Goal: Task Accomplishment & Management: Use online tool/utility

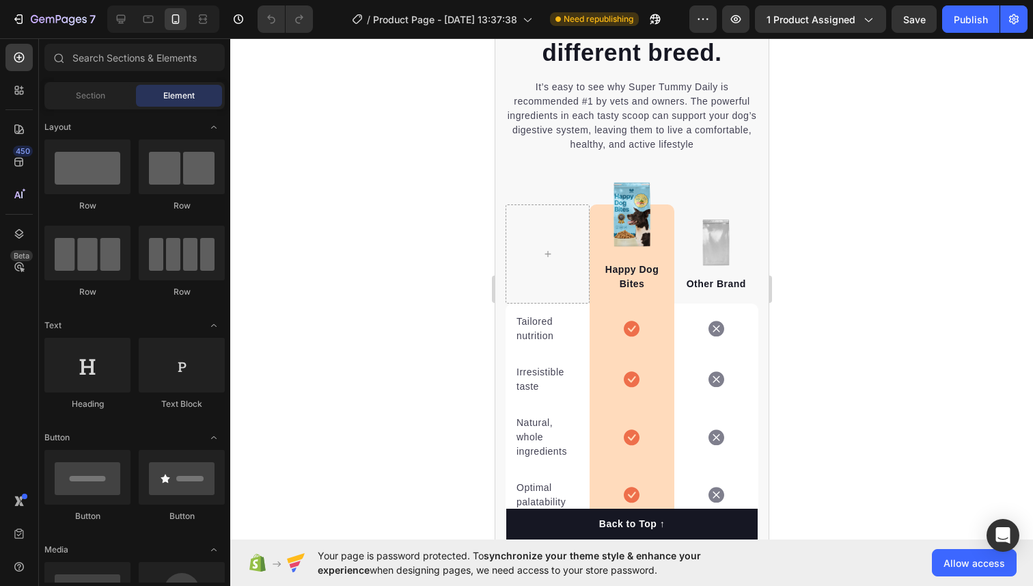
scroll to position [2200, 0]
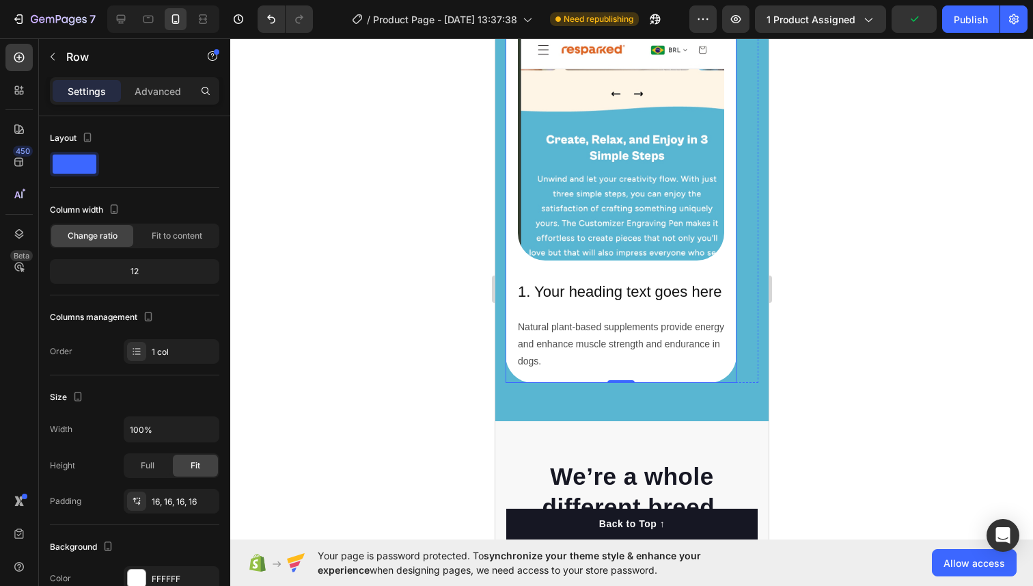
scroll to position [2684, 0]
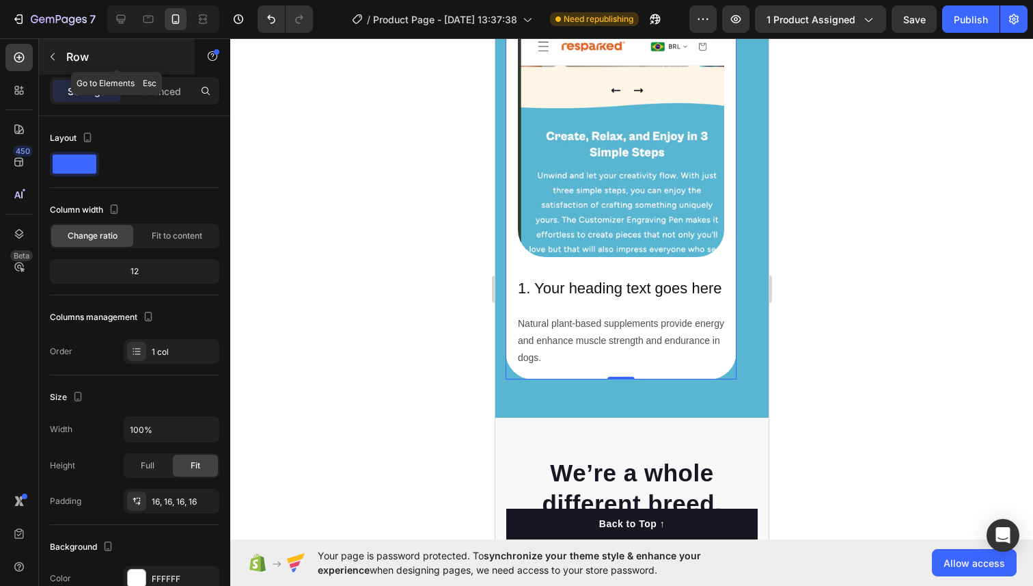
click at [52, 59] on icon "button" at bounding box center [52, 56] width 11 height 11
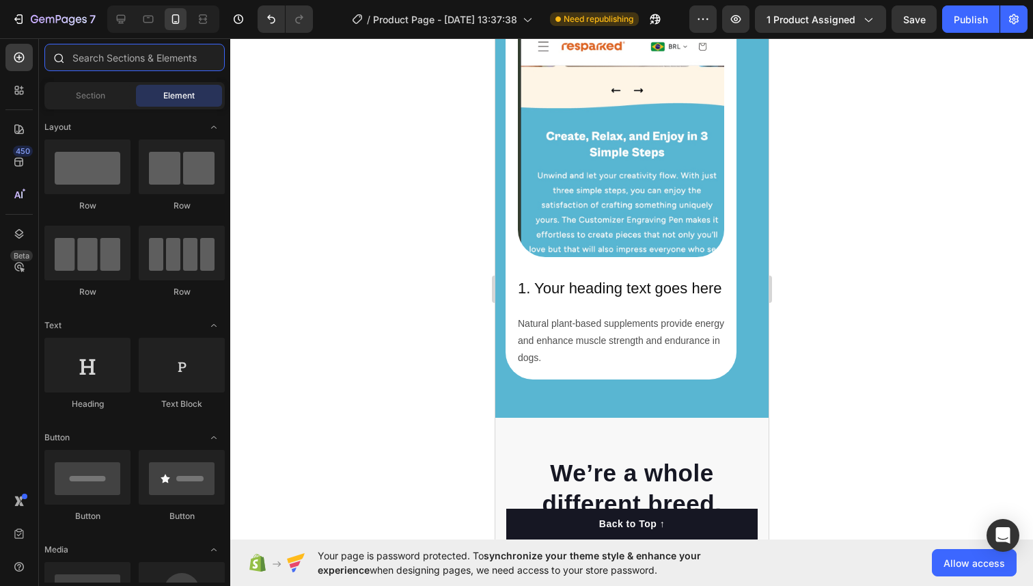
click at [113, 60] on input "text" at bounding box center [134, 57] width 180 height 27
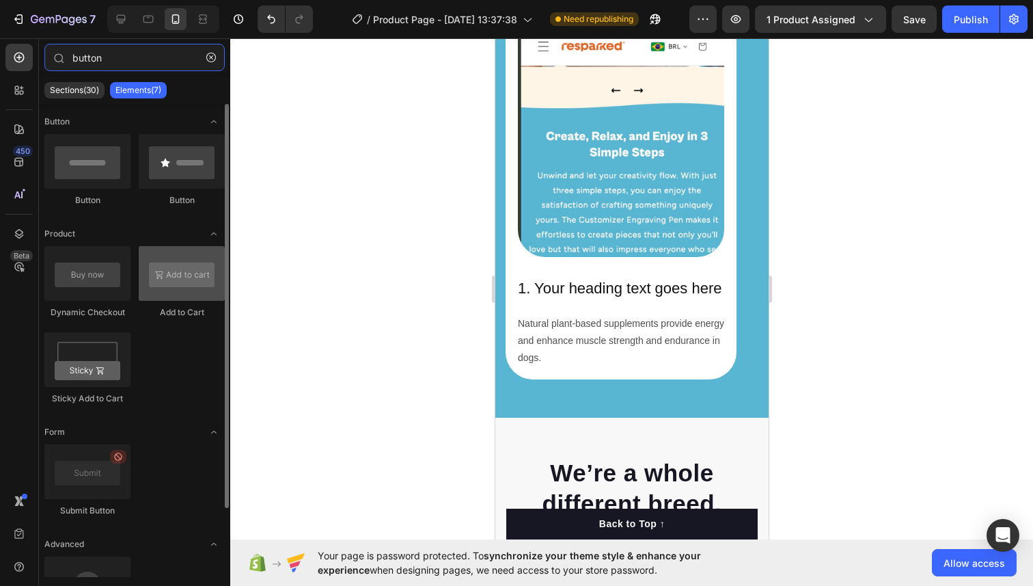
type input "button"
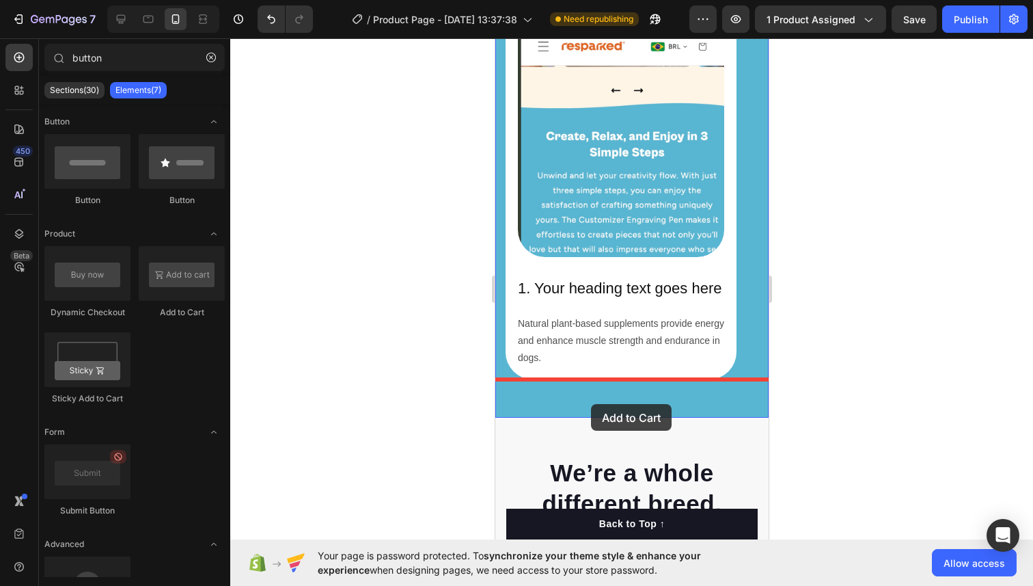
drag, startPoint x: 644, startPoint y: 315, endPoint x: 593, endPoint y: 400, distance: 99.6
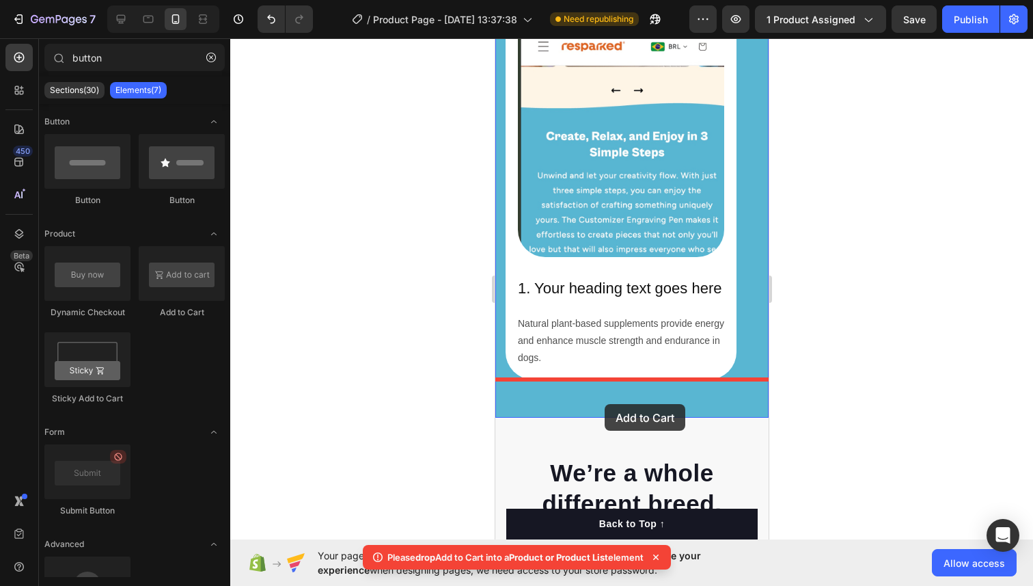
drag, startPoint x: 670, startPoint y: 323, endPoint x: 603, endPoint y: 404, distance: 104.8
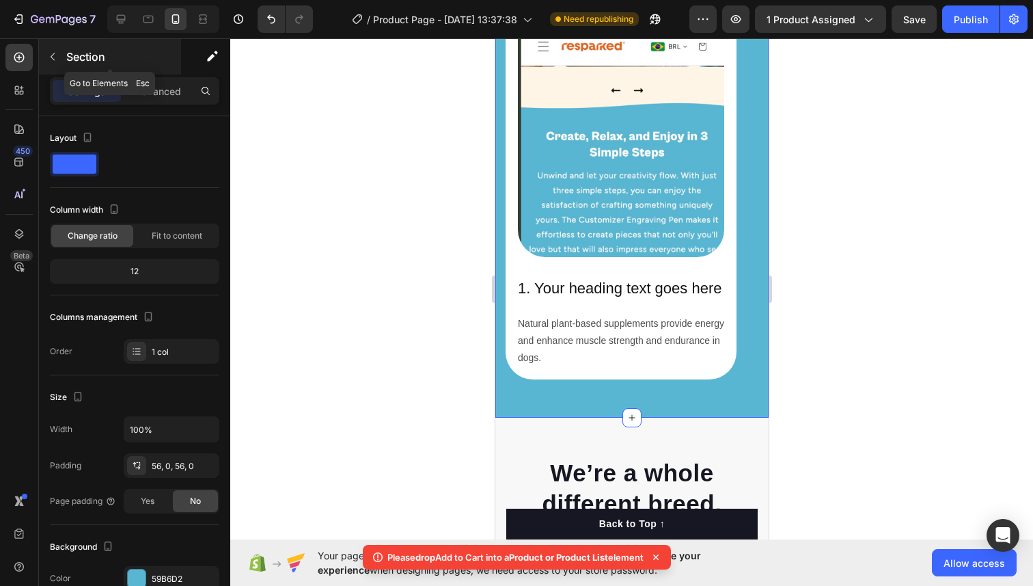
click at [59, 57] on button "button" at bounding box center [53, 57] width 22 height 22
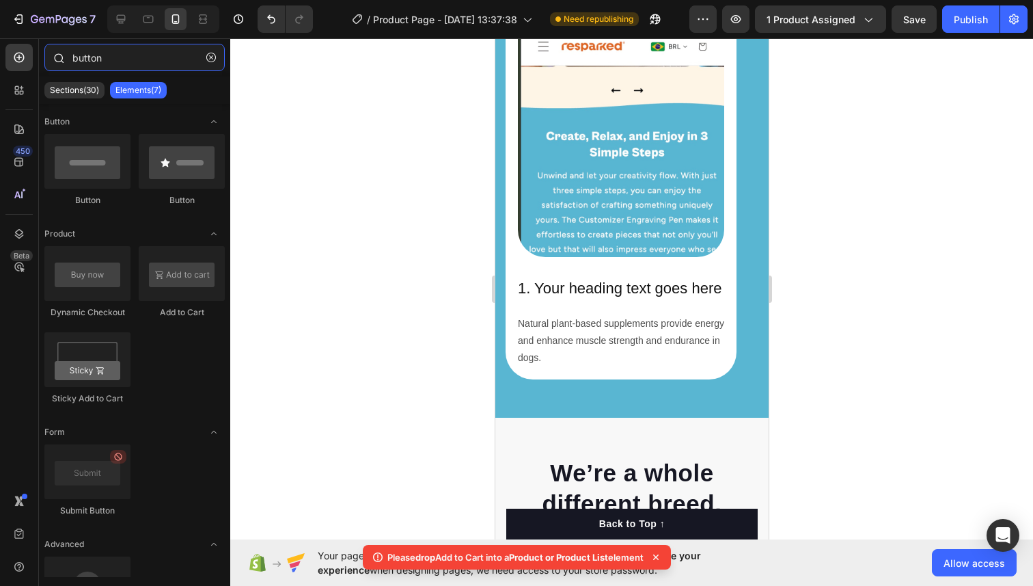
click at [128, 65] on input "button" at bounding box center [134, 57] width 180 height 27
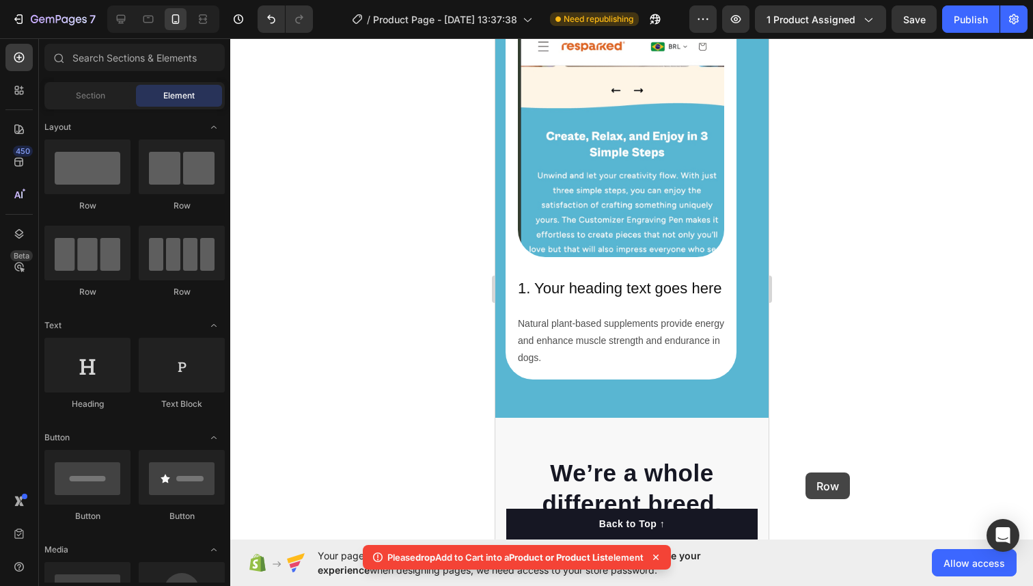
scroll to position [2758, 0]
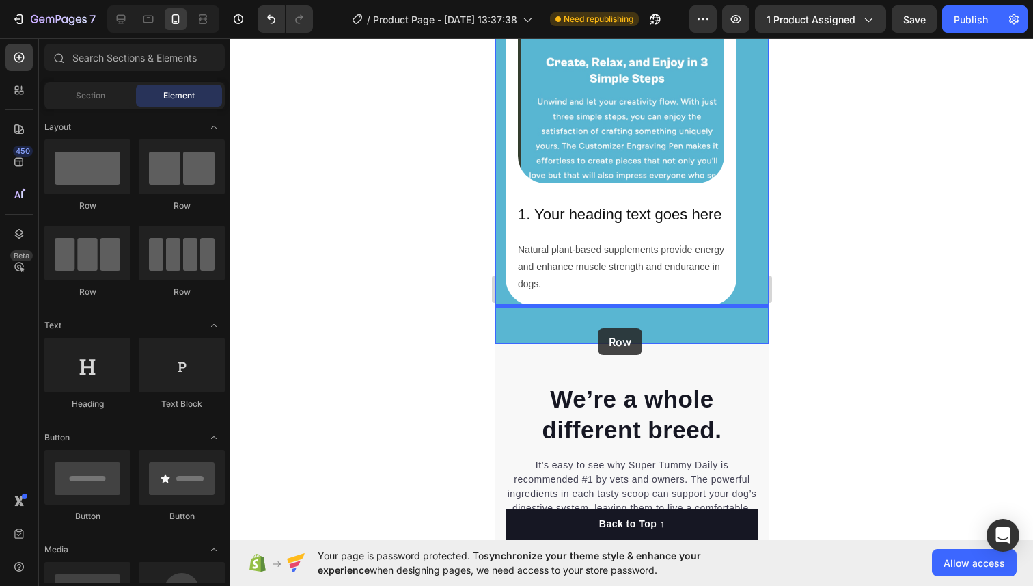
drag, startPoint x: 599, startPoint y: 205, endPoint x: 597, endPoint y: 328, distance: 123.0
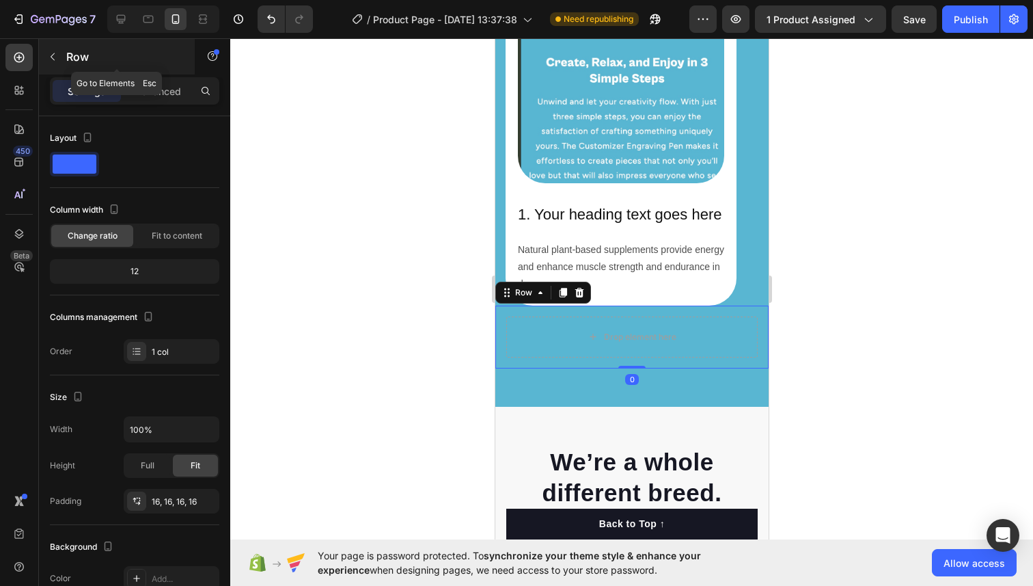
click at [43, 51] on button "button" at bounding box center [53, 57] width 22 height 22
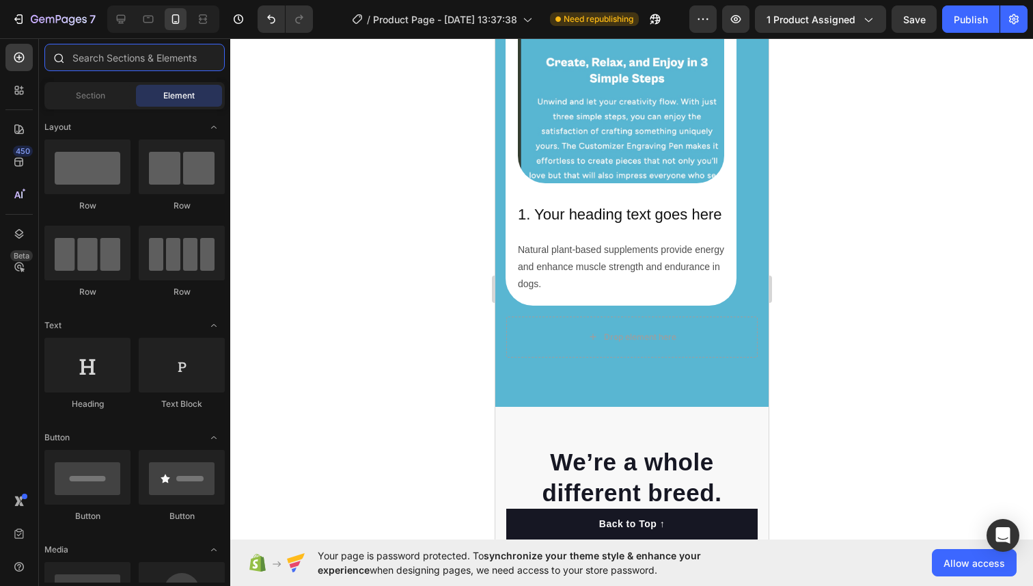
click at [97, 67] on input "text" at bounding box center [134, 57] width 180 height 27
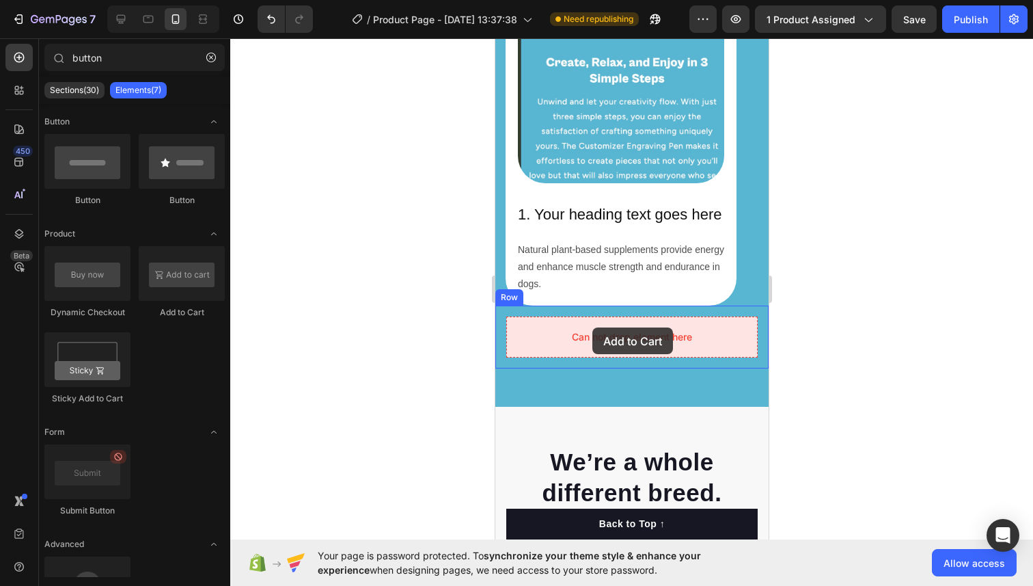
drag, startPoint x: 682, startPoint y: 323, endPoint x: 592, endPoint y: 328, distance: 90.4
drag, startPoint x: 573, startPoint y: 335, endPoint x: 575, endPoint y: 343, distance: 8.3
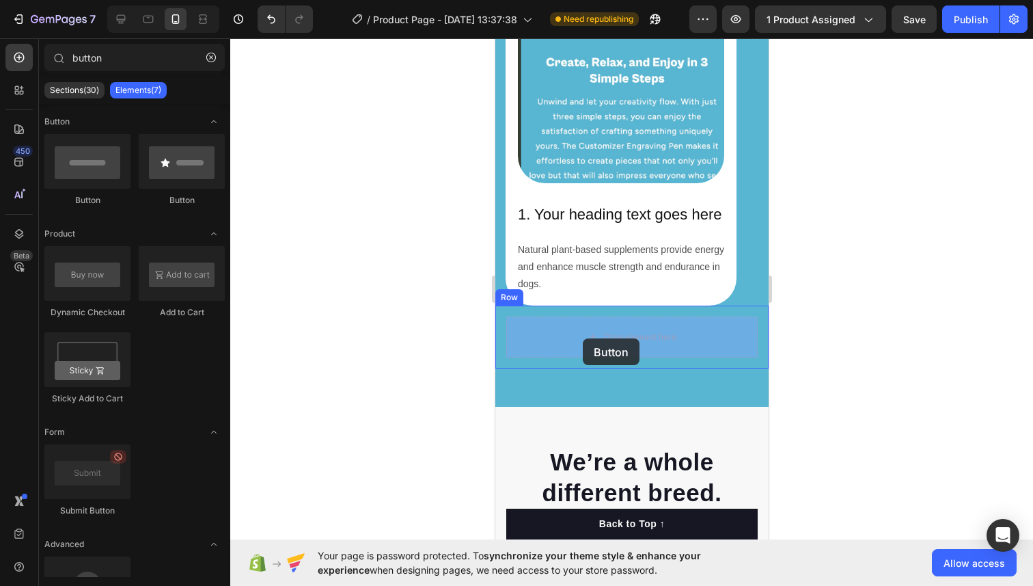
drag, startPoint x: 592, startPoint y: 200, endPoint x: 582, endPoint y: 338, distance: 139.1
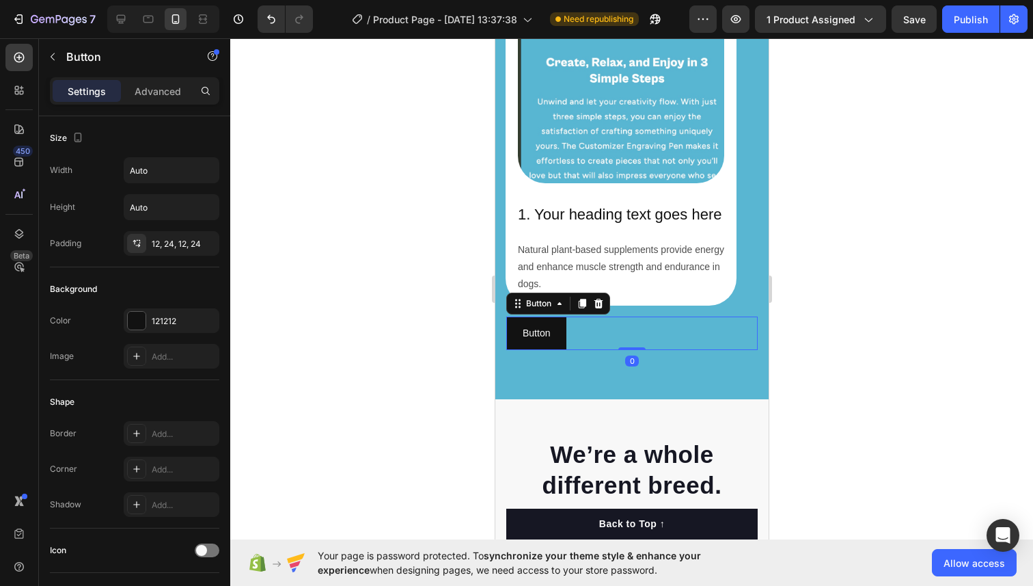
type input "butto"
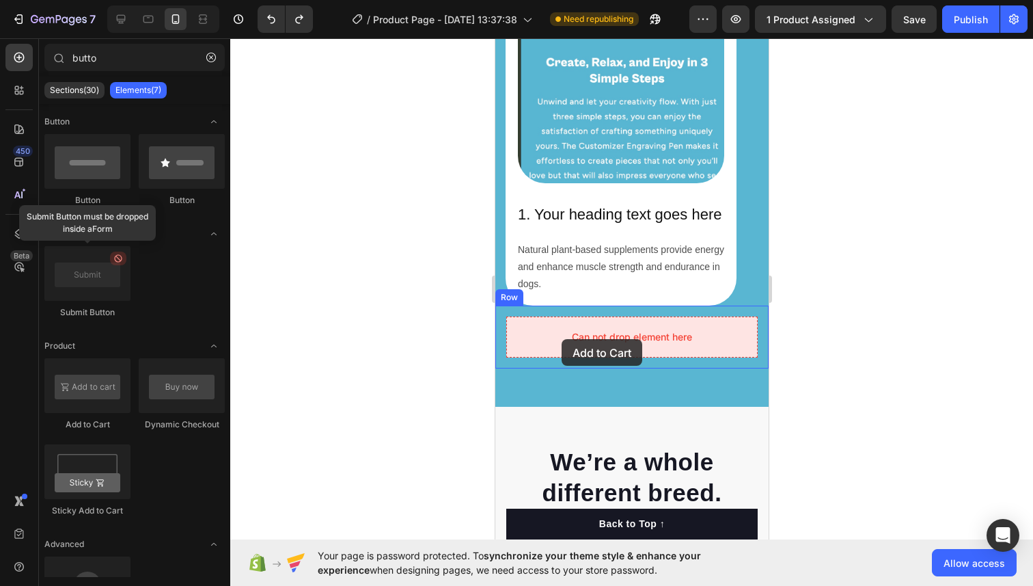
drag, startPoint x: 584, startPoint y: 417, endPoint x: 561, endPoint y: 339, distance: 81.1
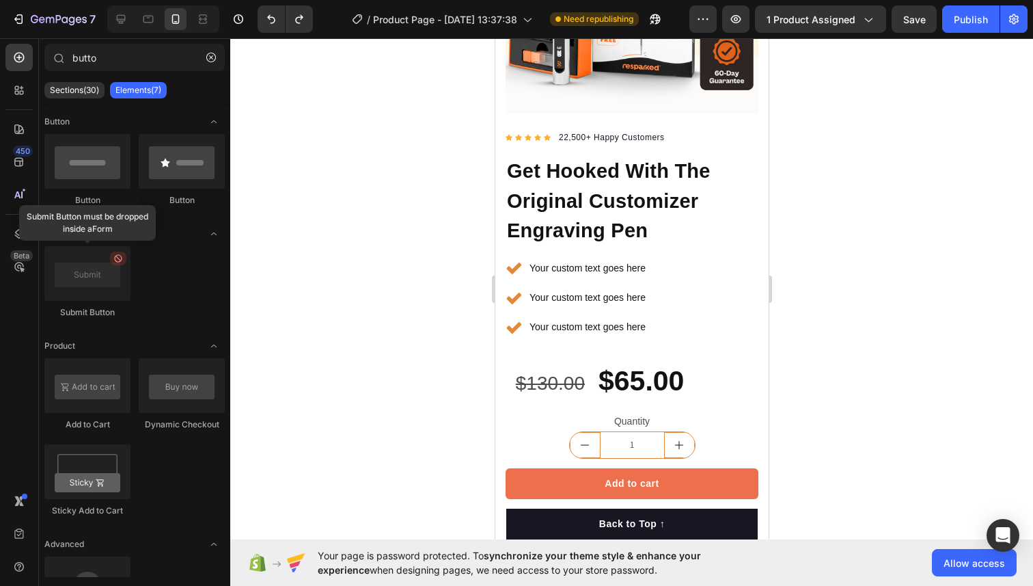
scroll to position [504, 0]
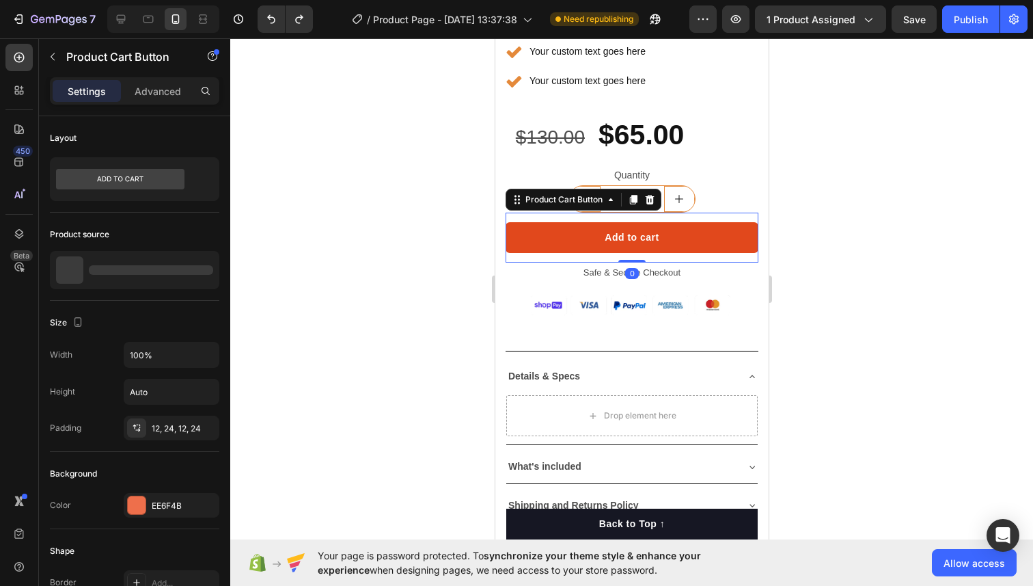
click at [595, 230] on button "Add to cart" at bounding box center [631, 237] width 253 height 31
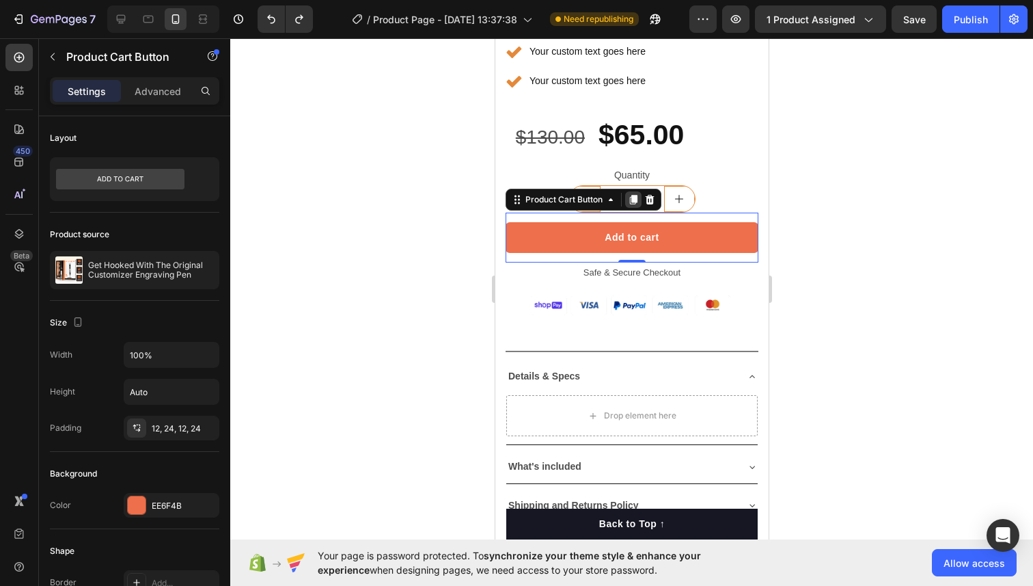
click at [629, 205] on div at bounding box center [633, 199] width 16 height 16
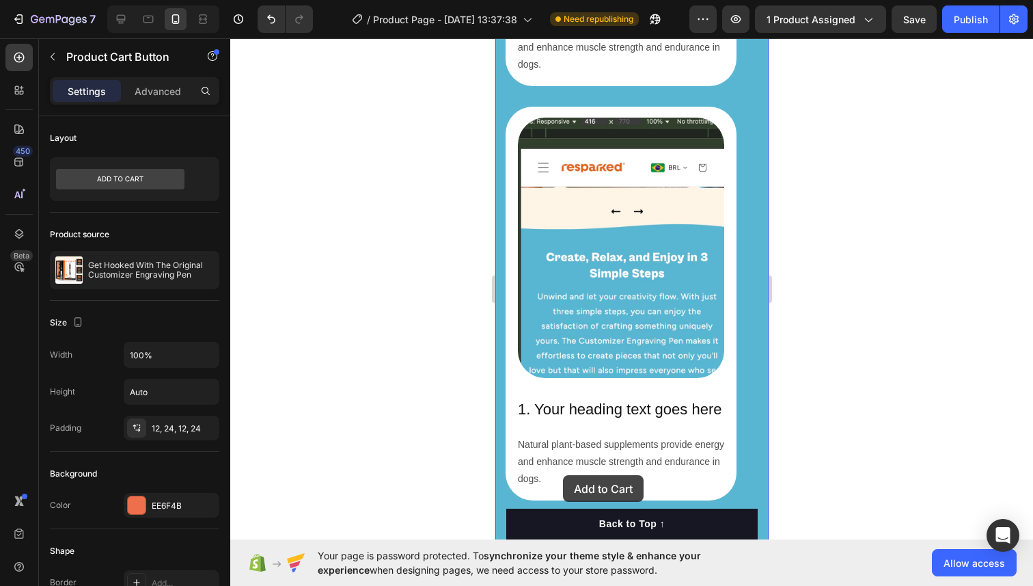
scroll to position [2785, 0]
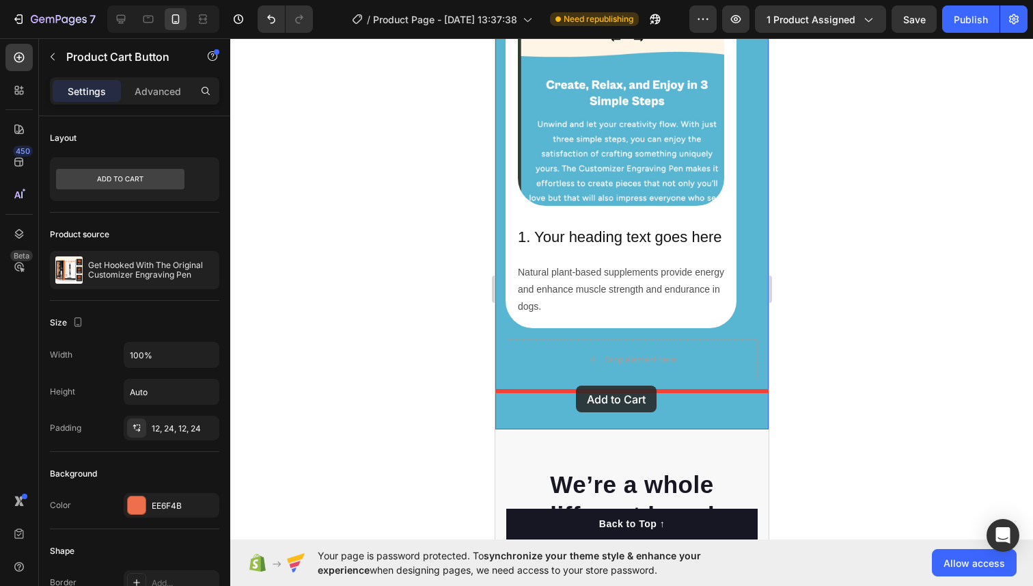
drag, startPoint x: 593, startPoint y: 279, endPoint x: 575, endPoint y: 385, distance: 107.4
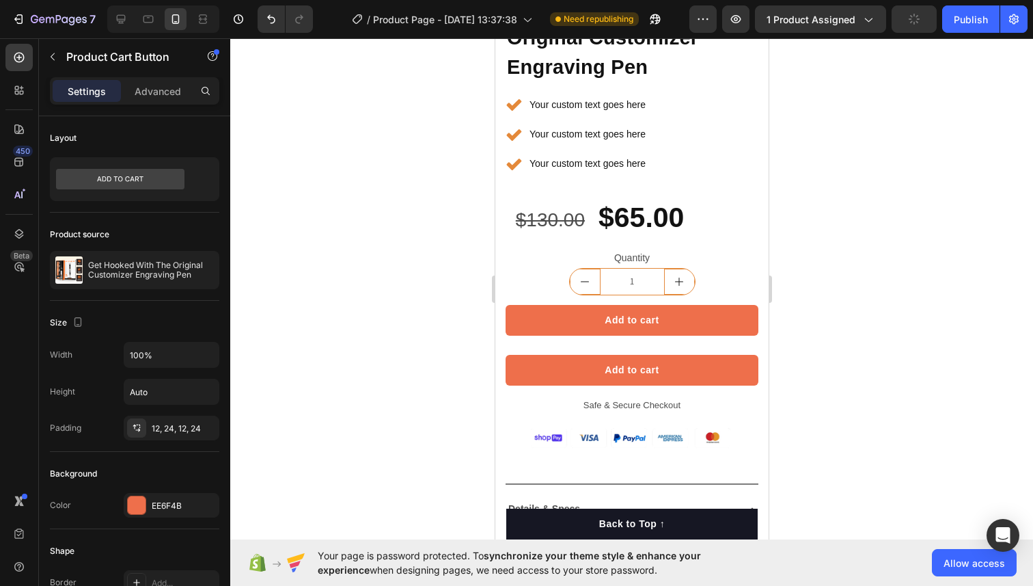
scroll to position [420, 0]
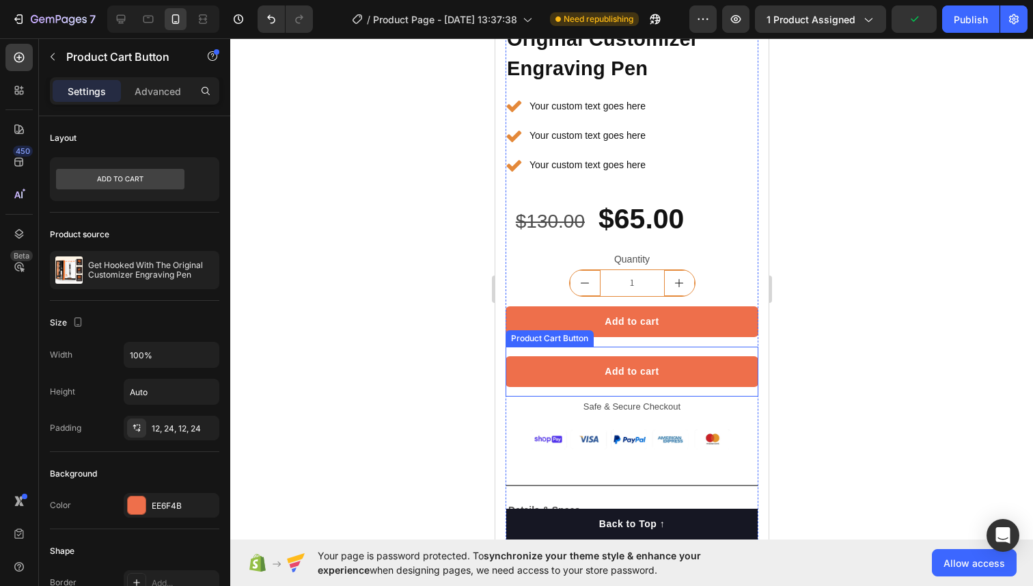
click at [554, 351] on div "Add to cart Product Cart Button" at bounding box center [631, 371] width 253 height 50
click at [556, 339] on div "Product Cart Button" at bounding box center [549, 338] width 83 height 12
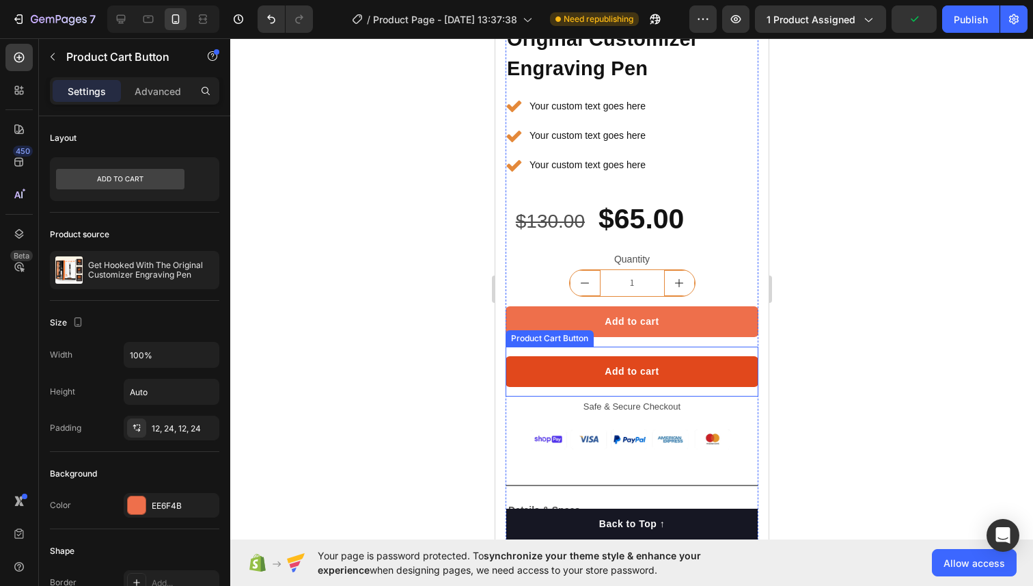
click at [554, 356] on button "Add to cart" at bounding box center [631, 371] width 253 height 31
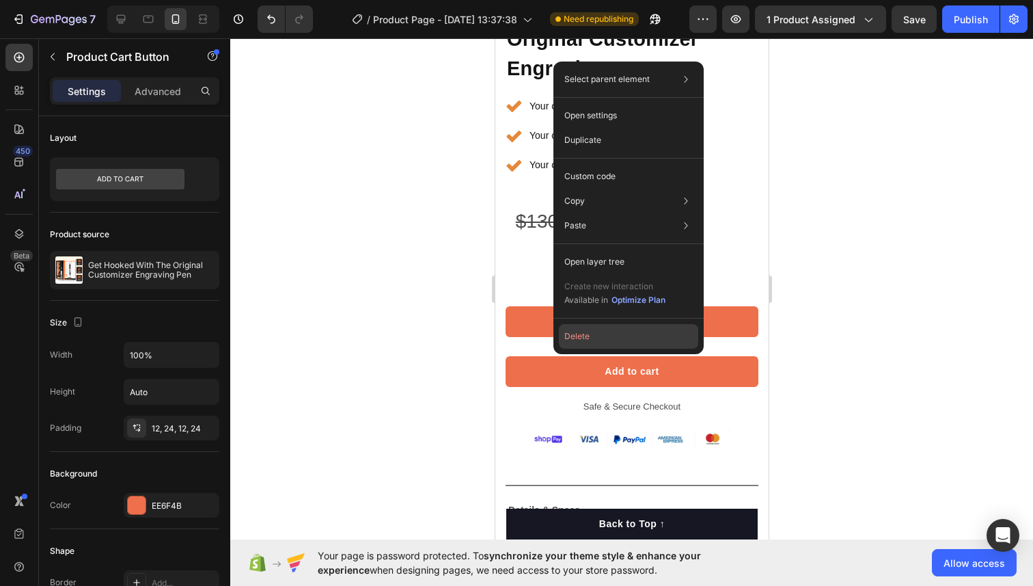
click at [575, 337] on button "Delete" at bounding box center [628, 336] width 139 height 25
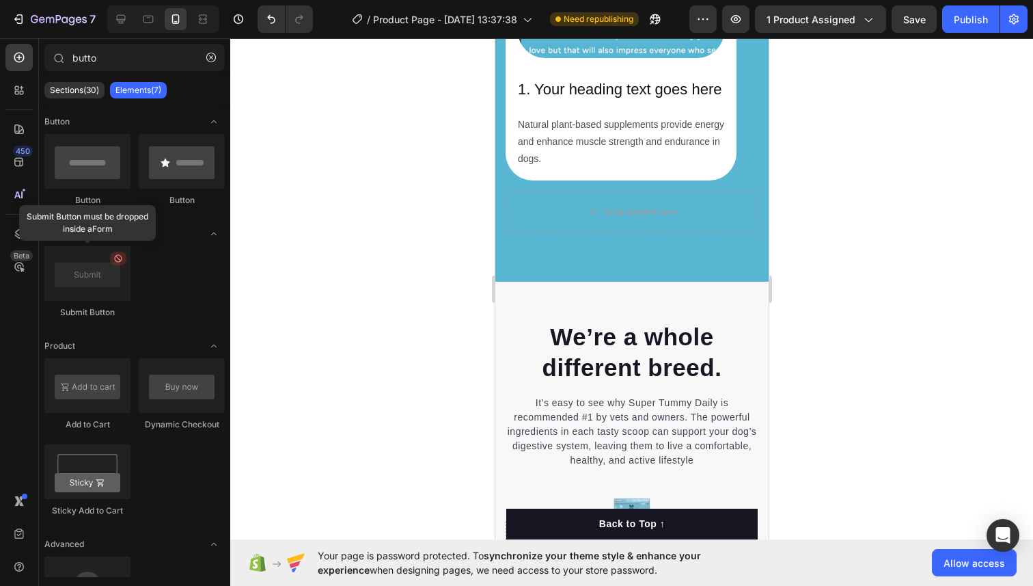
scroll to position [2879, 0]
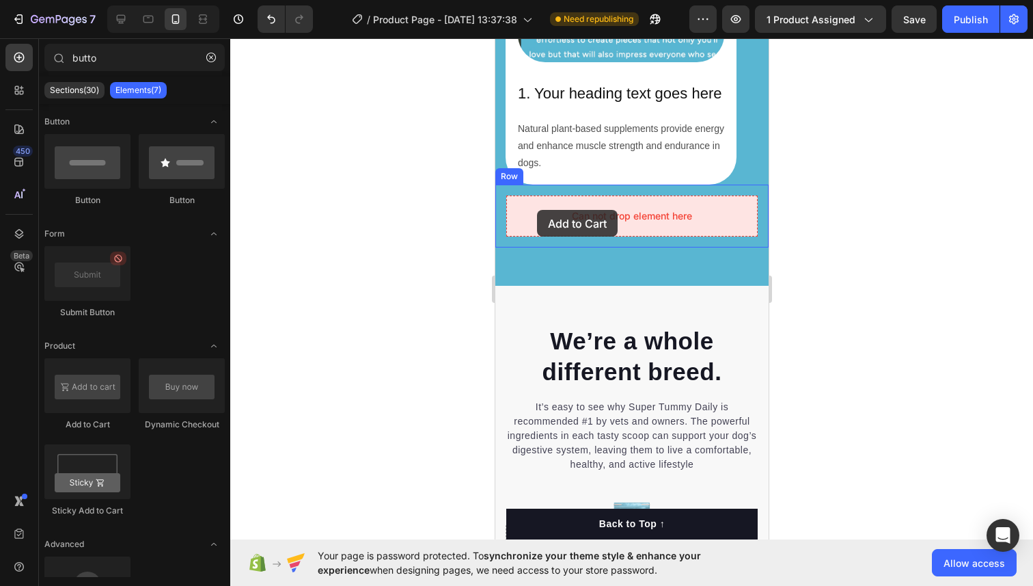
drag, startPoint x: 604, startPoint y: 418, endPoint x: 536, endPoint y: 210, distance: 219.1
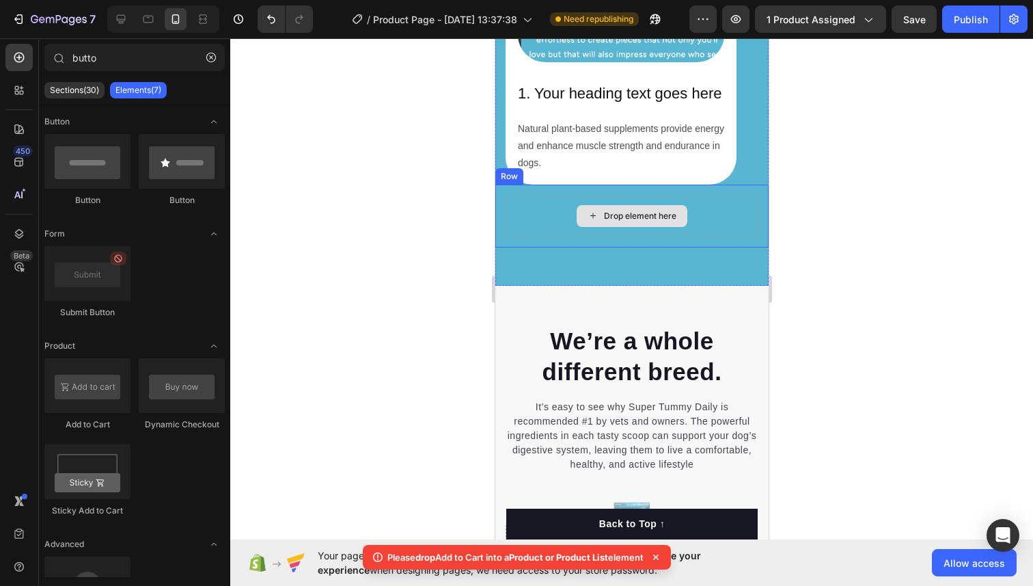
click at [539, 212] on div "Drop element here" at bounding box center [631, 215] width 251 height 41
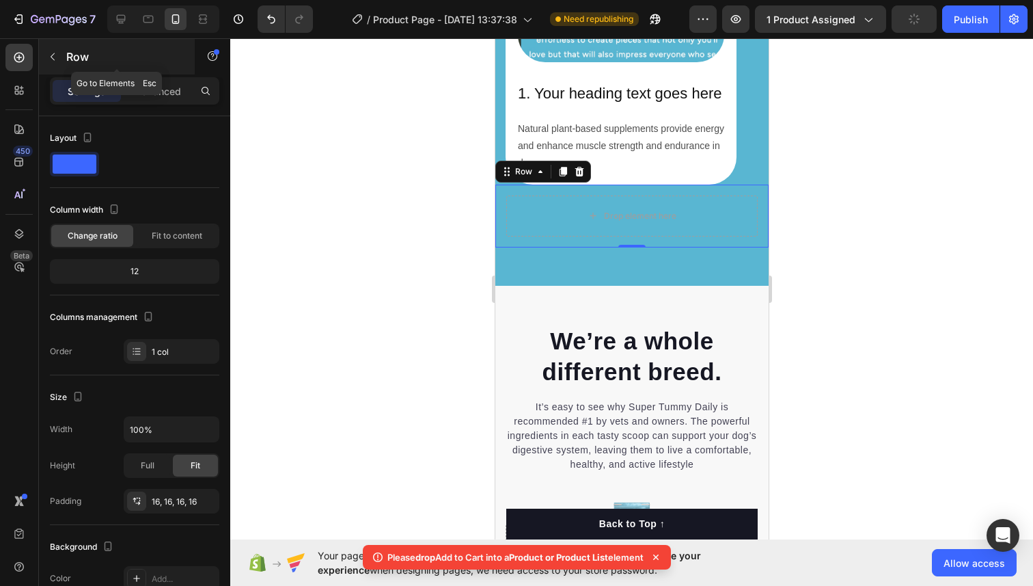
click at [53, 62] on button "button" at bounding box center [53, 57] width 22 height 22
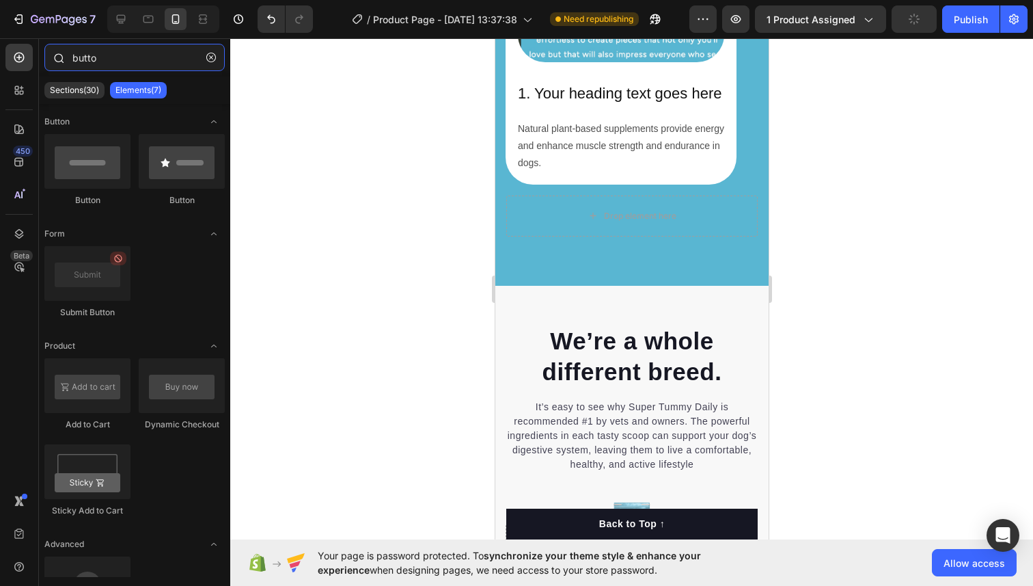
click at [120, 63] on input "butto" at bounding box center [134, 57] width 180 height 27
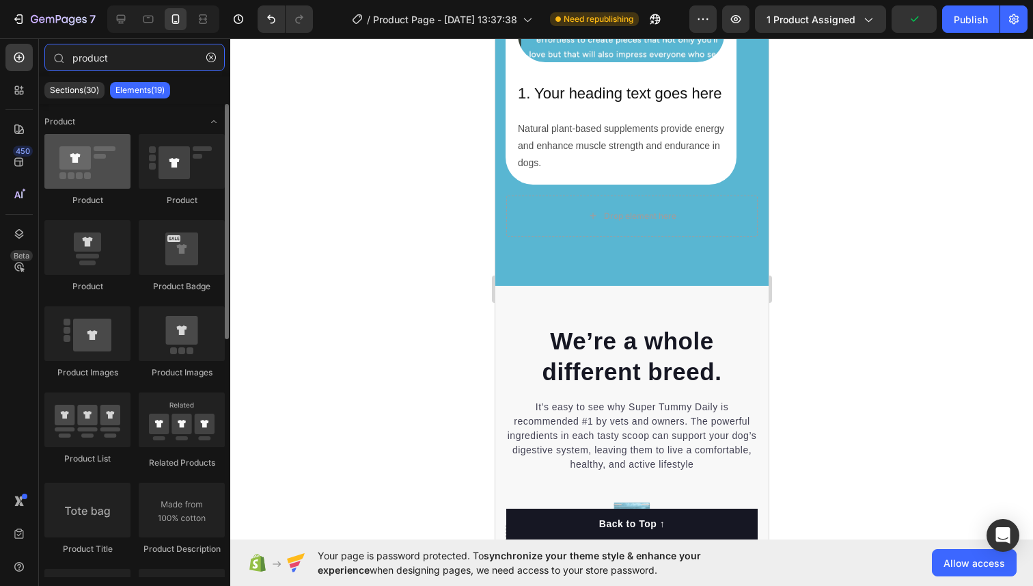
type input "product"
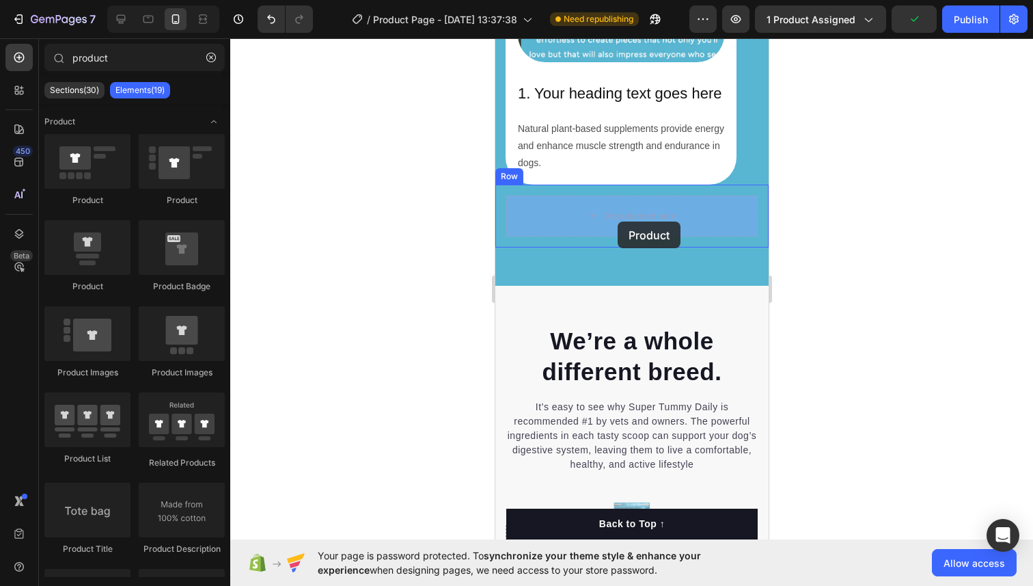
drag, startPoint x: 579, startPoint y: 195, endPoint x: 617, endPoint y: 221, distance: 46.3
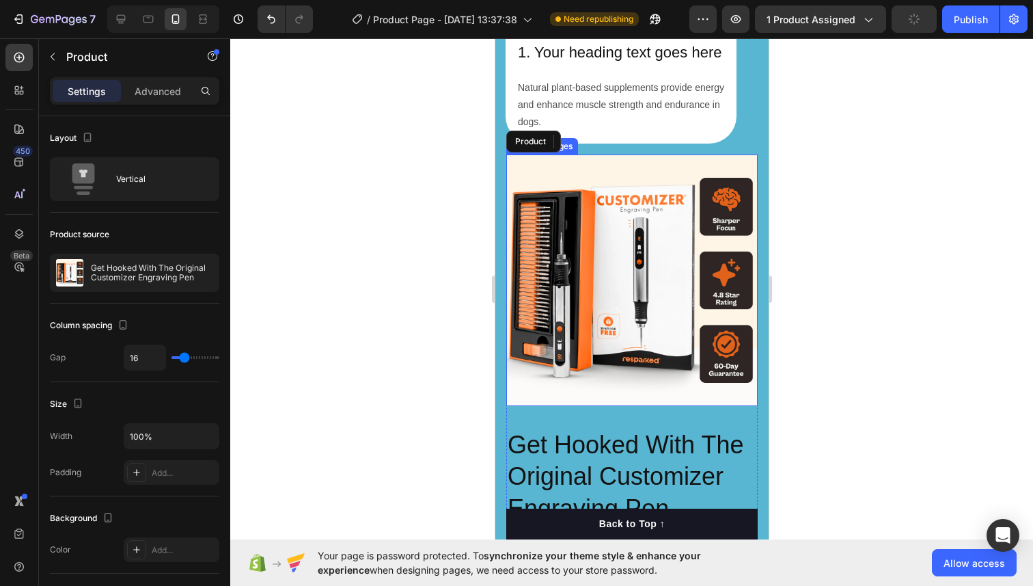
scroll to position [2968, 0]
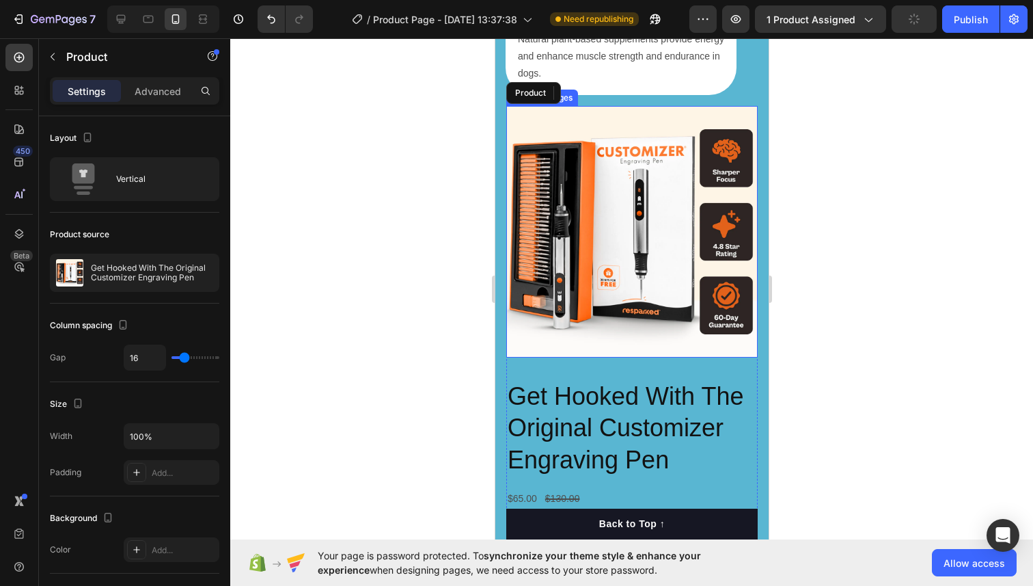
click at [604, 259] on img at bounding box center [631, 231] width 251 height 251
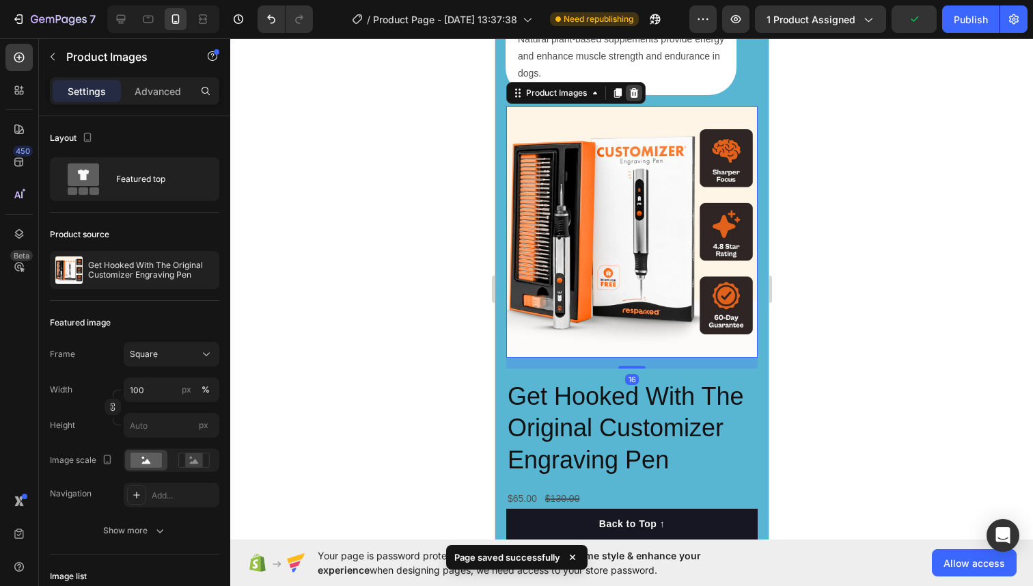
click at [632, 92] on icon at bounding box center [633, 93] width 9 height 10
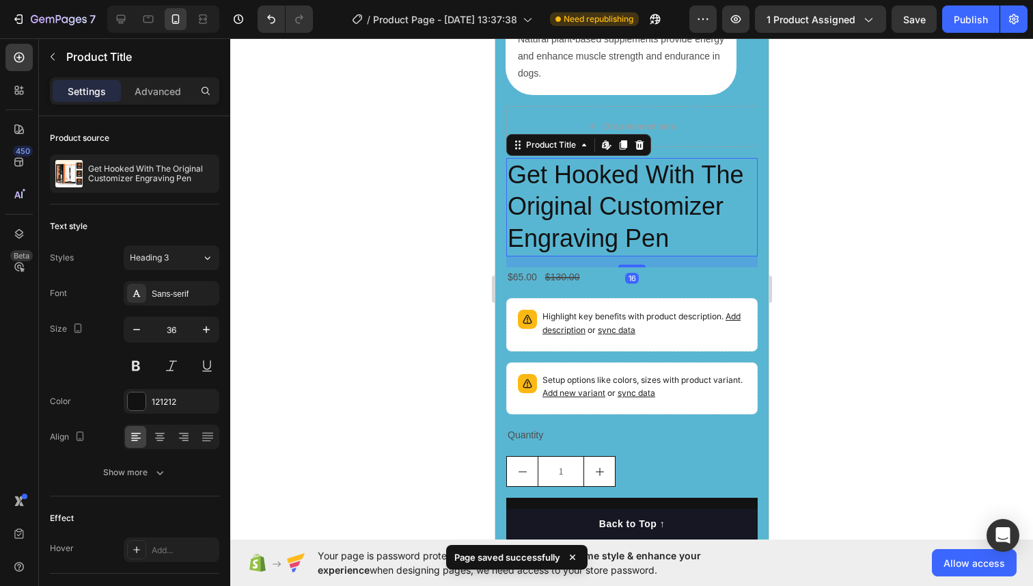
click at [595, 207] on h2 "Get Hooked With The Original Customizer Engraving Pen" at bounding box center [631, 207] width 251 height 98
click at [638, 145] on icon at bounding box center [639, 144] width 11 height 11
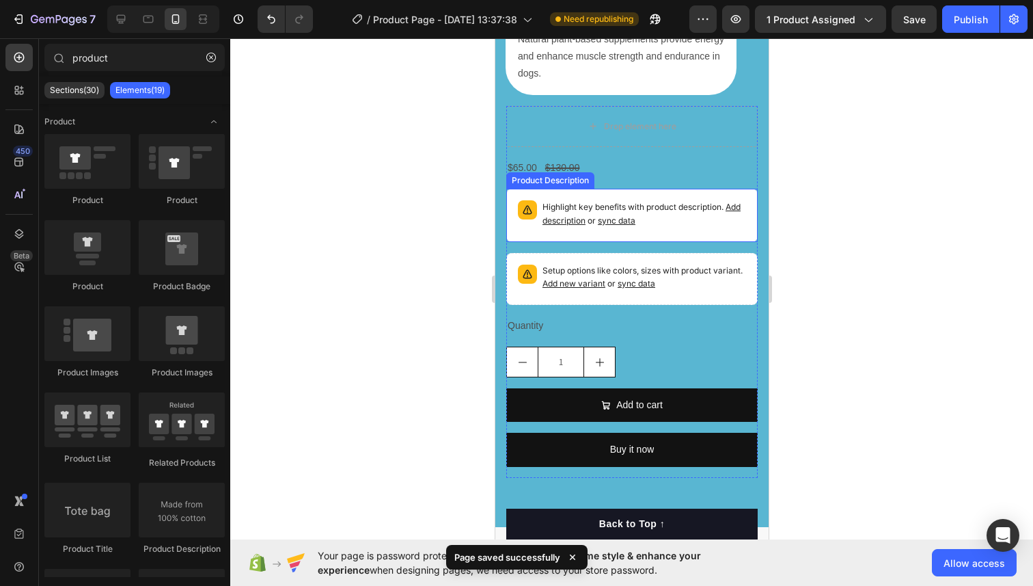
click at [599, 189] on div "Highlight key benefits with product description. Add description or sync data" at bounding box center [631, 215] width 251 height 53
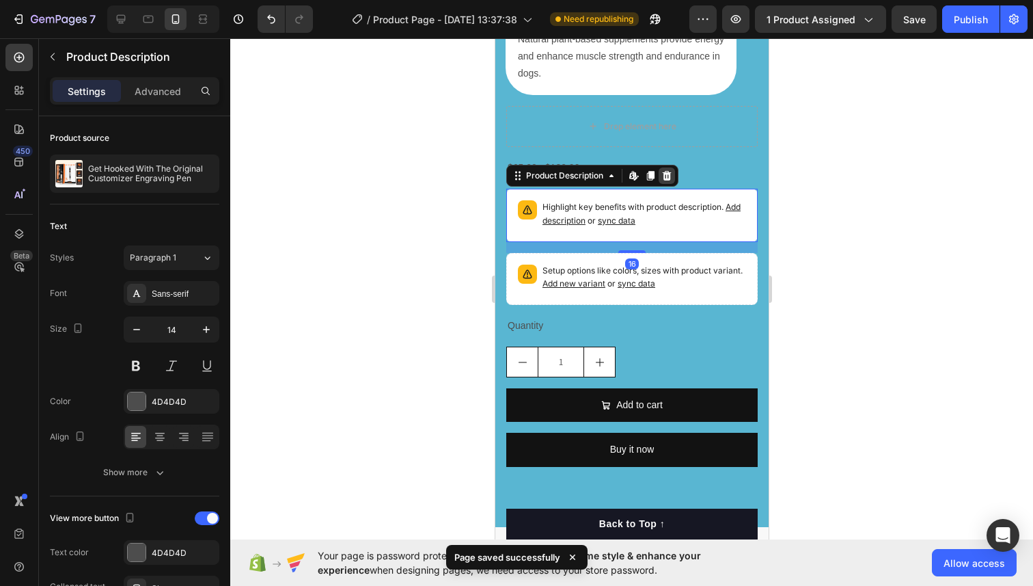
click at [661, 172] on div at bounding box center [666, 175] width 16 height 16
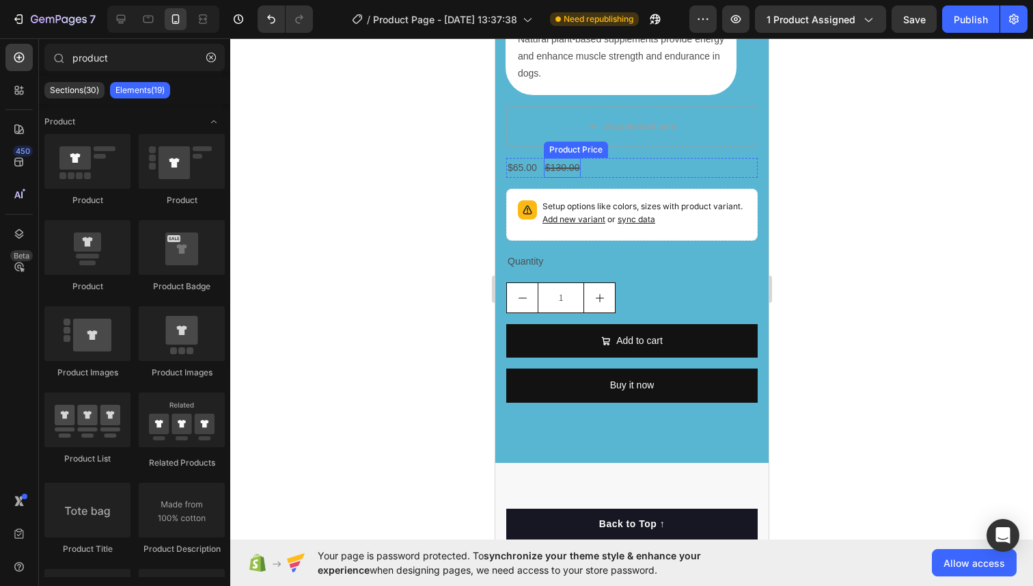
click at [578, 166] on div "$130.00" at bounding box center [562, 168] width 38 height 20
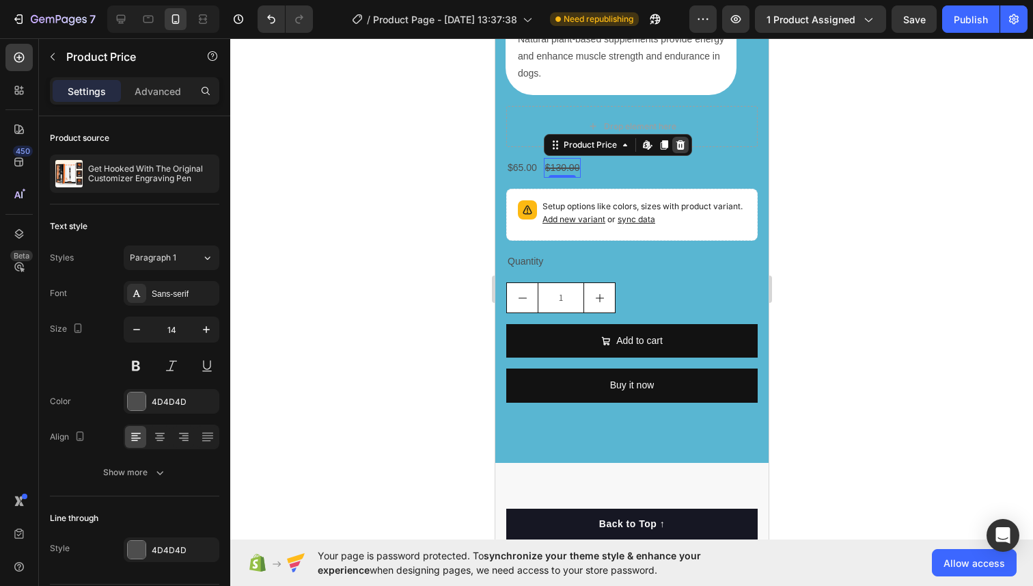
click at [674, 150] on div at bounding box center [680, 145] width 16 height 16
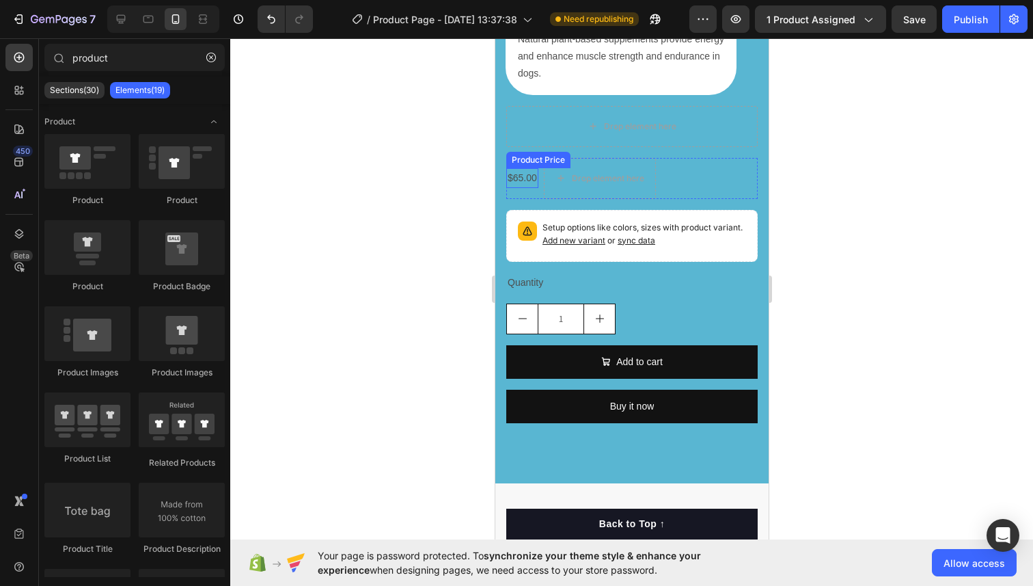
click at [536, 170] on div "$65.00" at bounding box center [522, 178] width 32 height 20
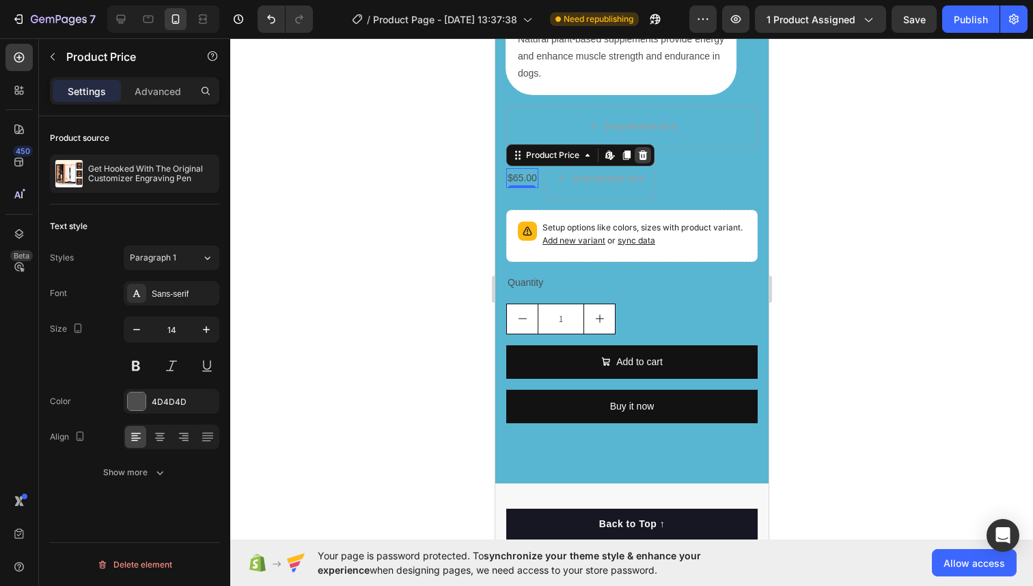
click at [637, 157] on icon at bounding box center [642, 155] width 11 height 11
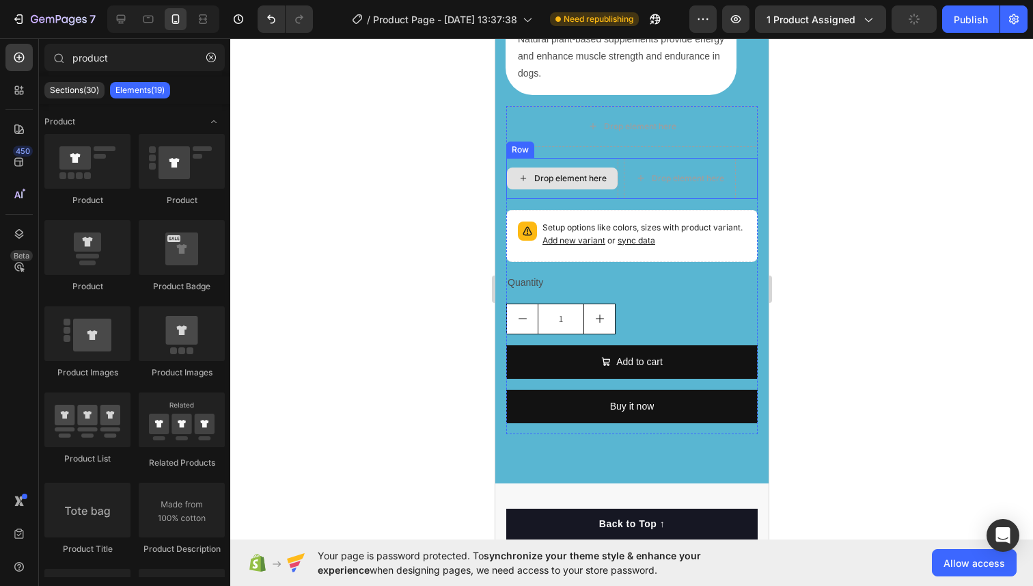
click at [517, 159] on div "Drop element here" at bounding box center [562, 178] width 112 height 41
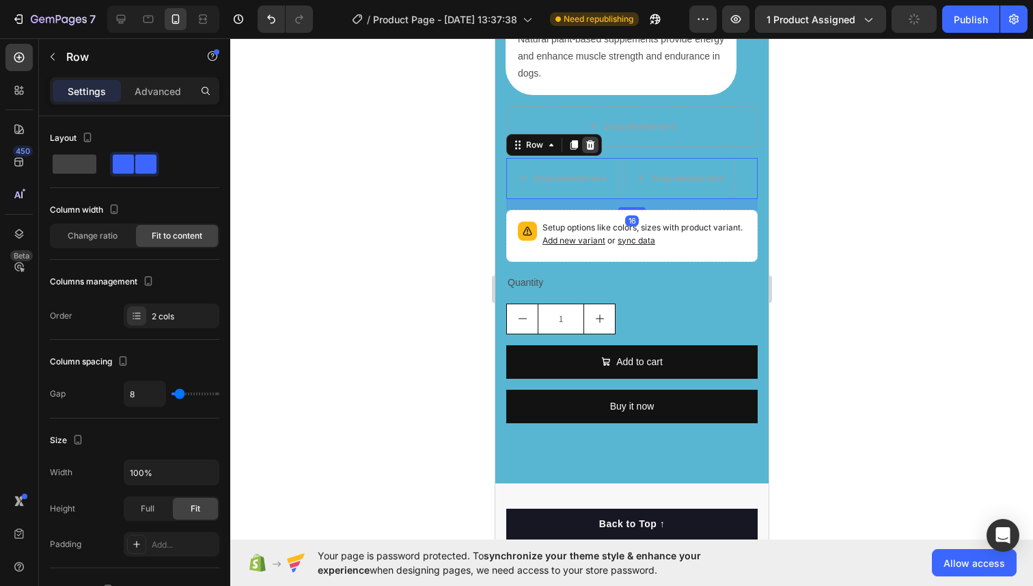
click at [590, 144] on icon at bounding box center [589, 144] width 11 height 11
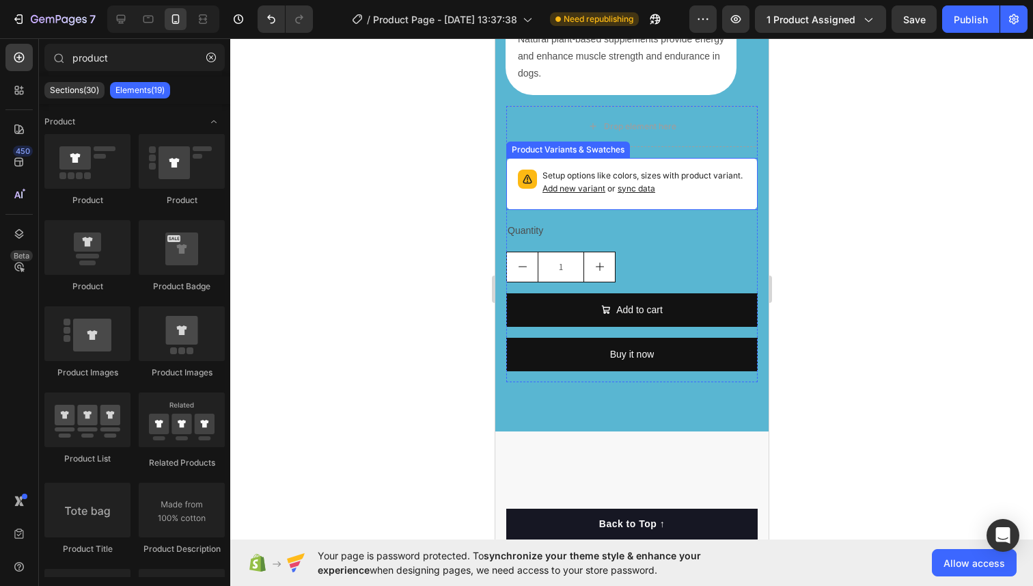
click at [545, 165] on div "Setup options like colors, sizes with product variant. Add new variant or sync …" at bounding box center [631, 184] width 239 height 40
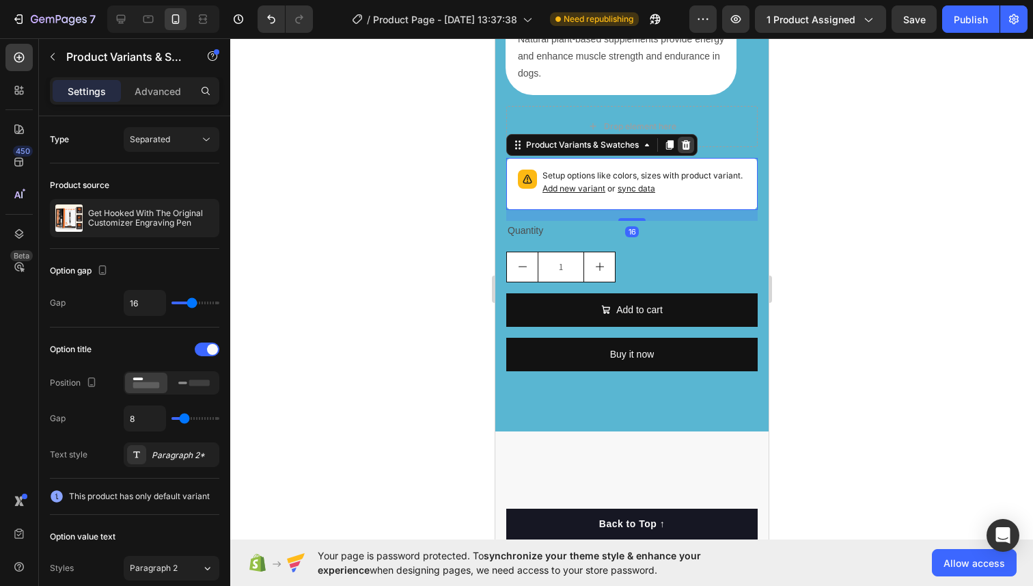
click at [684, 150] on div at bounding box center [685, 145] width 16 height 16
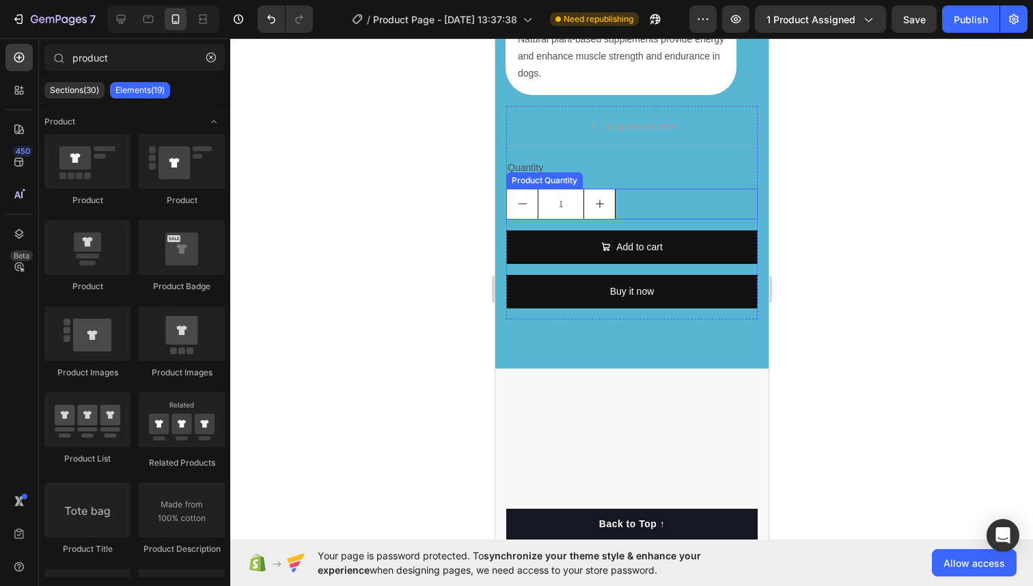
click at [558, 187] on div "Quantity Text Block 1 Product Quantity Add to cart Add to Cart Buy it now Dynam…" at bounding box center [631, 239] width 251 height 162
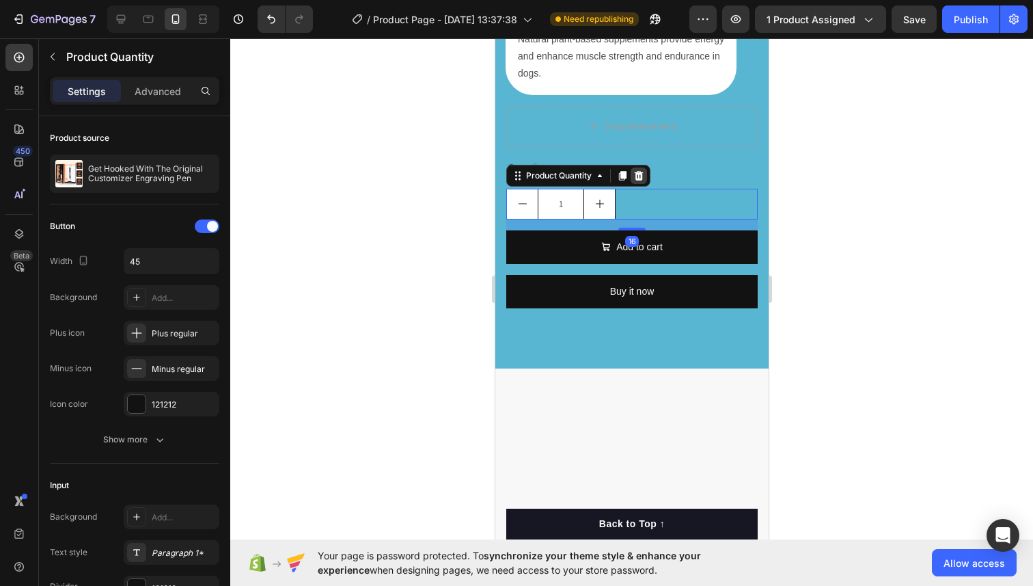
click at [639, 174] on icon at bounding box center [638, 176] width 9 height 10
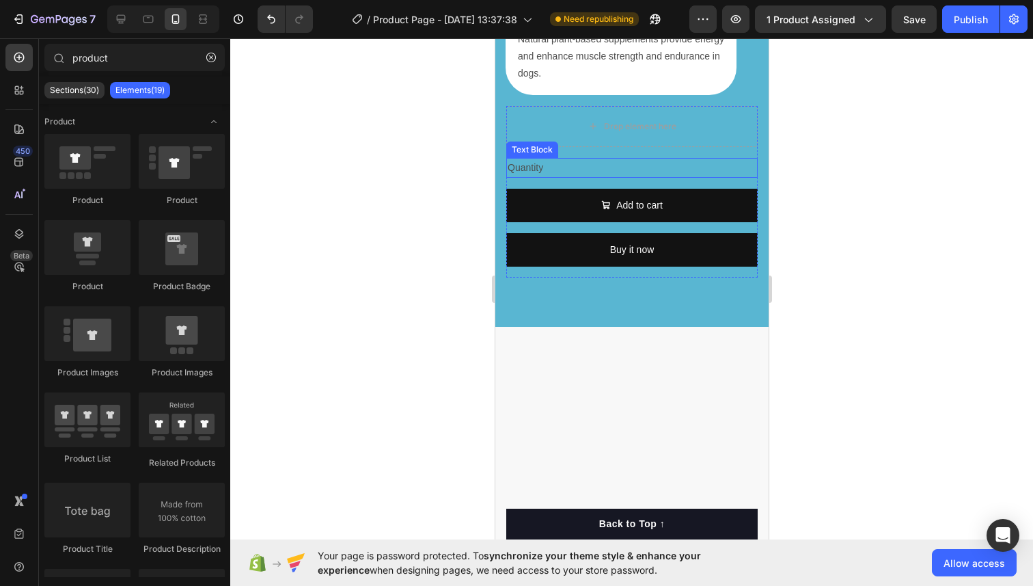
click at [515, 168] on div "Quantity" at bounding box center [631, 168] width 251 height 20
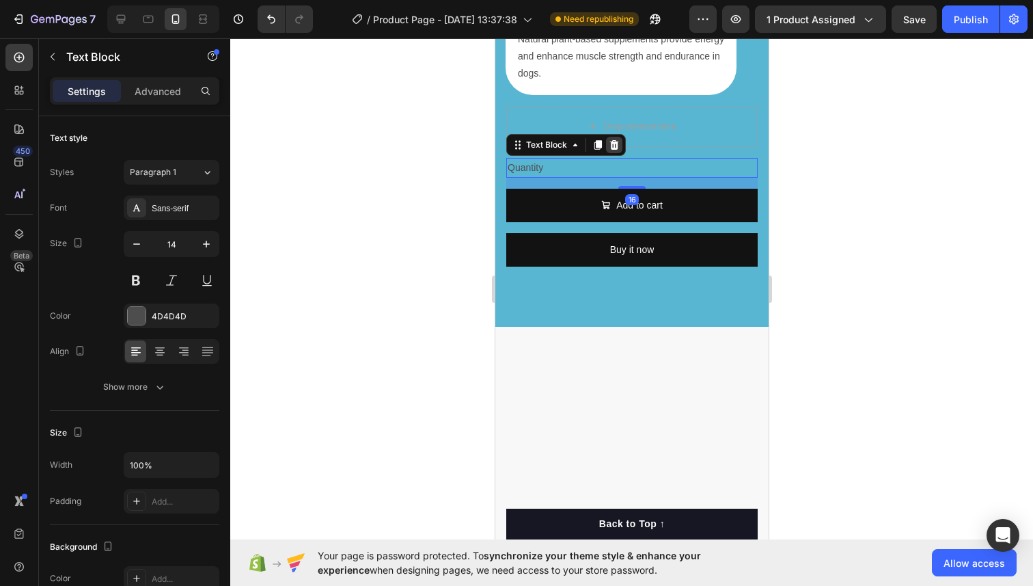
click at [610, 147] on icon at bounding box center [613, 144] width 11 height 11
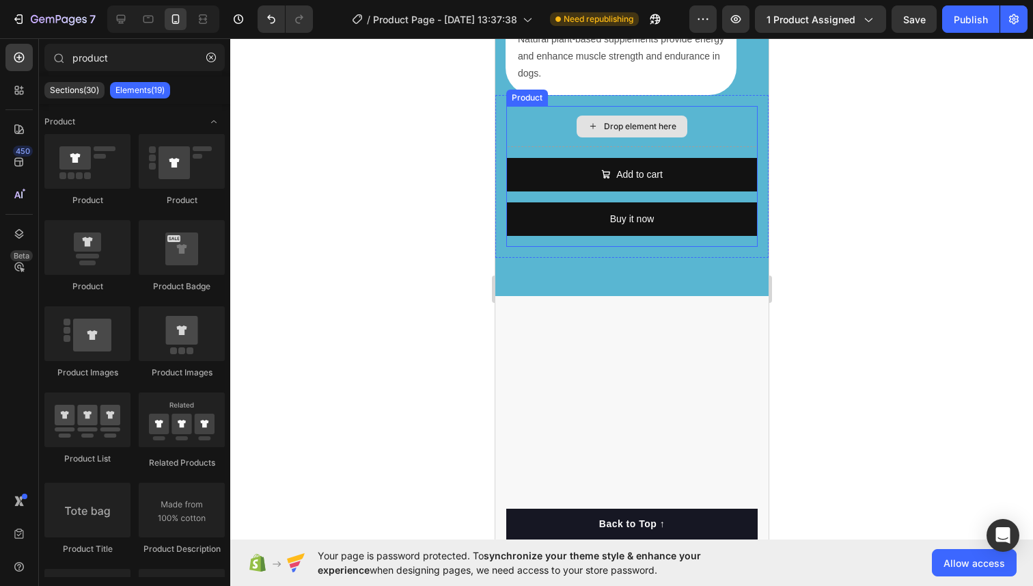
click at [560, 125] on div "Drop element here" at bounding box center [631, 126] width 251 height 41
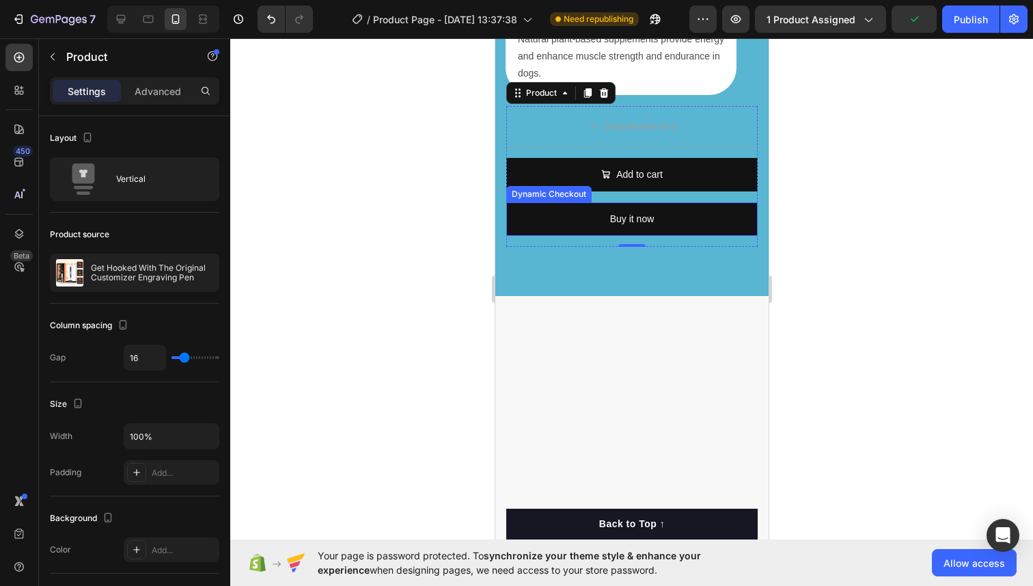
click at [573, 191] on div "Dynamic Checkout" at bounding box center [548, 194] width 80 height 12
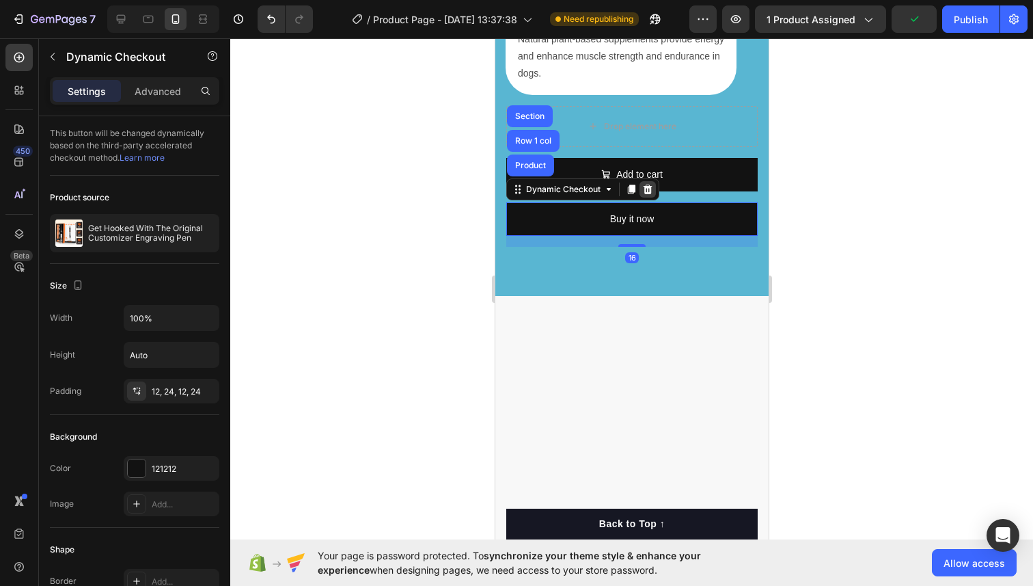
click at [647, 188] on icon at bounding box center [647, 189] width 11 height 11
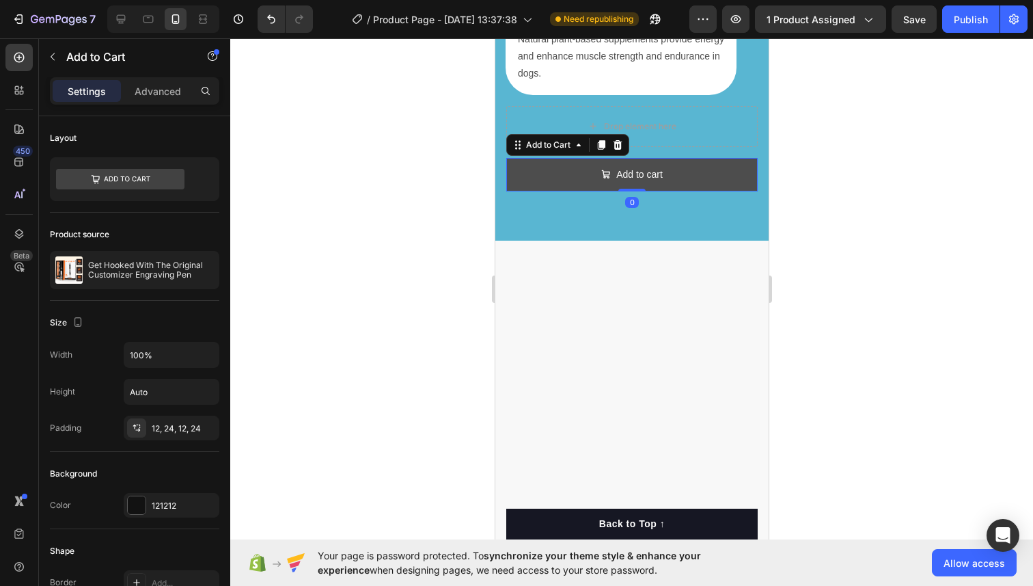
click at [585, 185] on button "Add to cart" at bounding box center [631, 174] width 251 height 33
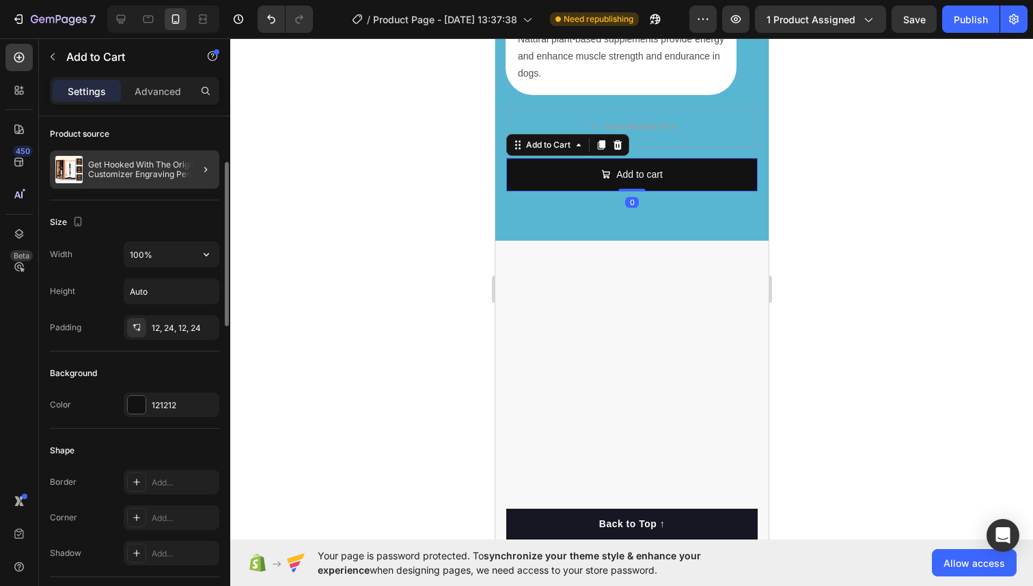
scroll to position [116, 0]
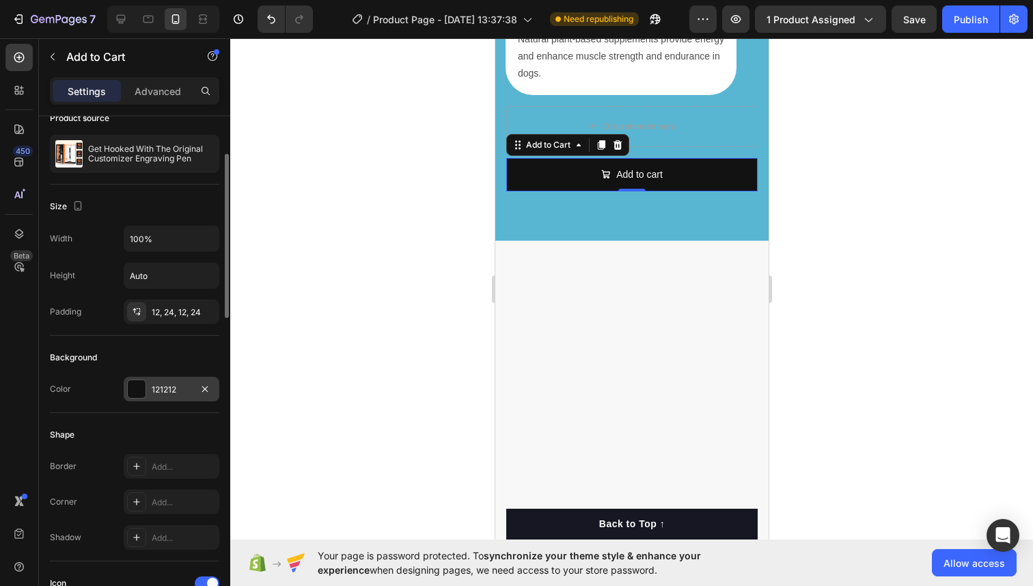
click at [135, 396] on div at bounding box center [137, 389] width 18 height 18
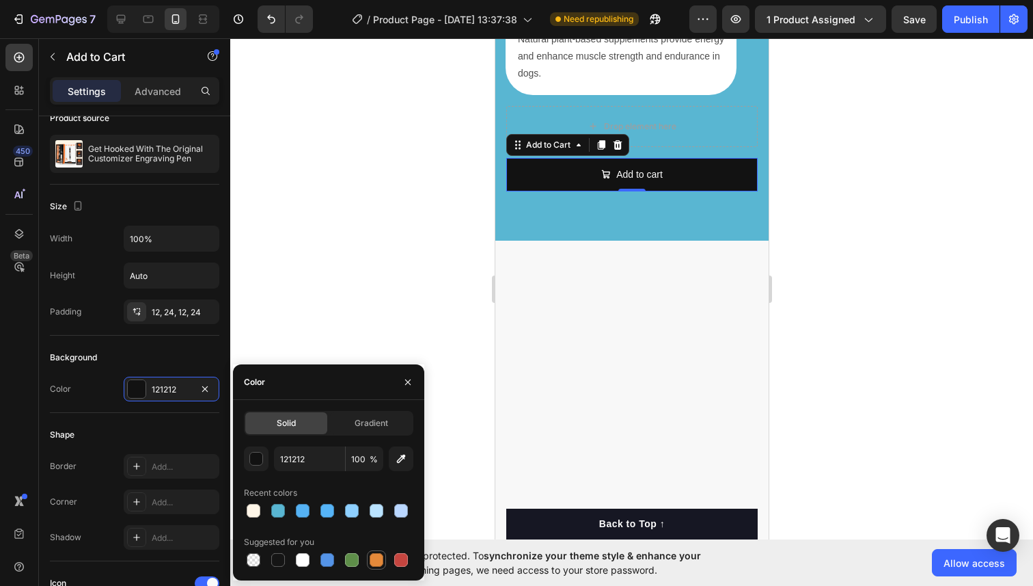
click at [379, 561] on div at bounding box center [377, 560] width 14 height 14
type input "E4893A"
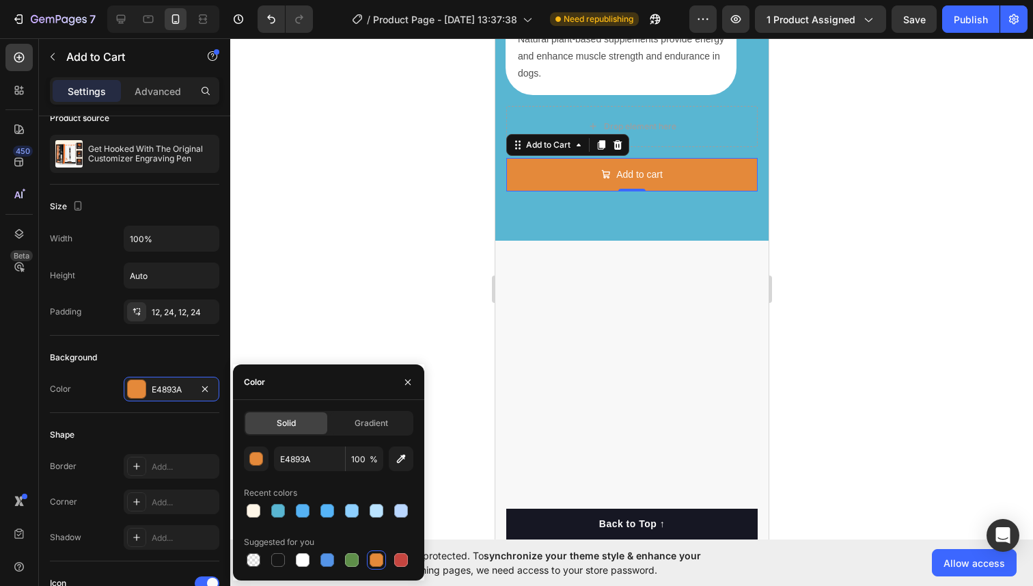
click at [456, 201] on div at bounding box center [631, 311] width 803 height 547
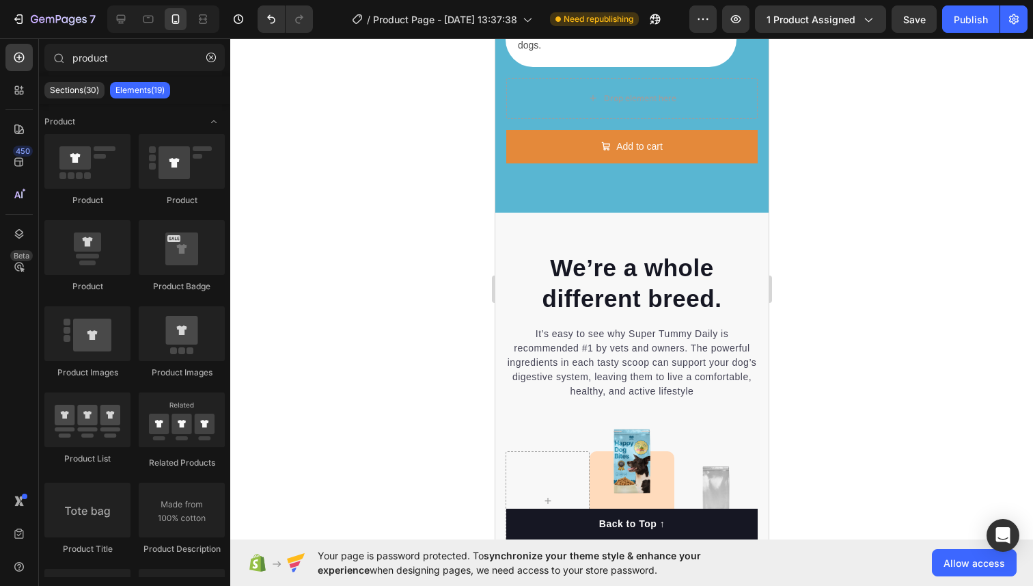
scroll to position [2958, 0]
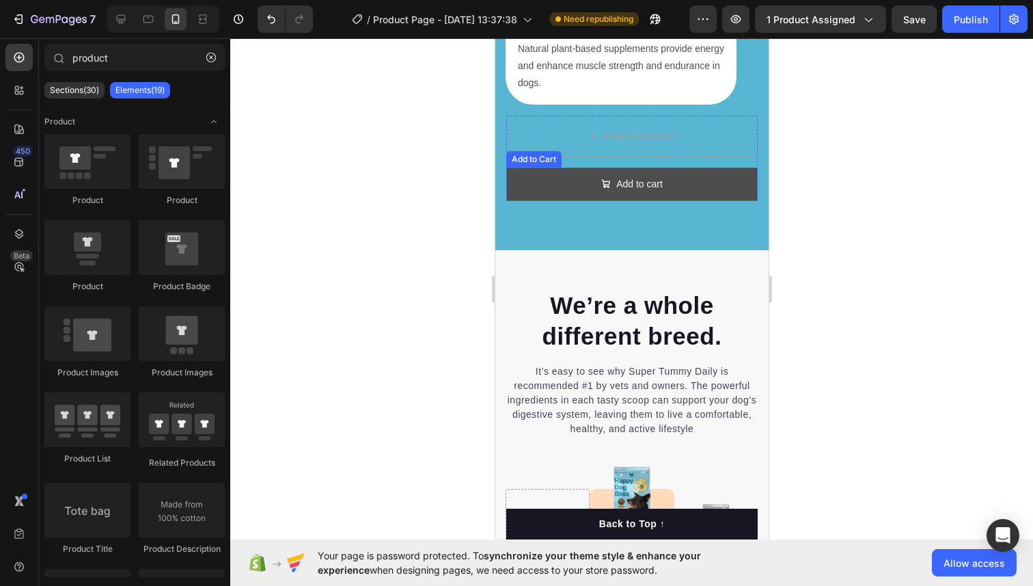
click at [538, 198] on button "Add to cart" at bounding box center [631, 183] width 251 height 33
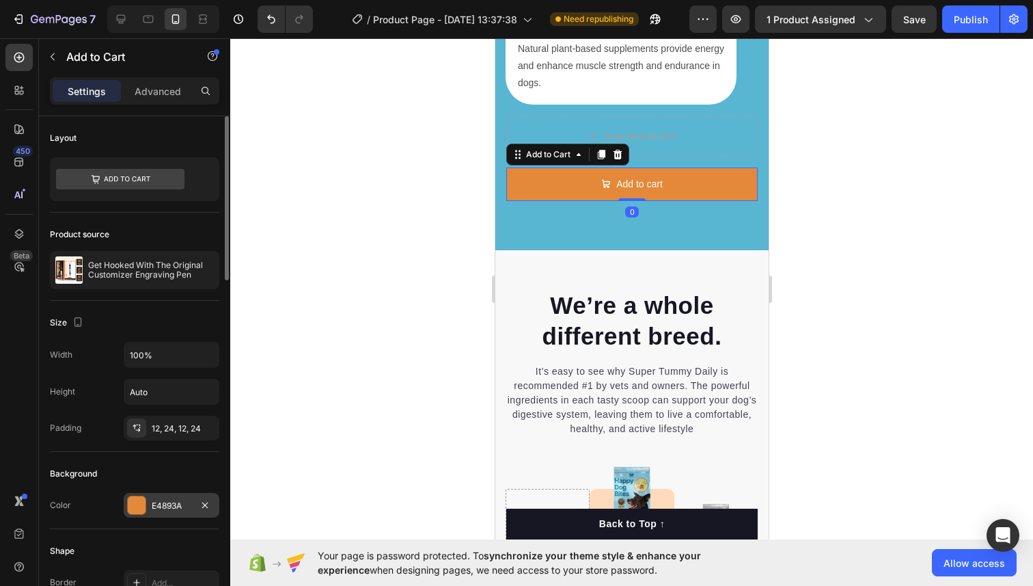
click at [129, 502] on div at bounding box center [137, 505] width 18 height 18
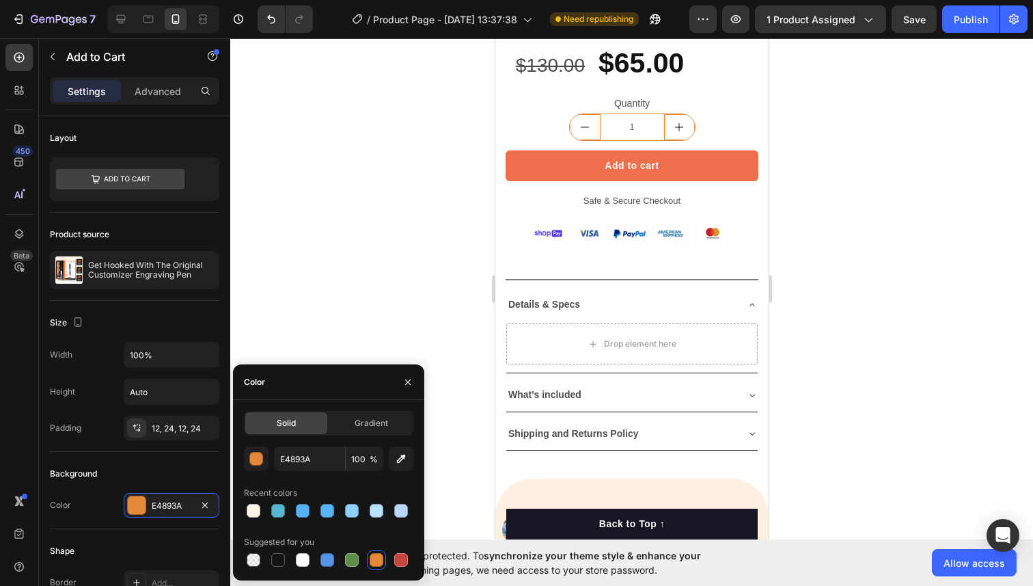
scroll to position [526, 0]
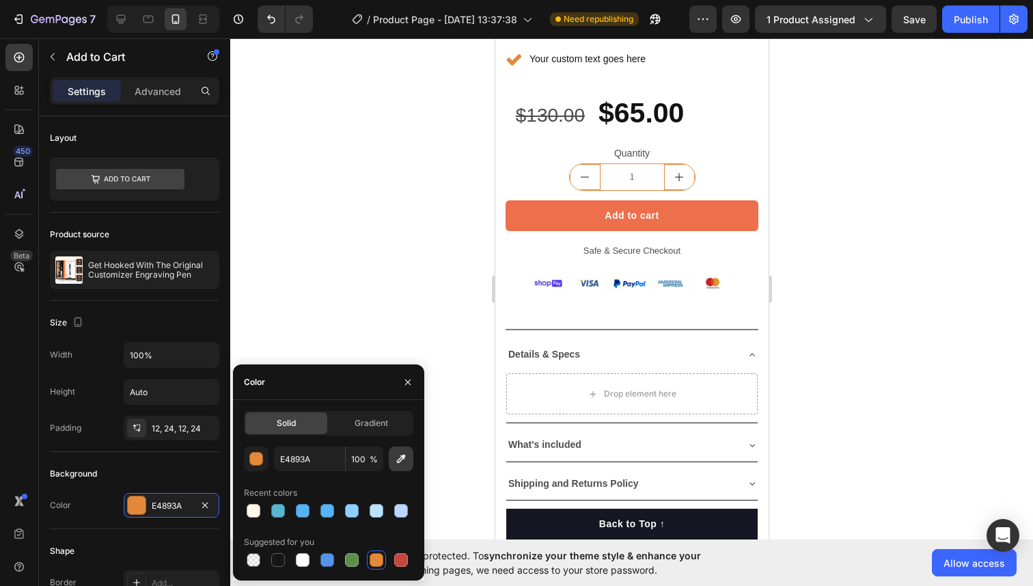
click at [403, 455] on icon "button" at bounding box center [401, 459] width 14 height 14
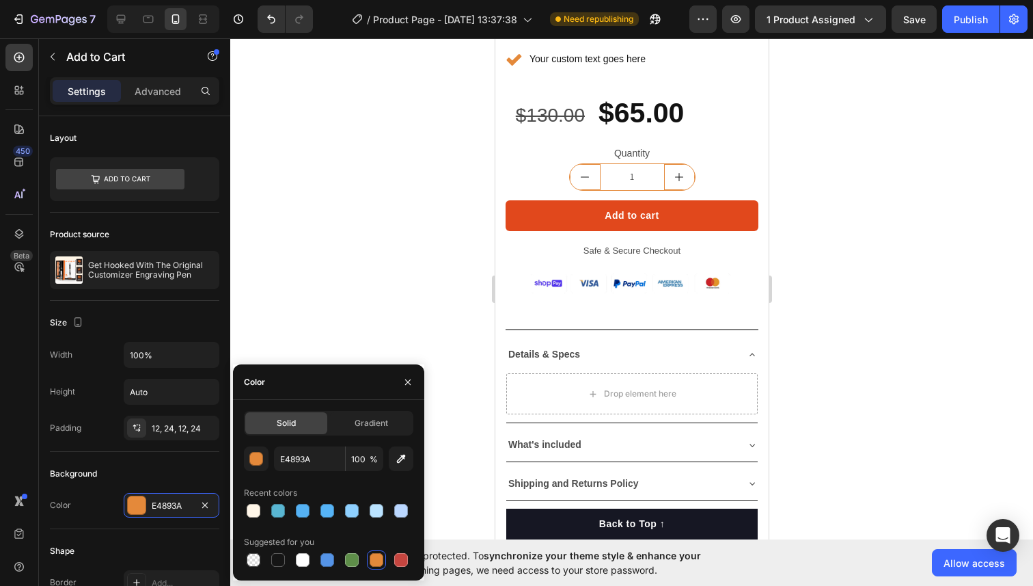
type input "EE6F4B"
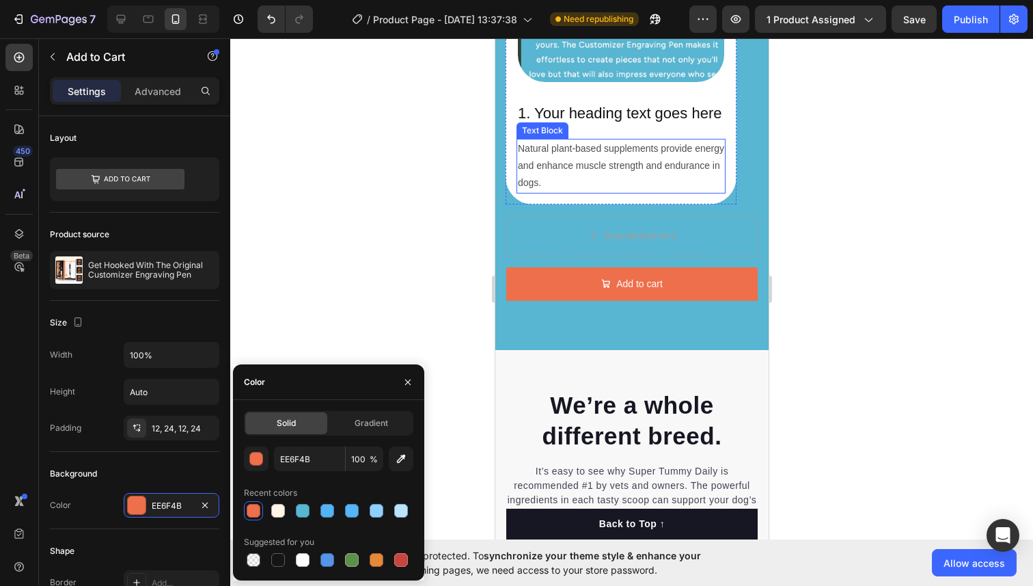
scroll to position [2870, 0]
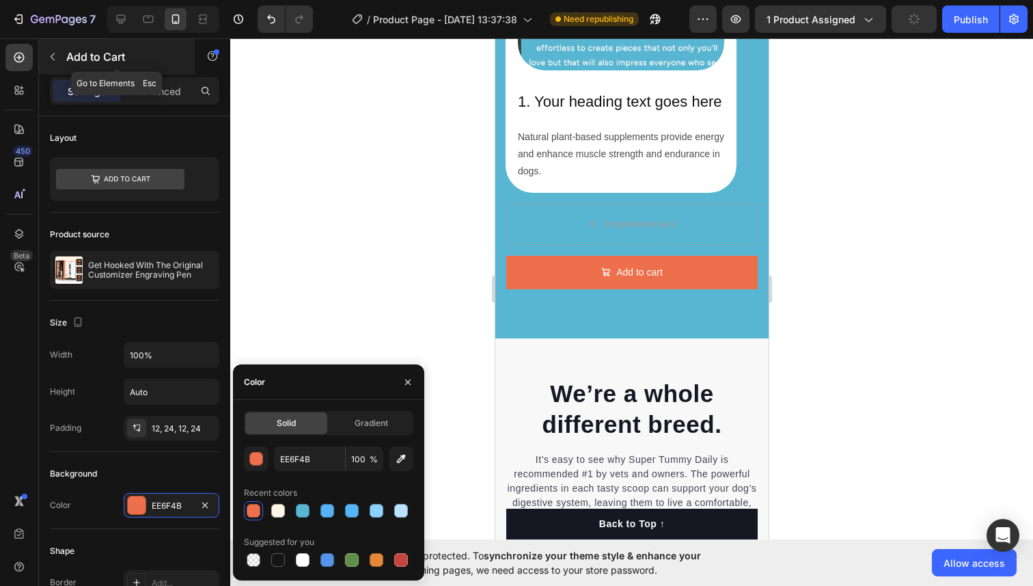
click at [55, 61] on icon "button" at bounding box center [52, 56] width 11 height 11
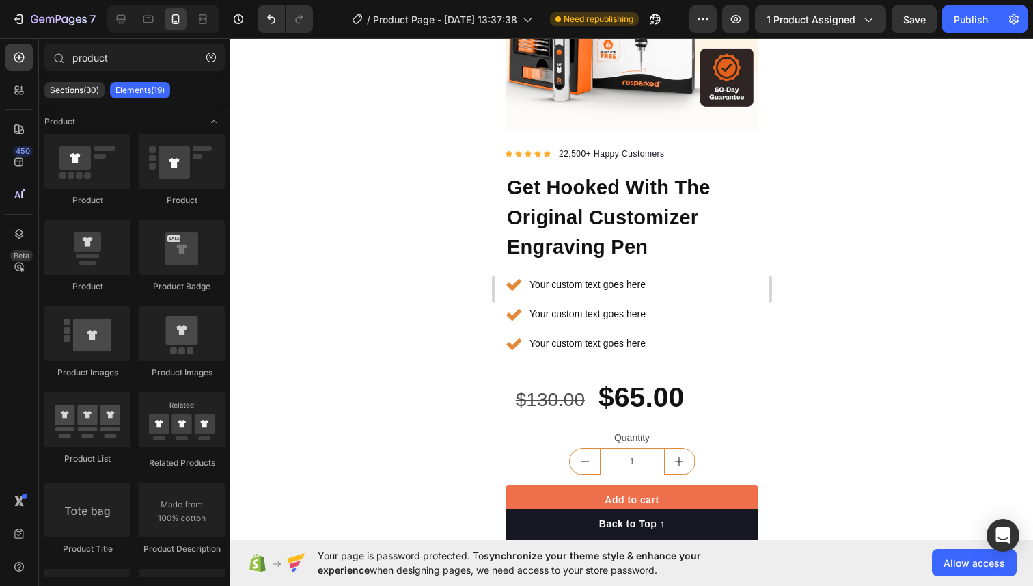
scroll to position [119, 0]
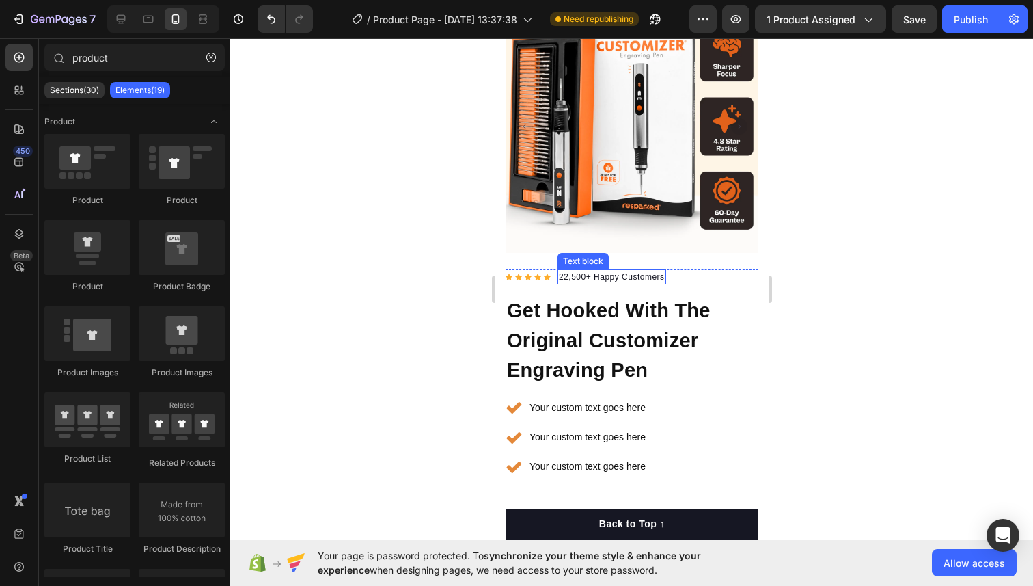
click at [638, 280] on p "22,500+ Happy Customers" at bounding box center [611, 277] width 106 height 12
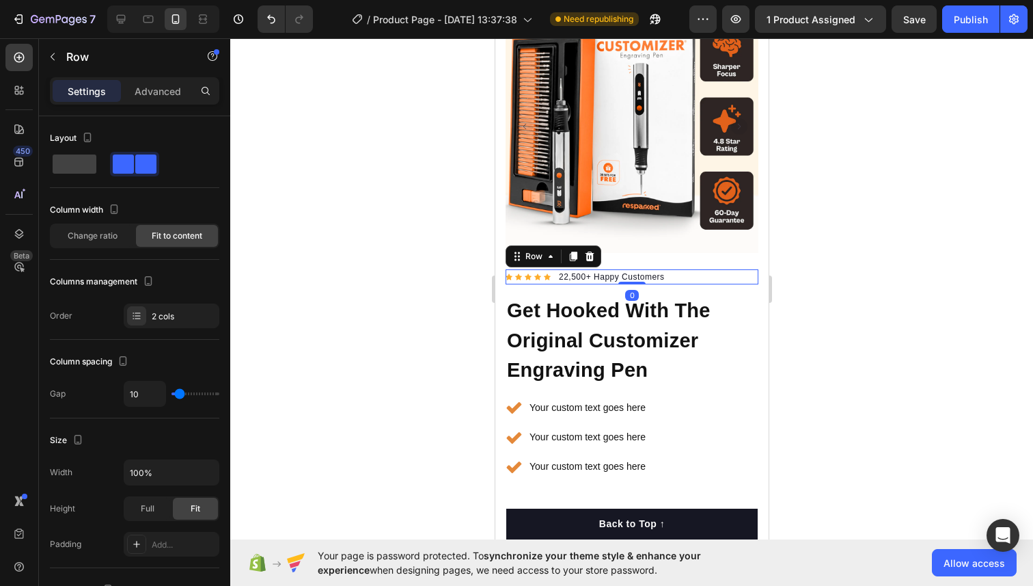
click at [683, 277] on div "Icon Icon Icon Icon Icon Icon List Hoz 22,500+ Happy Customers Text block Row 0" at bounding box center [631, 276] width 253 height 15
click at [577, 256] on icon at bounding box center [572, 256] width 11 height 11
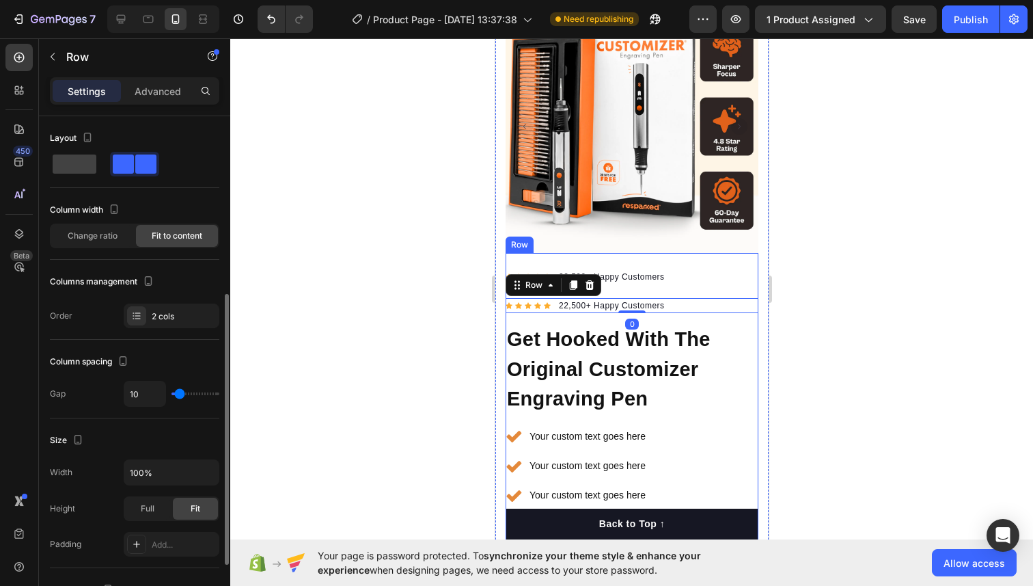
scroll to position [116, 0]
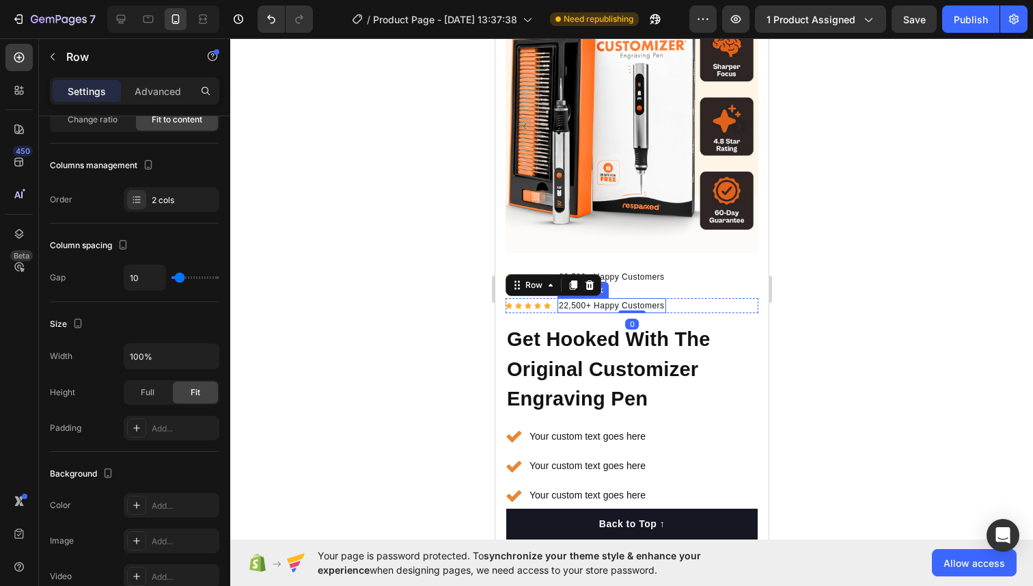
click at [655, 299] on p "22,500+ Happy Customers" at bounding box center [611, 305] width 106 height 12
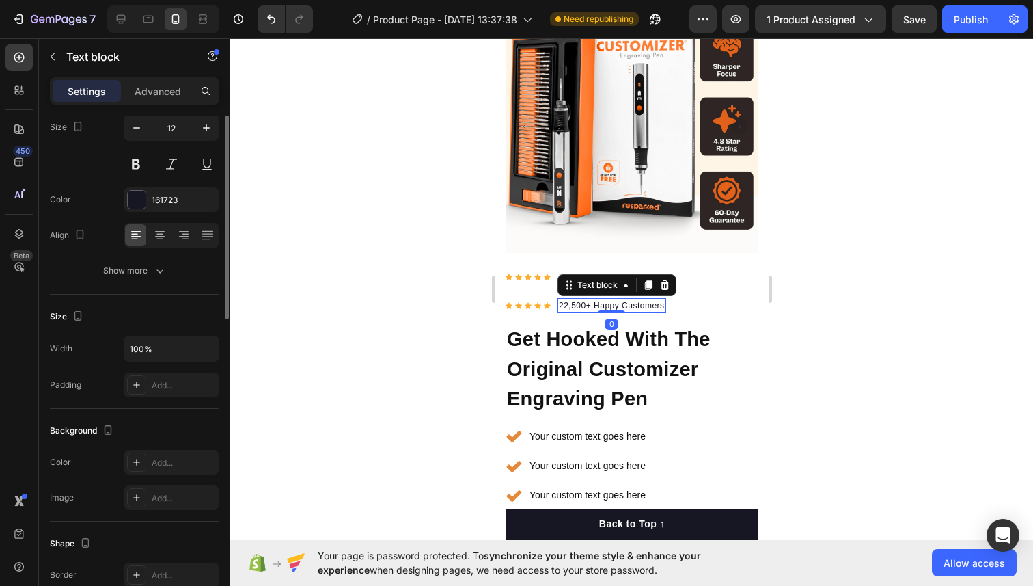
scroll to position [0, 0]
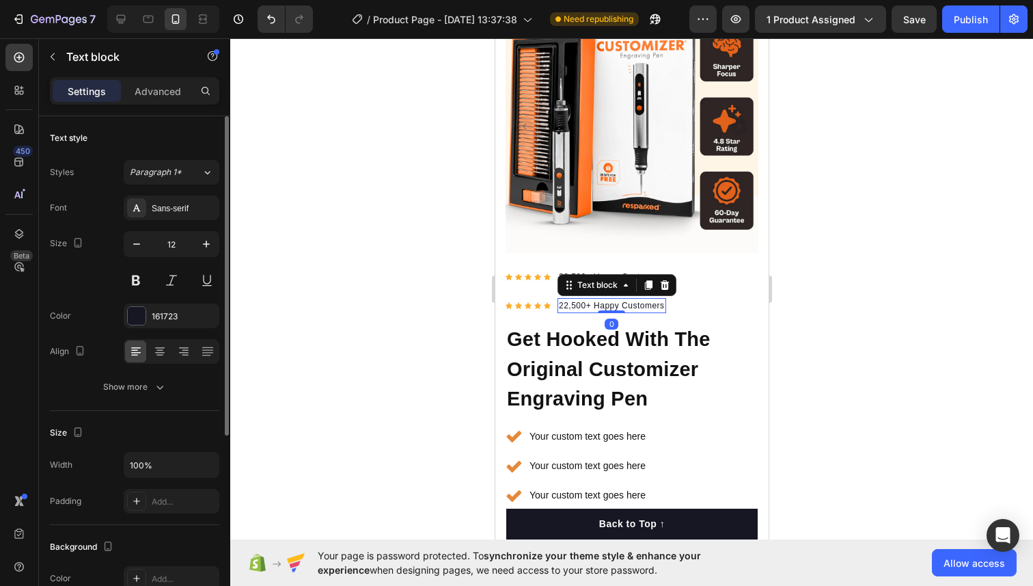
click at [564, 298] on div "22,500+ Happy Customers" at bounding box center [611, 305] width 109 height 15
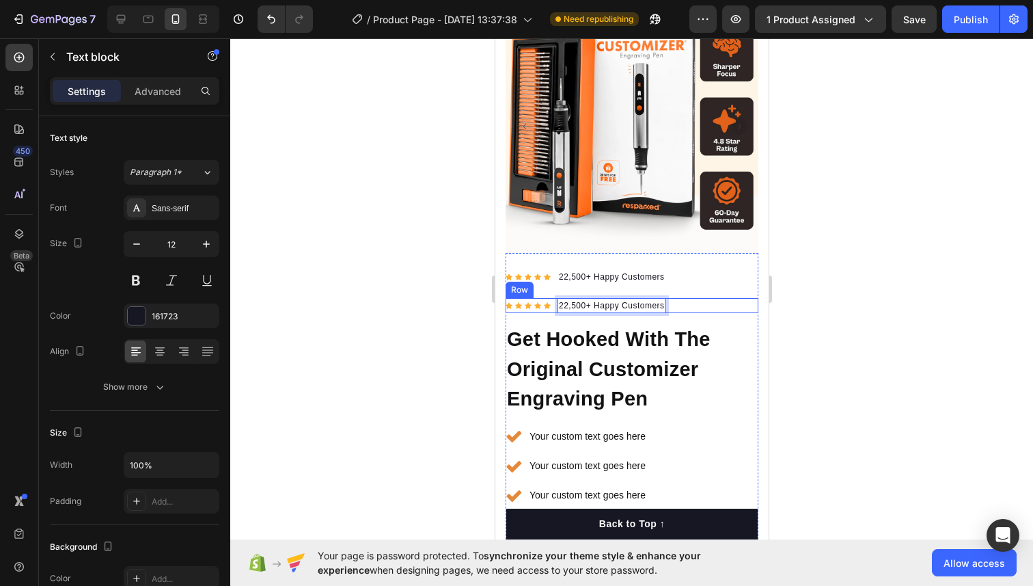
click at [541, 298] on div "Icon Icon Icon Icon Icon Icon List Hoz" at bounding box center [527, 305] width 45 height 15
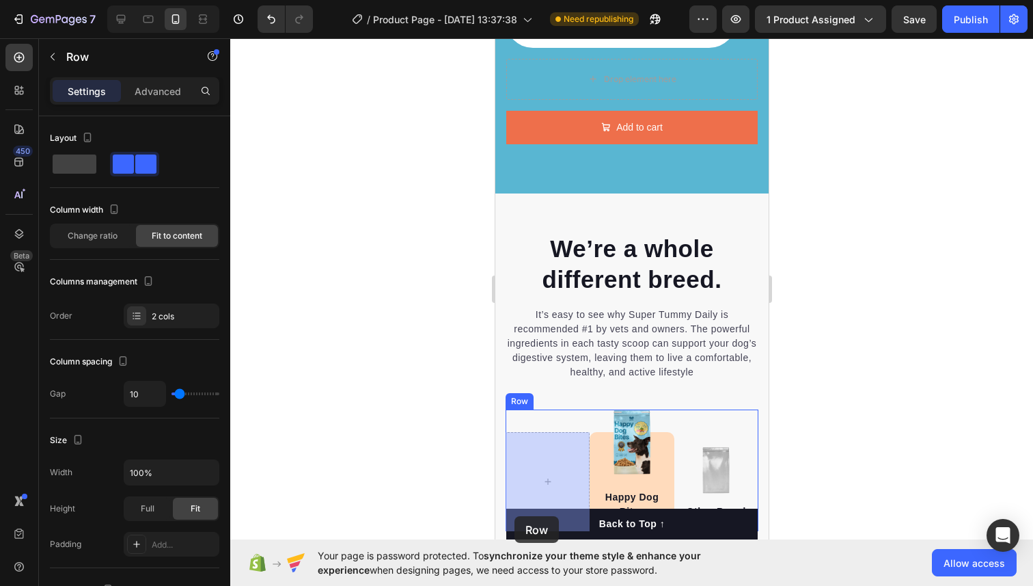
scroll to position [3060, 0]
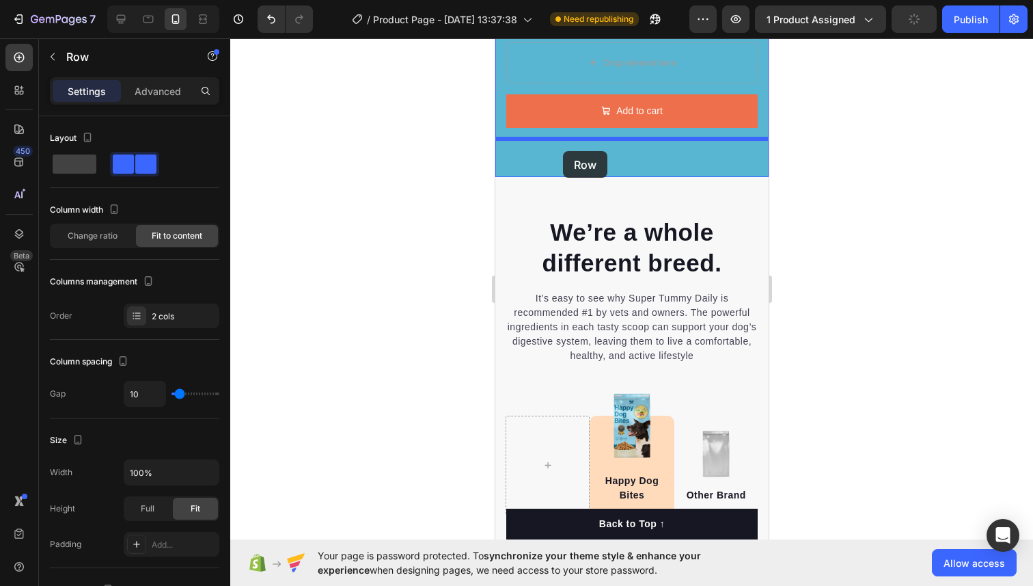
drag, startPoint x: 525, startPoint y: 290, endPoint x: 562, endPoint y: 151, distance: 144.4
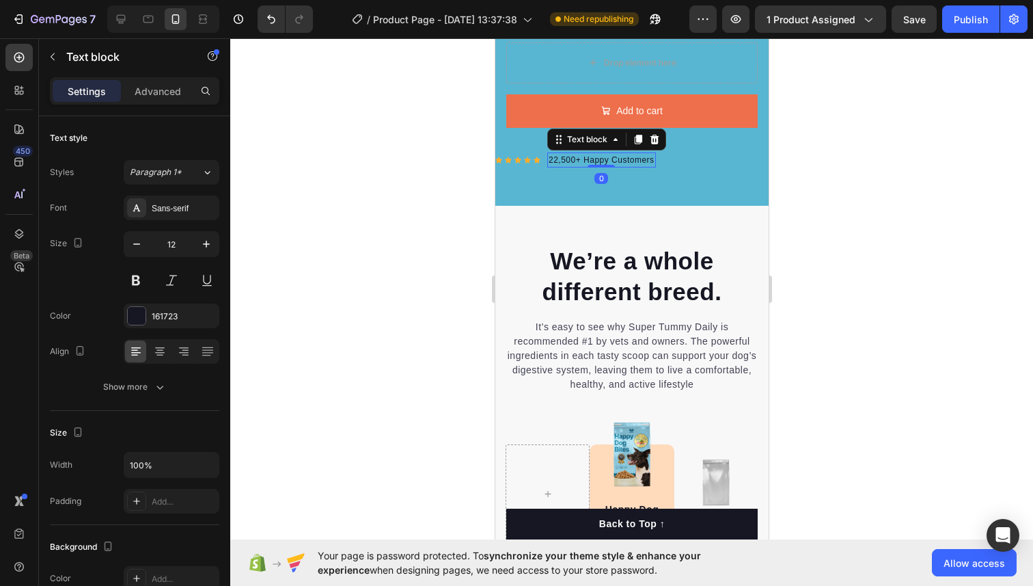
click at [581, 164] on p "22,500+ Happy Customers" at bounding box center [601, 160] width 106 height 12
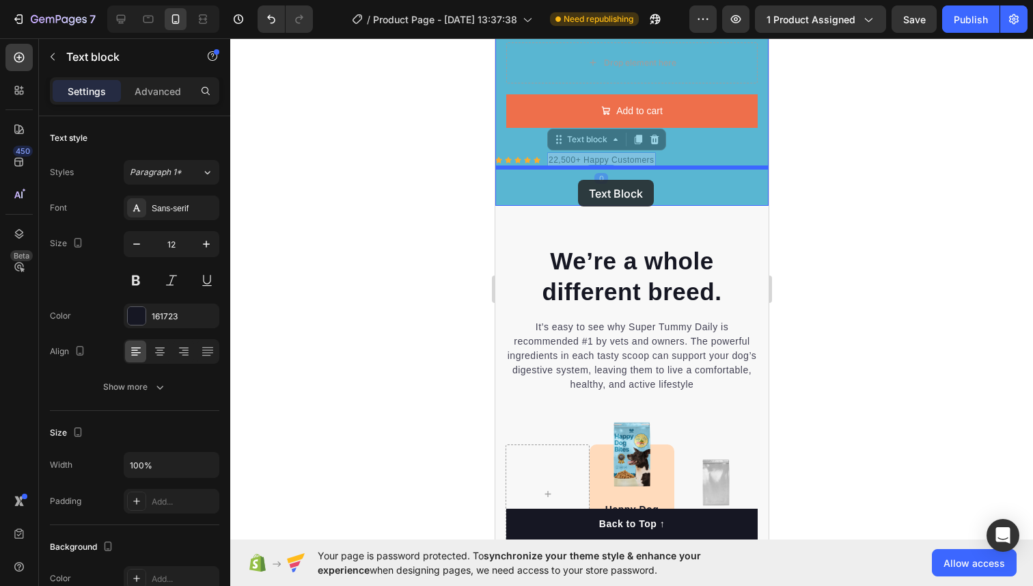
drag, startPoint x: 582, startPoint y: 163, endPoint x: 577, endPoint y: 178, distance: 16.4
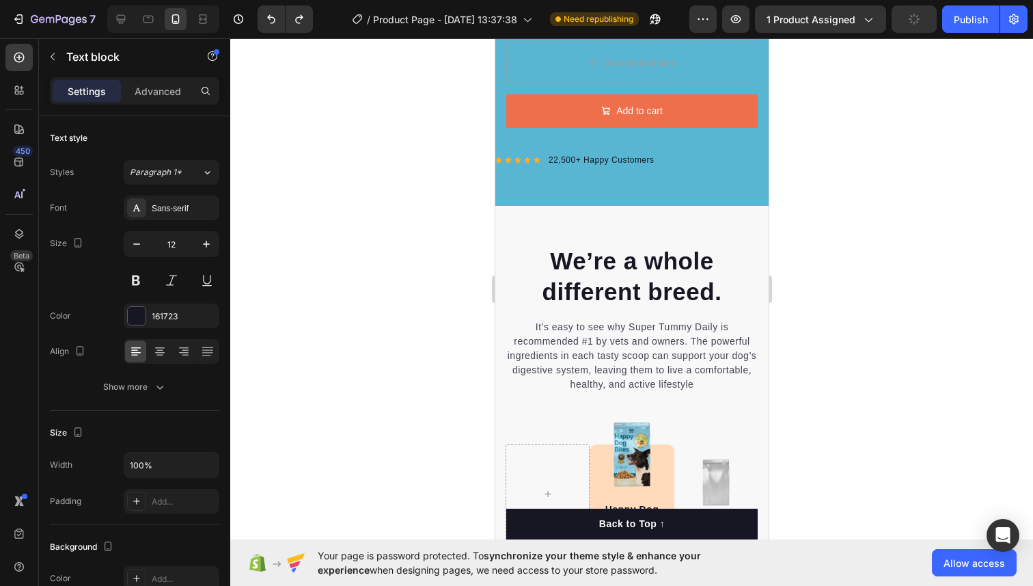
click at [591, 161] on p "22,500+ Happy Customers" at bounding box center [601, 160] width 106 height 12
click at [603, 163] on p "22,500+ Happy Customers" at bounding box center [601, 160] width 106 height 12
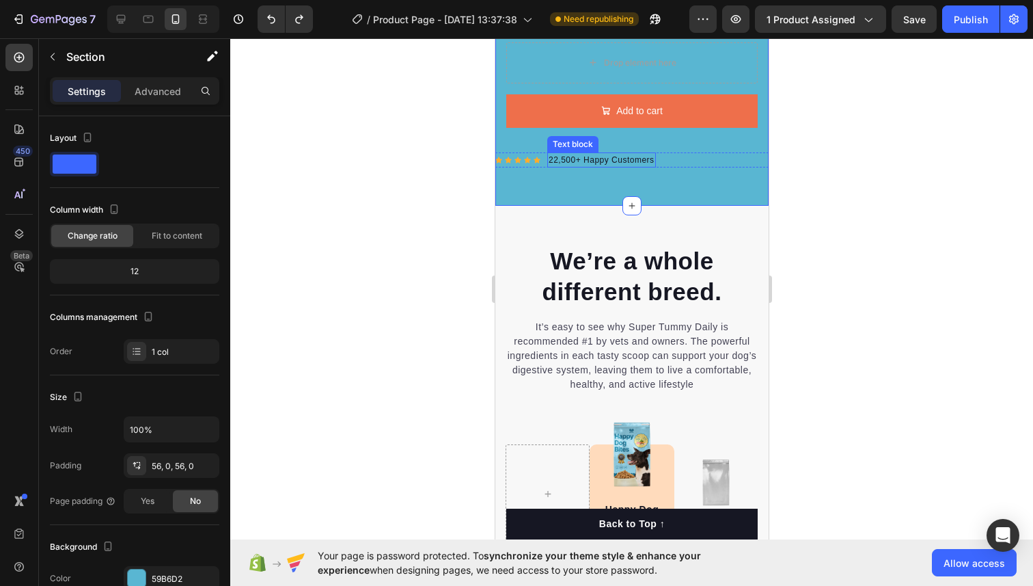
click at [595, 158] on p "22,500+ Happy Customers" at bounding box center [601, 160] width 106 height 12
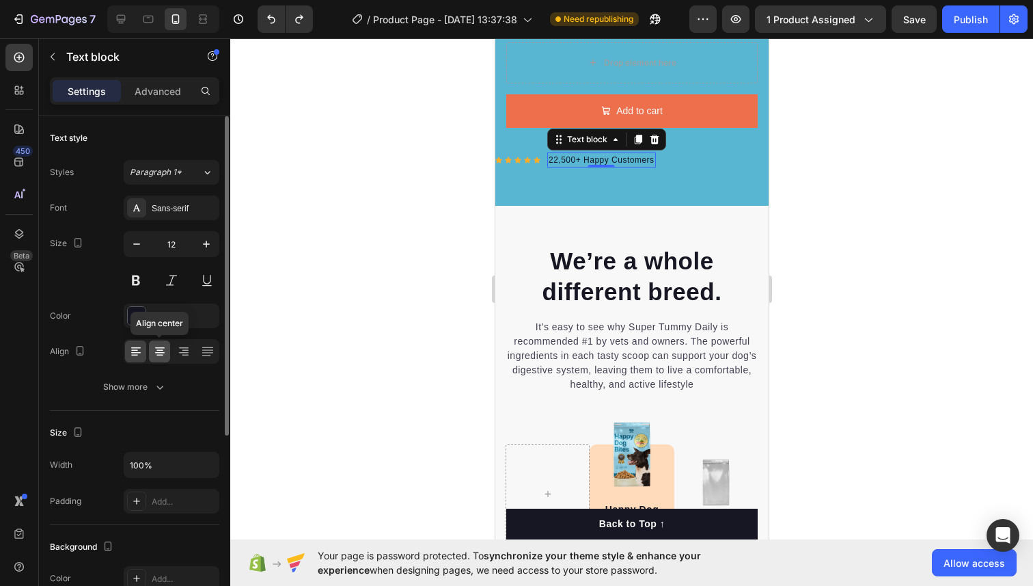
click at [156, 350] on icon at bounding box center [160, 351] width 14 height 14
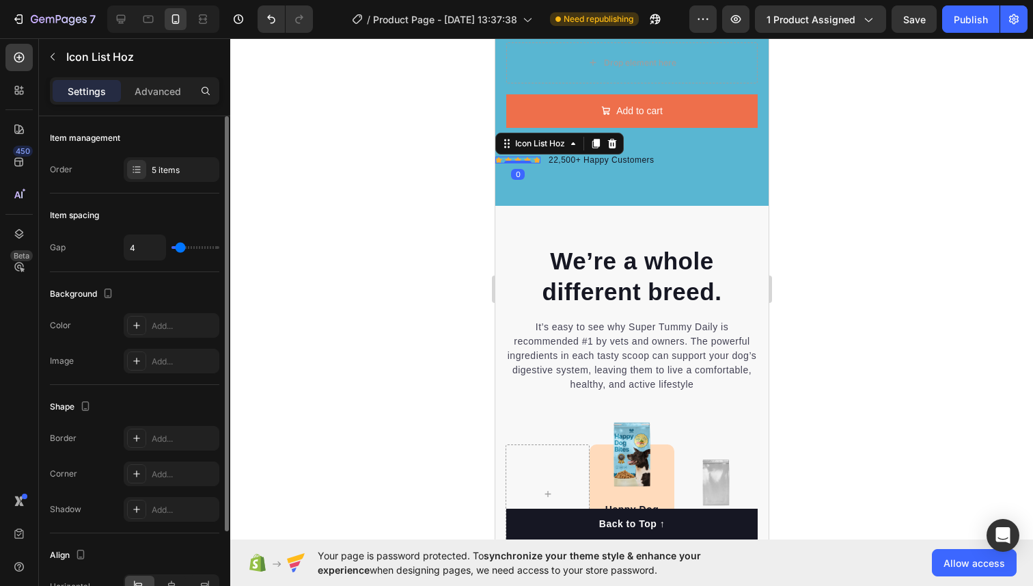
click at [512, 159] on div "Icon Icon Icon Icon Icon" at bounding box center [517, 160] width 45 height 7
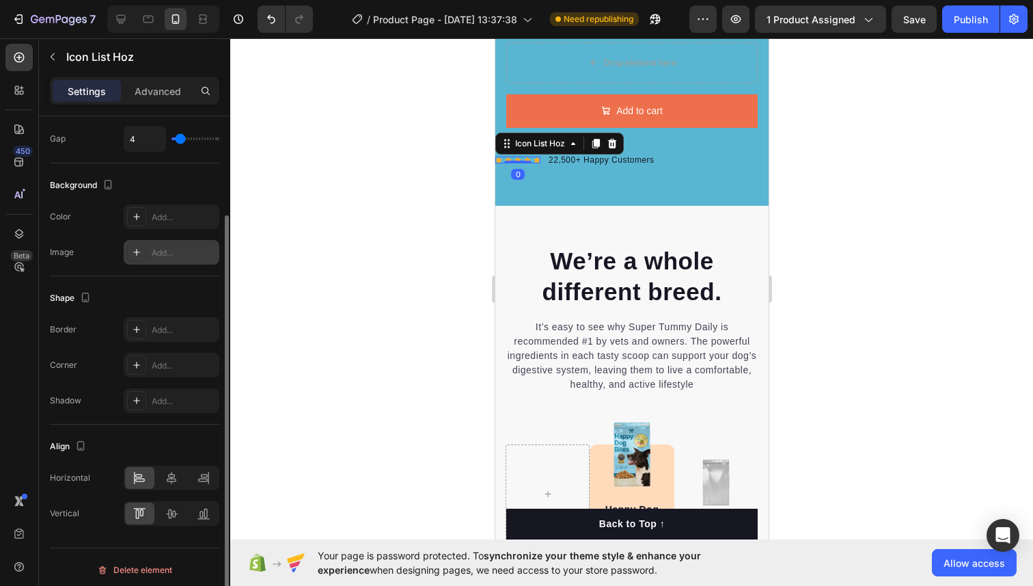
scroll to position [114, 0]
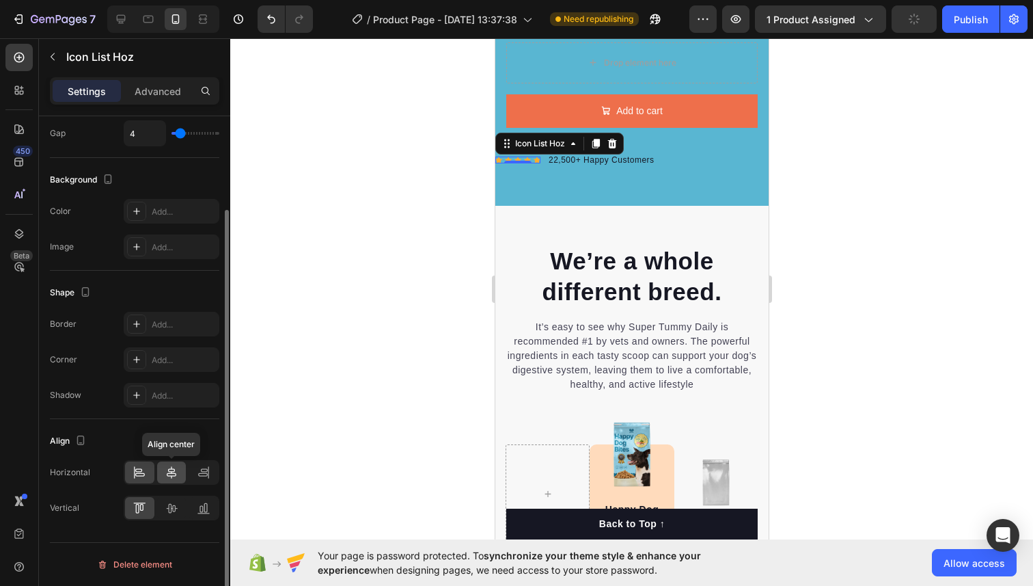
click at [173, 476] on icon at bounding box center [172, 472] width 14 height 14
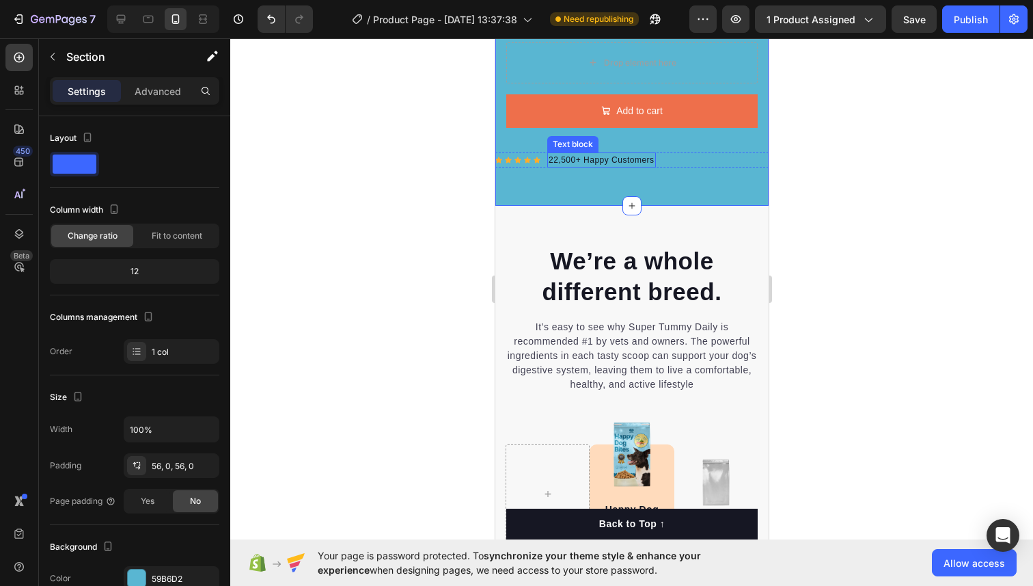
click at [567, 147] on div "Text block" at bounding box center [572, 144] width 51 height 16
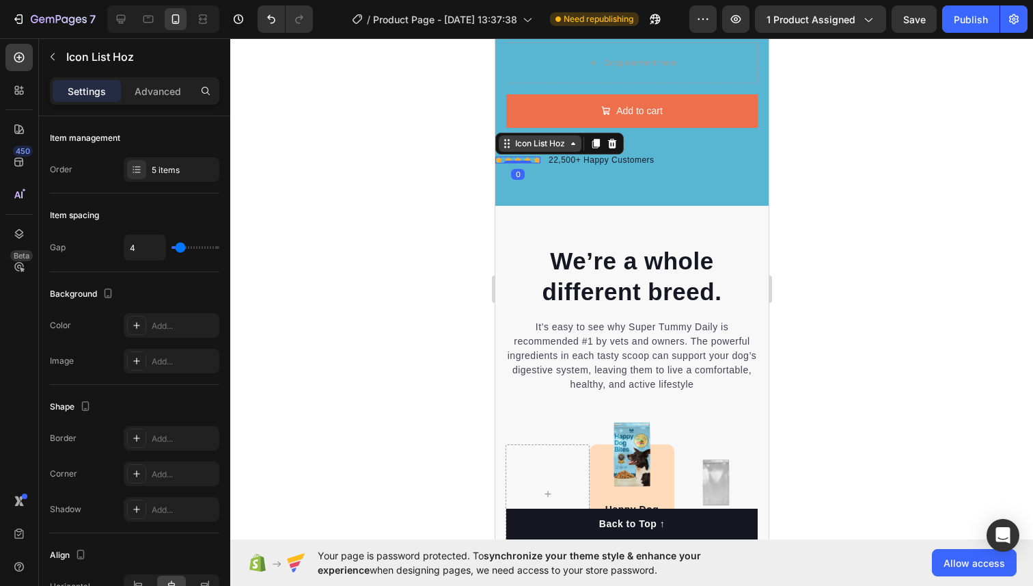
click at [521, 152] on div "Icon List Hoz" at bounding box center [559, 144] width 128 height 22
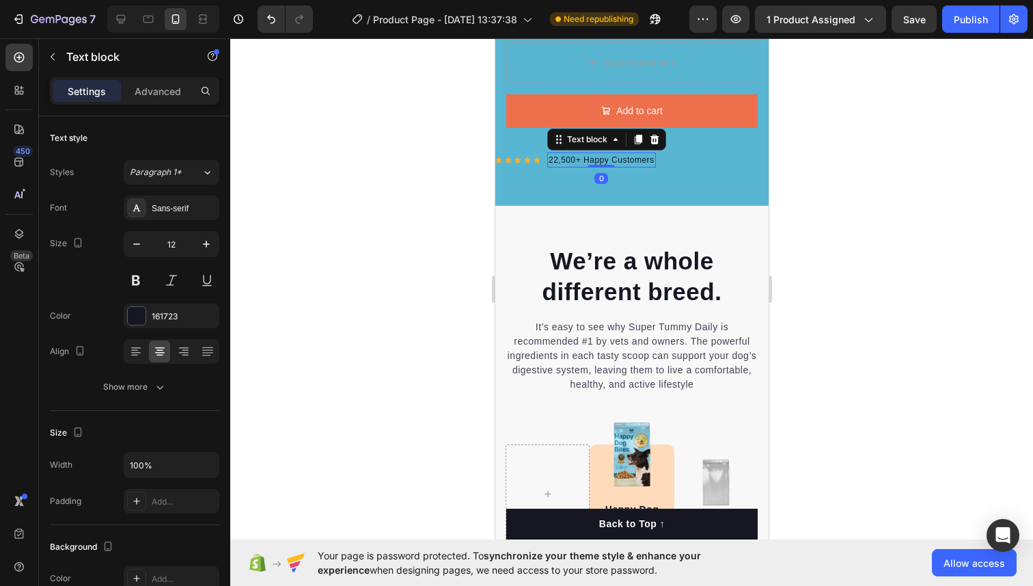
click at [601, 162] on p "22,500+ Happy Customers" at bounding box center [601, 160] width 106 height 12
click at [690, 162] on div "Icon Icon Icon Icon Icon Icon List Hoz 22,500+ Happy Customers Text block 0 Row" at bounding box center [631, 159] width 273 height 15
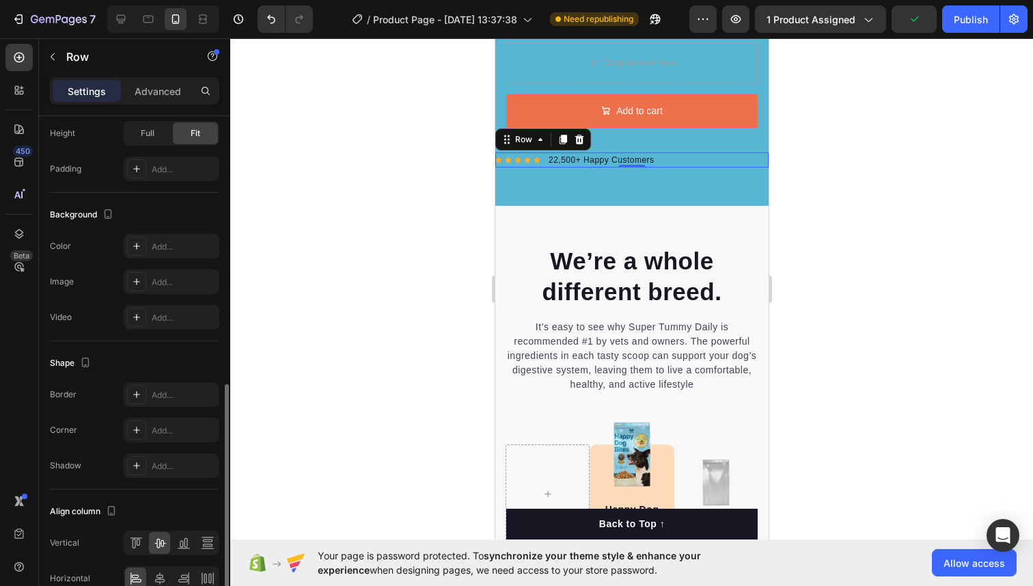
scroll to position [446, 0]
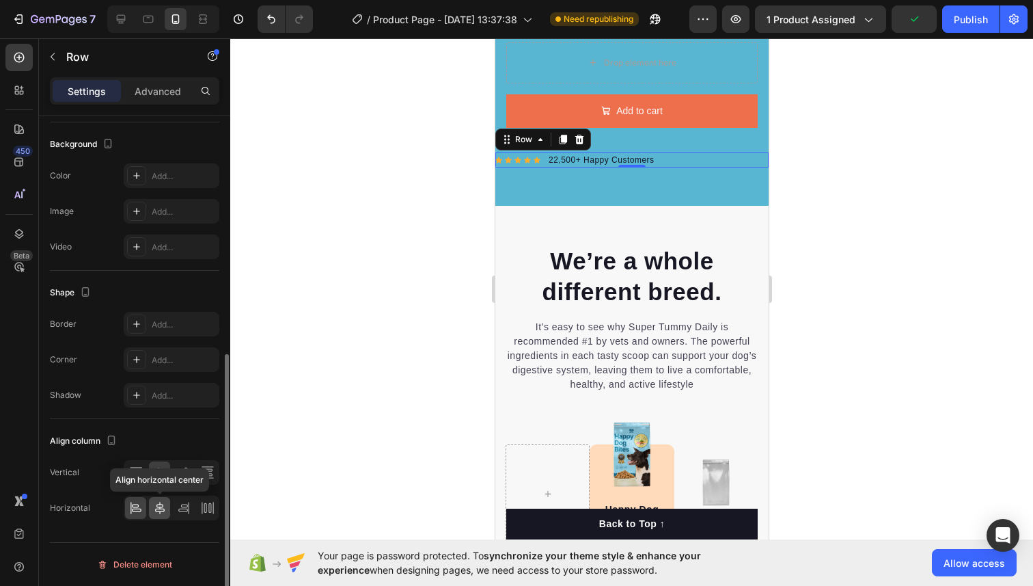
click at [154, 504] on icon at bounding box center [160, 508] width 14 height 14
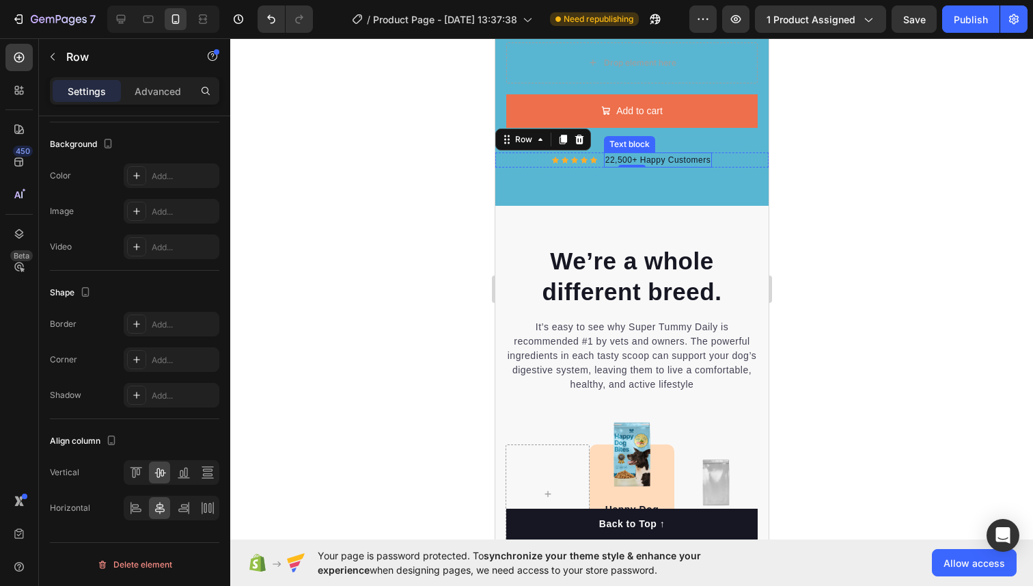
scroll to position [0, 0]
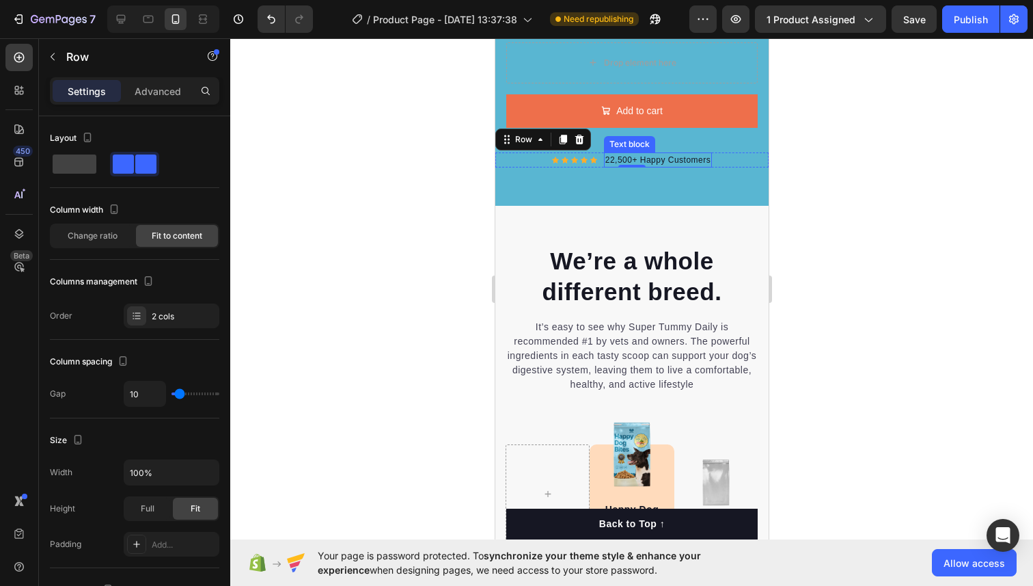
click at [677, 152] on div "22,500+ Happy Customers" at bounding box center [657, 159] width 109 height 15
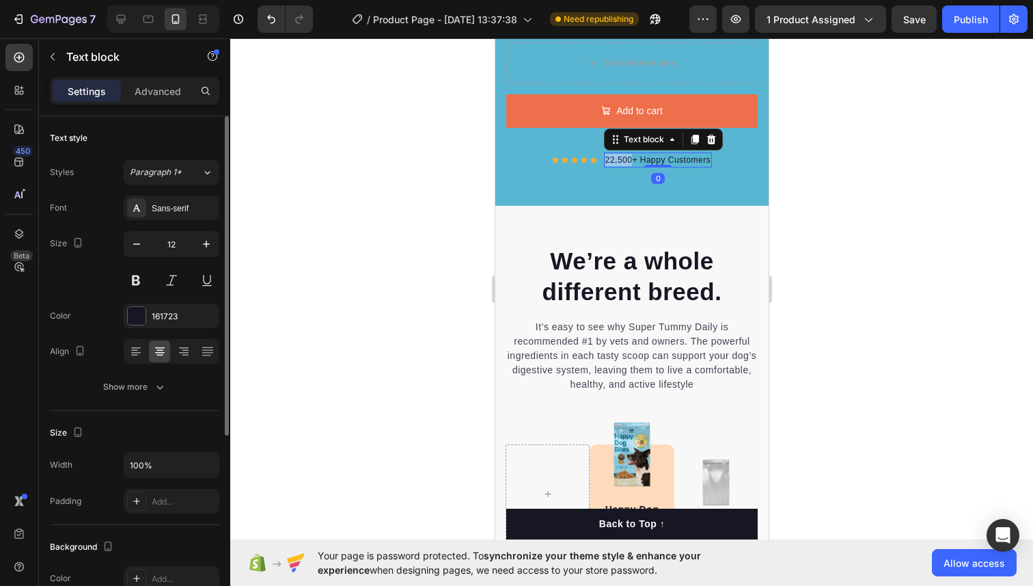
click at [677, 152] on div "22,500+ Happy Customers" at bounding box center [657, 159] width 109 height 15
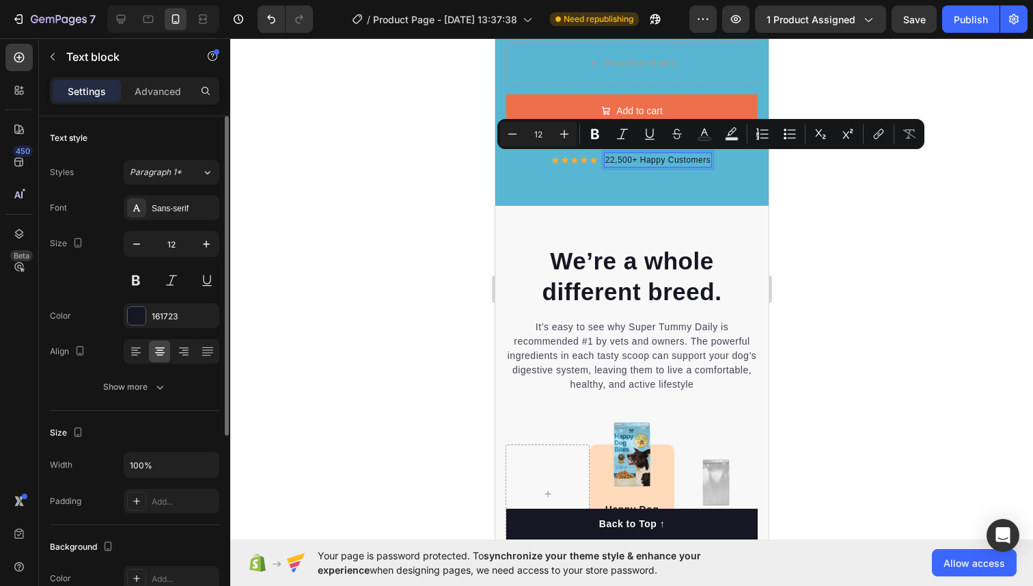
click at [676, 157] on p "22,500+ Happy Customers" at bounding box center [658, 160] width 106 height 12
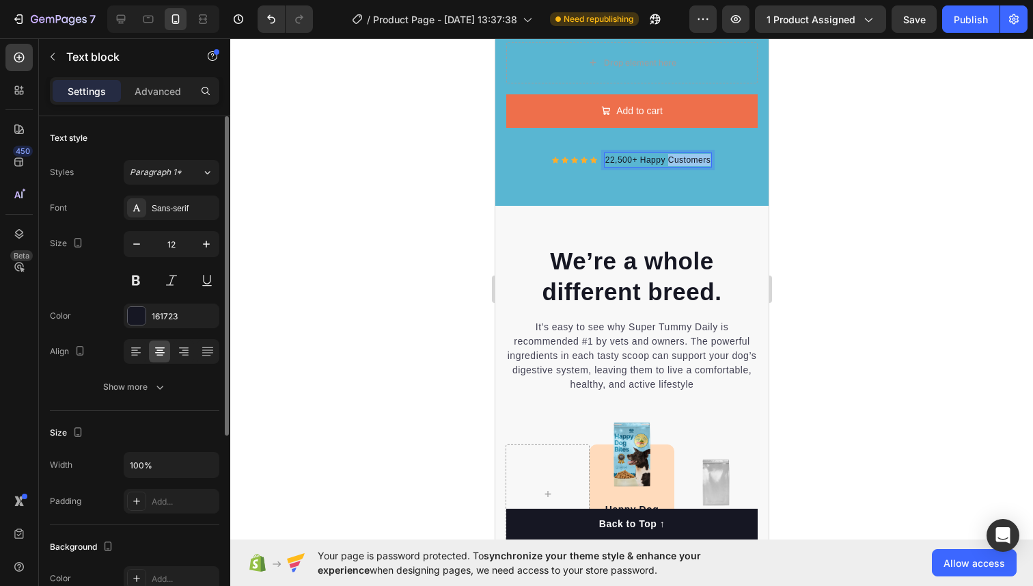
click at [676, 157] on p "22,500+ Happy Customers" at bounding box center [658, 160] width 106 height 12
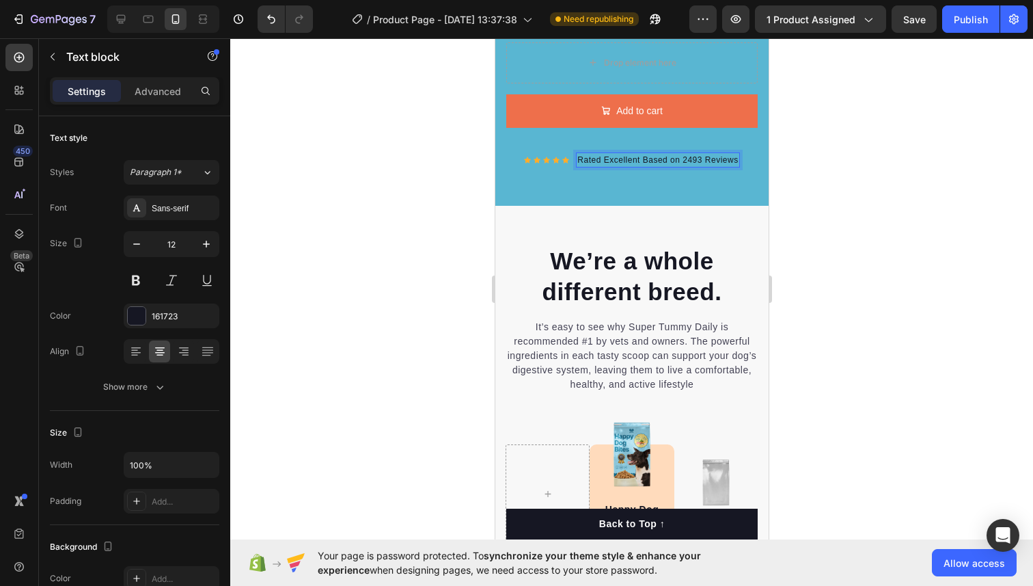
click at [698, 159] on p "Rated Excellent Based on 2493 Reviews" at bounding box center [657, 160] width 161 height 12
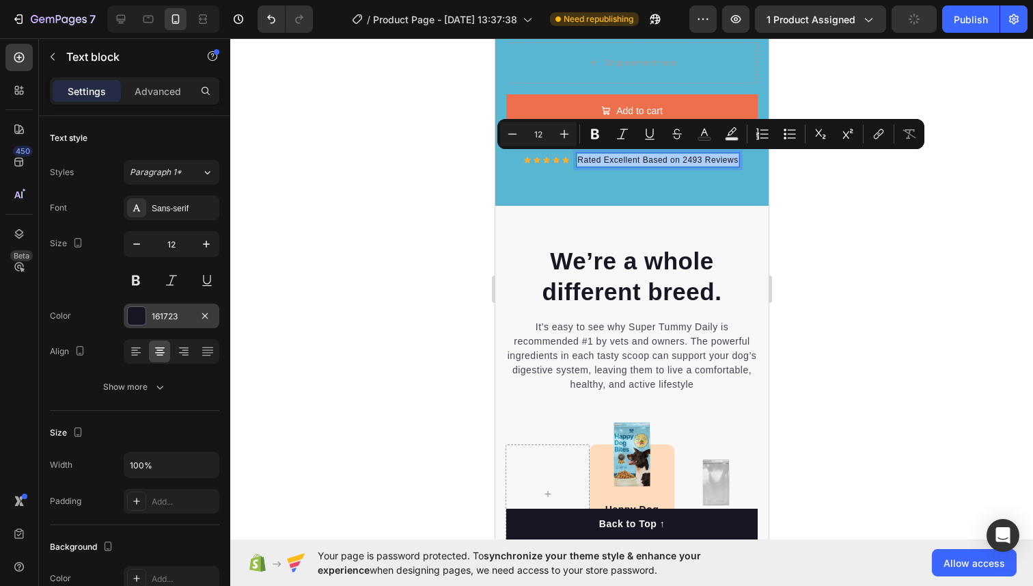
click at [138, 319] on div at bounding box center [137, 316] width 18 height 18
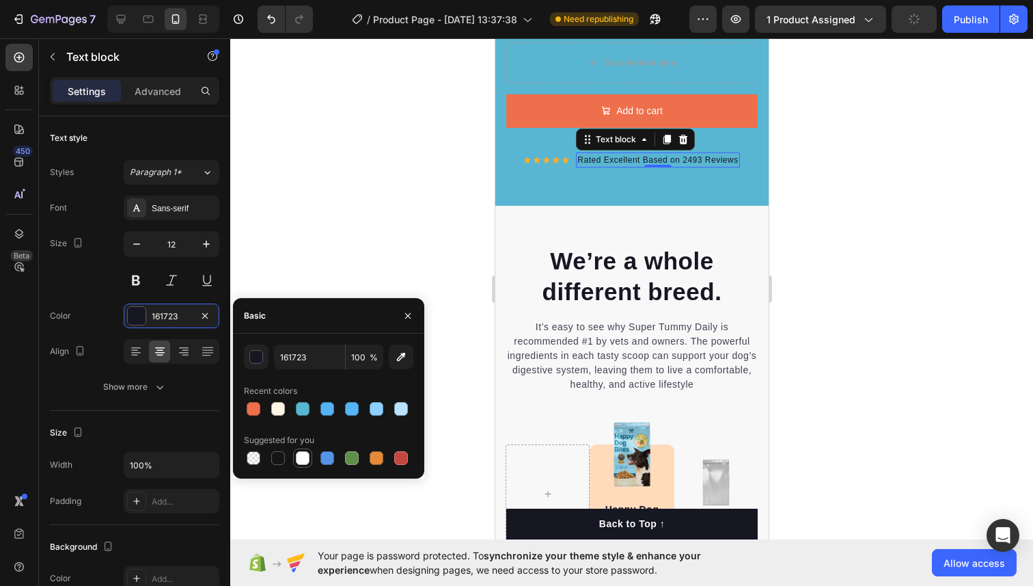
click at [299, 456] on div at bounding box center [303, 458] width 14 height 14
type input "FFFFFF"
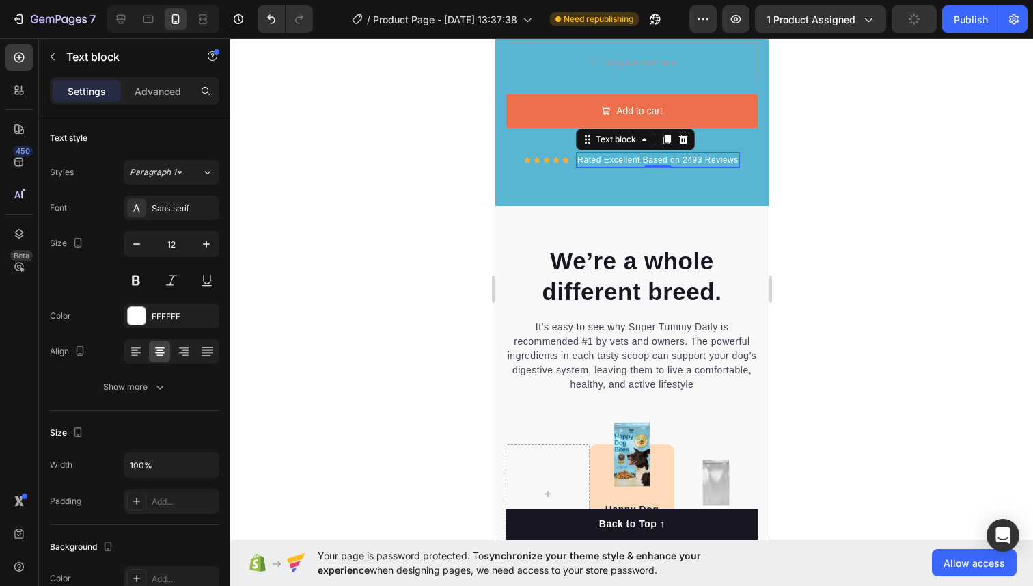
click at [363, 185] on div at bounding box center [631, 311] width 803 height 547
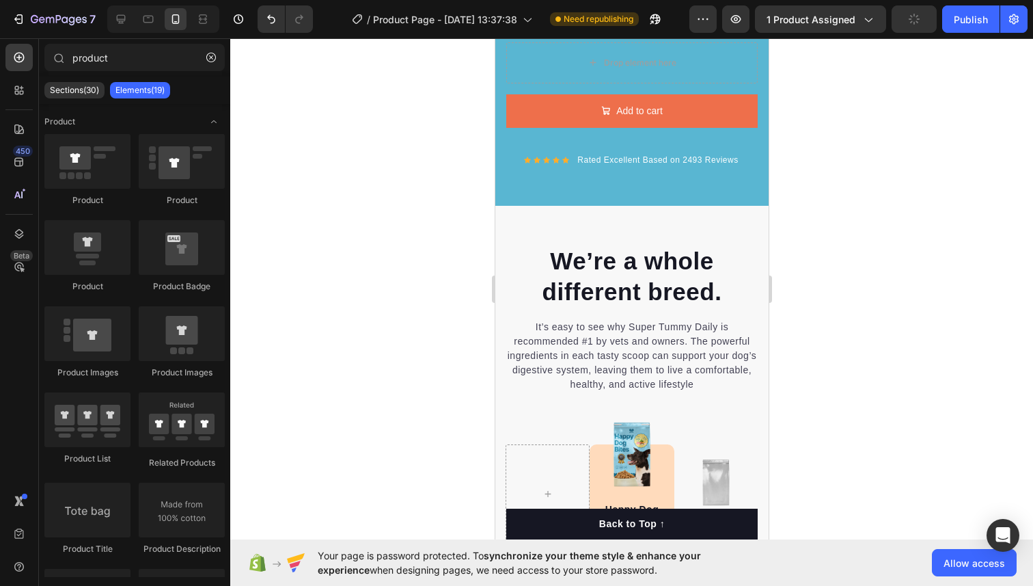
click at [428, 184] on div at bounding box center [631, 311] width 803 height 547
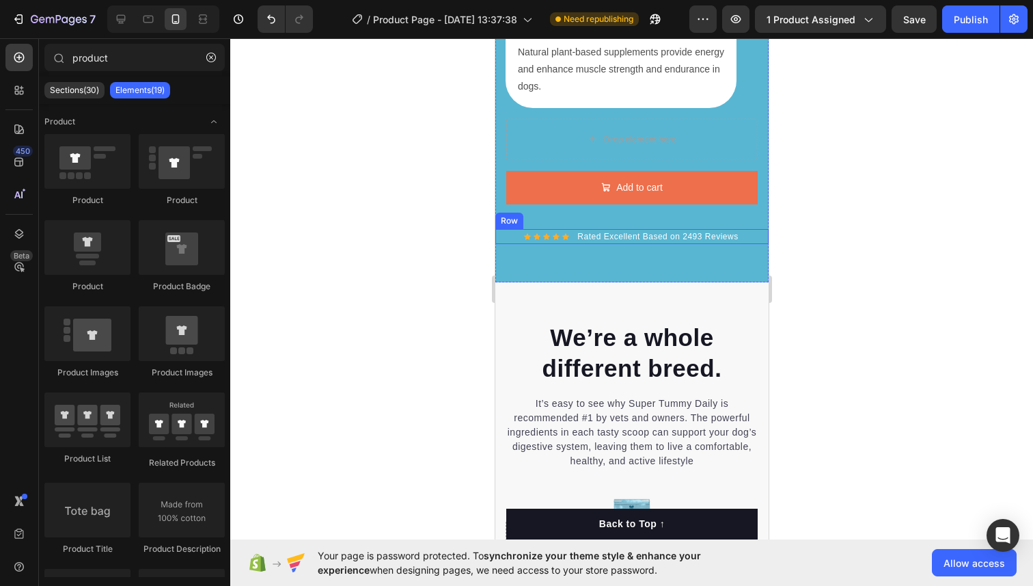
scroll to position [2778, 0]
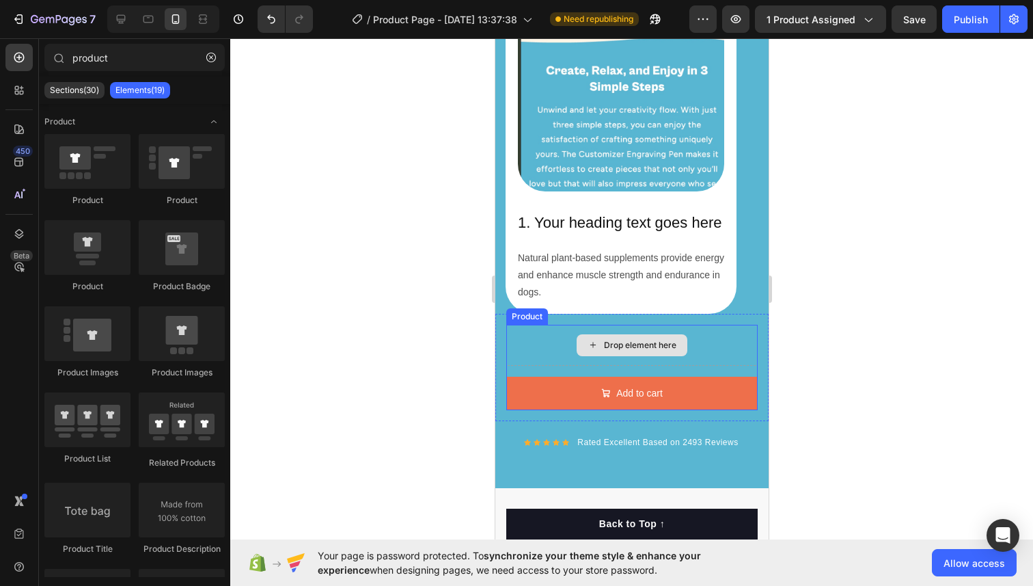
click at [535, 336] on div "Drop element here" at bounding box center [631, 345] width 251 height 41
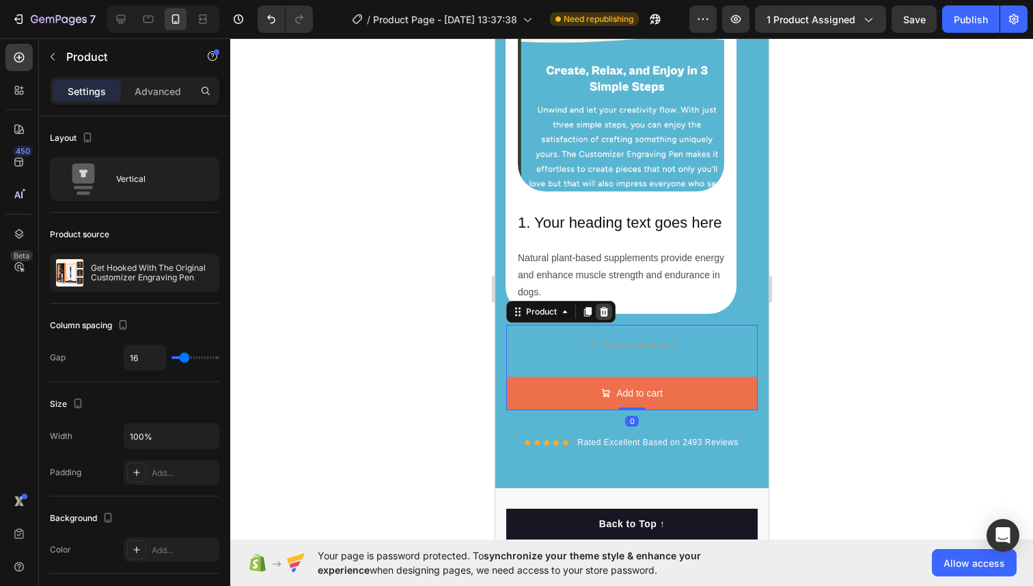
click at [607, 313] on icon at bounding box center [603, 311] width 11 height 11
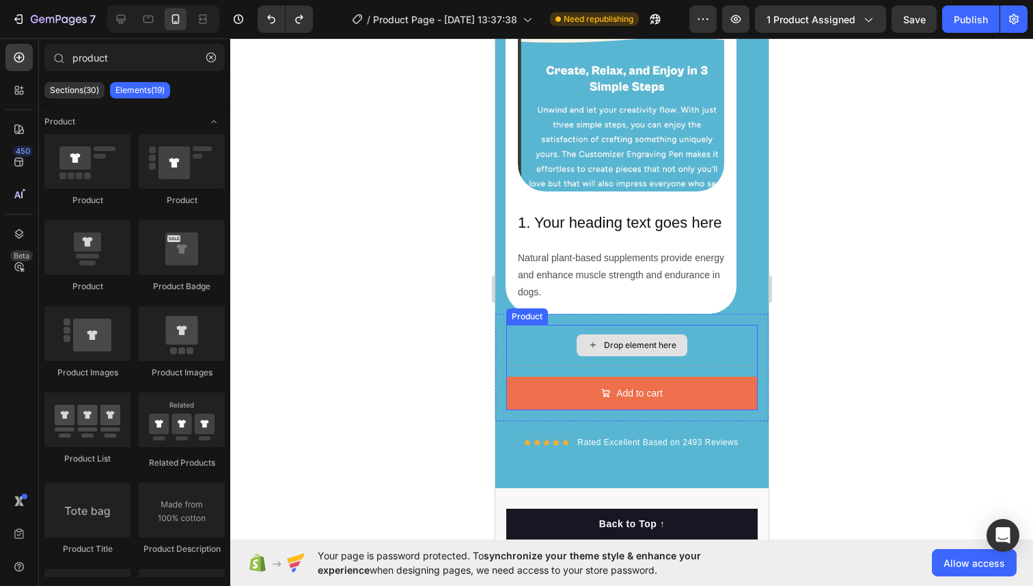
click at [561, 351] on div "Drop element here" at bounding box center [631, 345] width 251 height 41
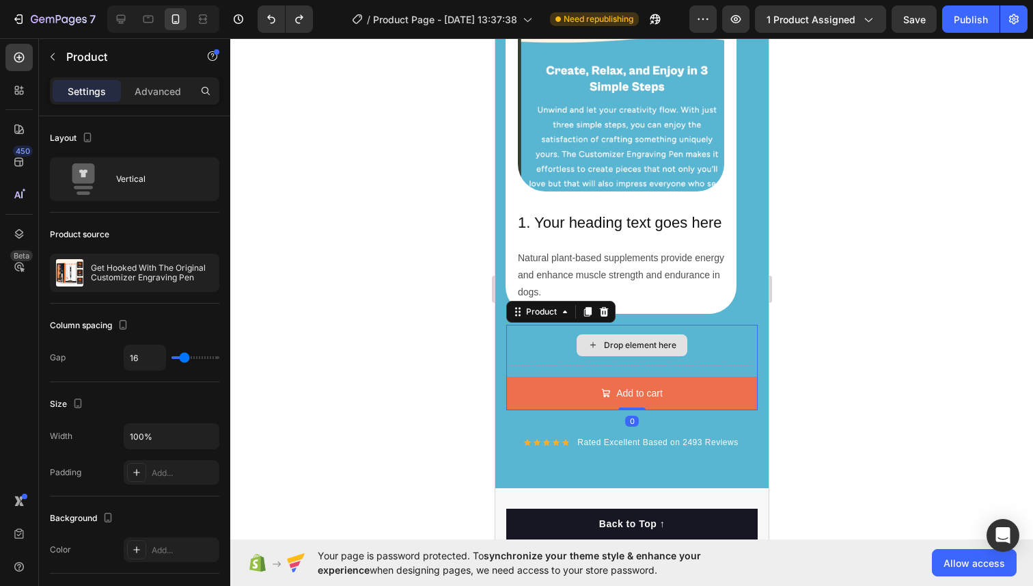
click at [616, 344] on div "Drop element here" at bounding box center [639, 345] width 72 height 11
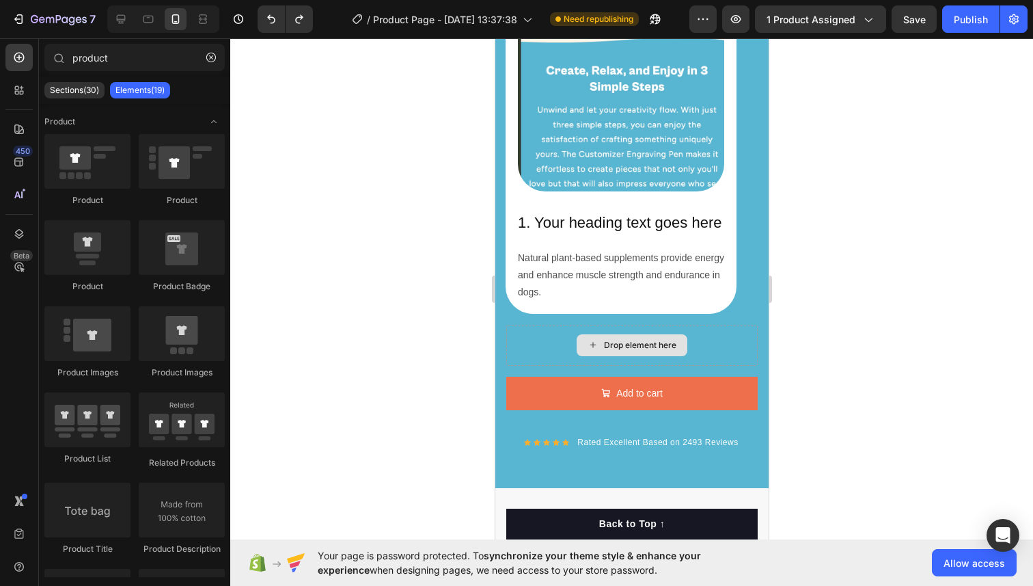
click at [616, 344] on div "Drop element here" at bounding box center [639, 345] width 72 height 11
click at [843, 316] on div at bounding box center [631, 311] width 803 height 547
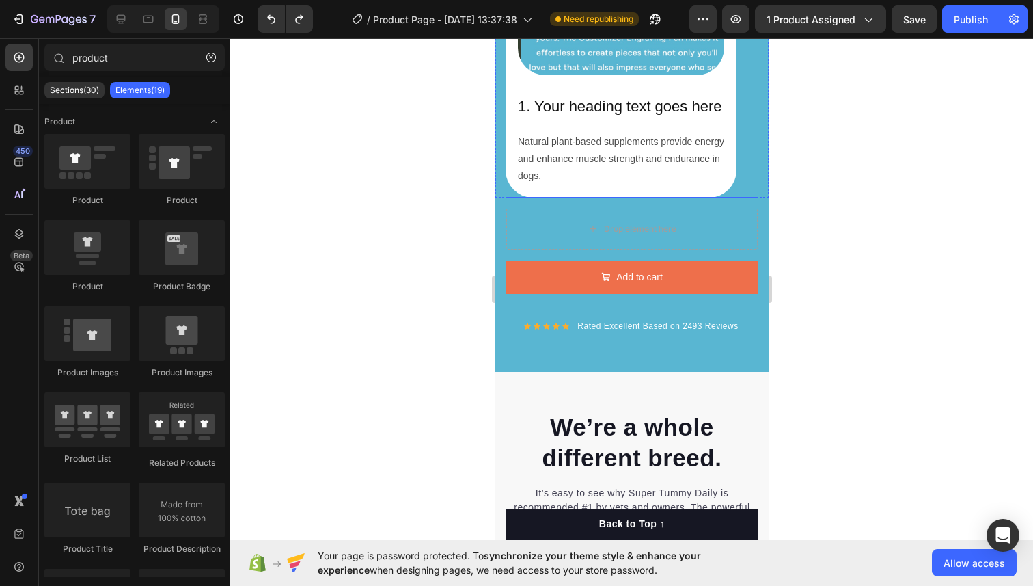
scroll to position [2859, 0]
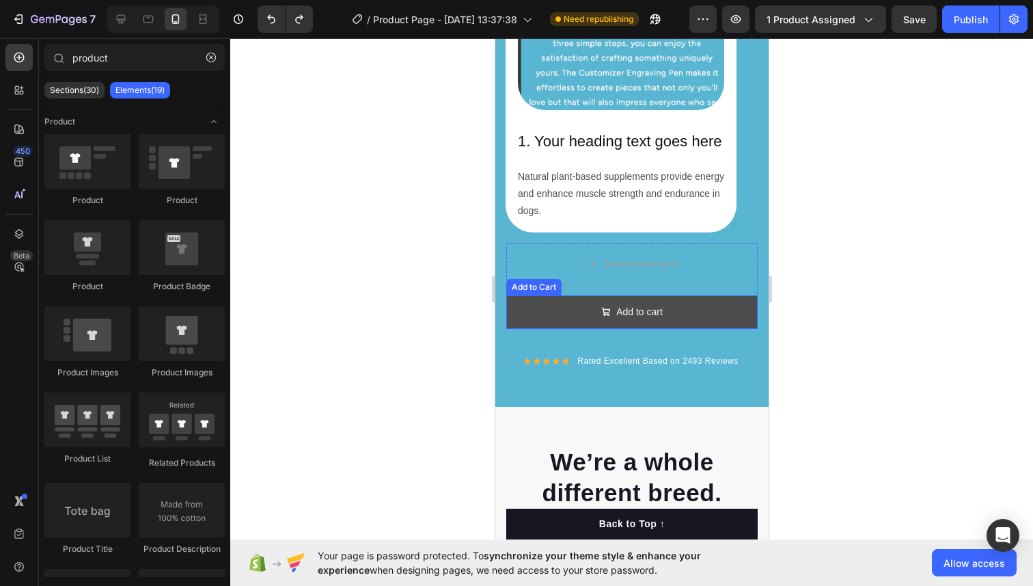
click at [663, 312] on button "Add to cart" at bounding box center [631, 311] width 251 height 33
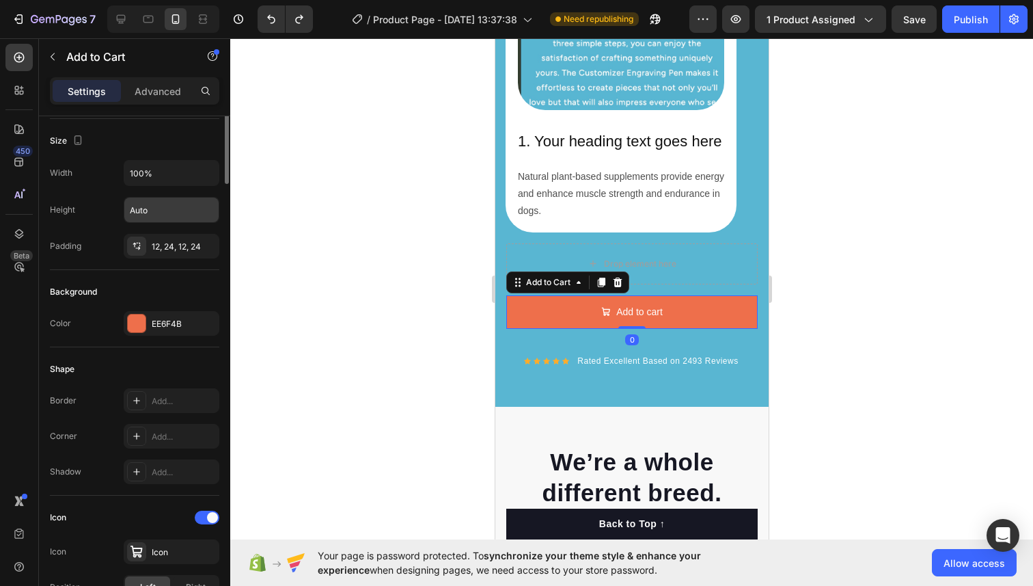
scroll to position [210, 0]
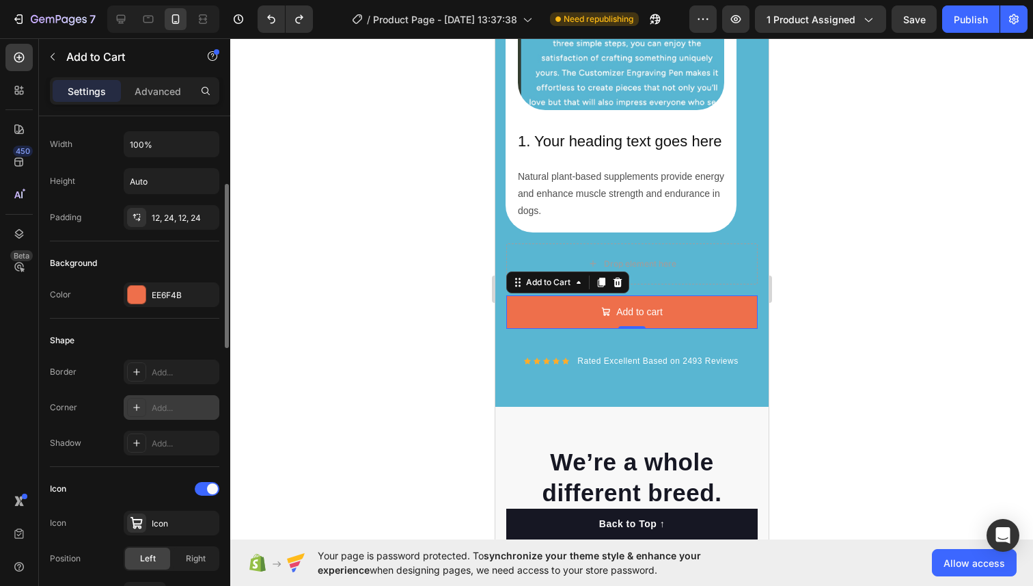
click at [146, 403] on div at bounding box center [136, 407] width 19 height 19
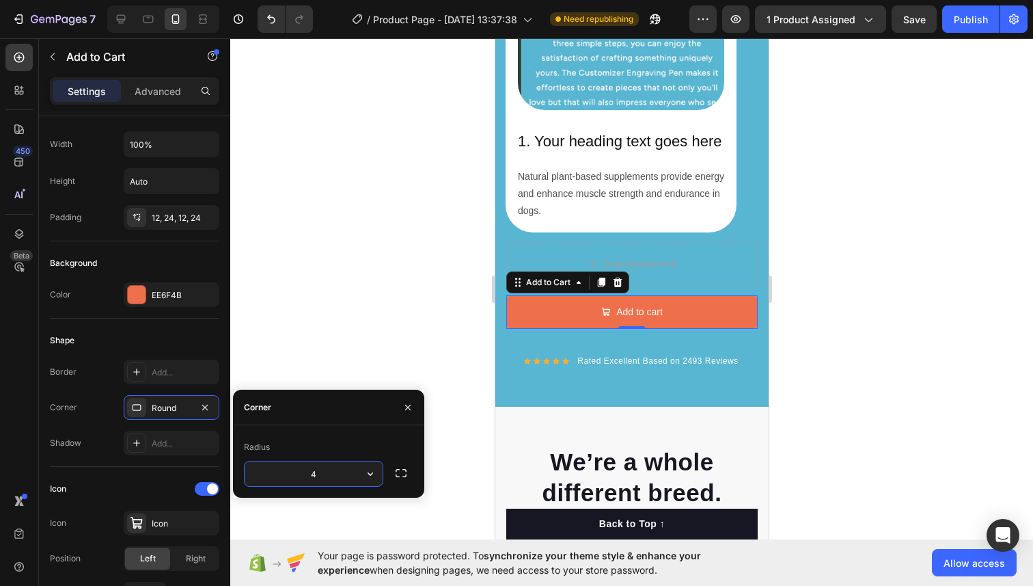
type input "40"
click at [319, 258] on div at bounding box center [631, 311] width 803 height 547
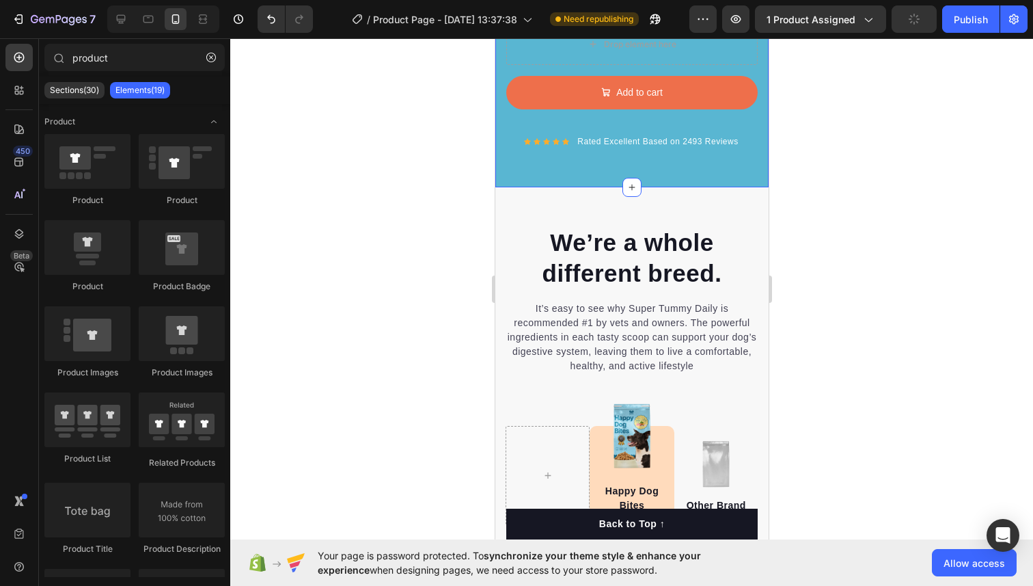
scroll to position [2979, 0]
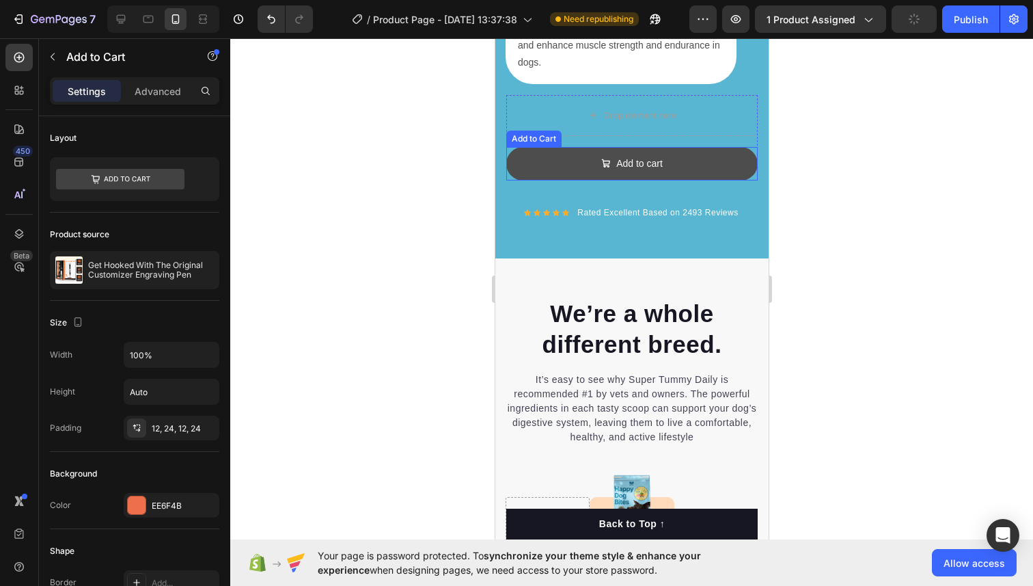
click at [529, 171] on button "Add to cart" at bounding box center [631, 163] width 251 height 33
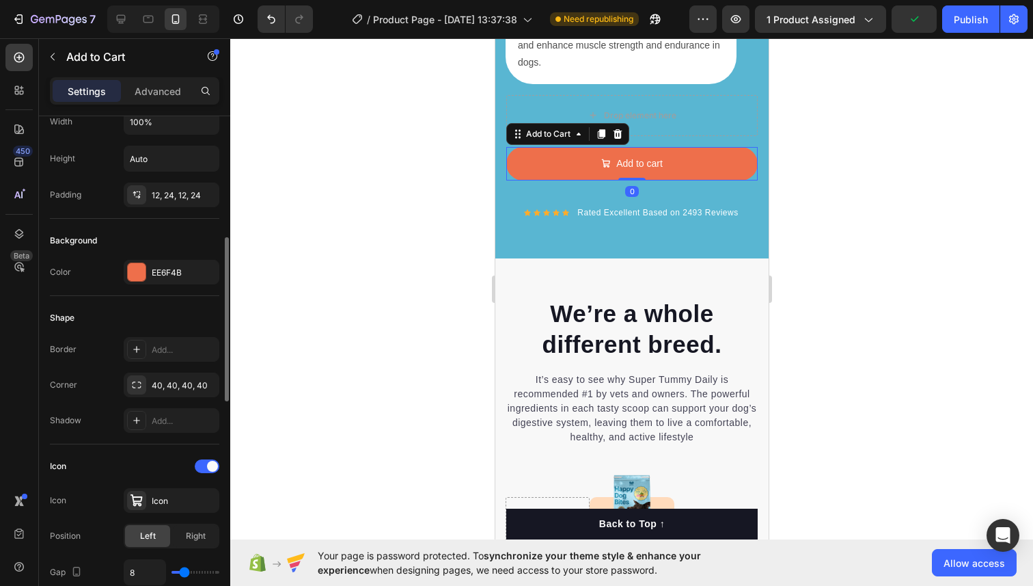
scroll to position [273, 0]
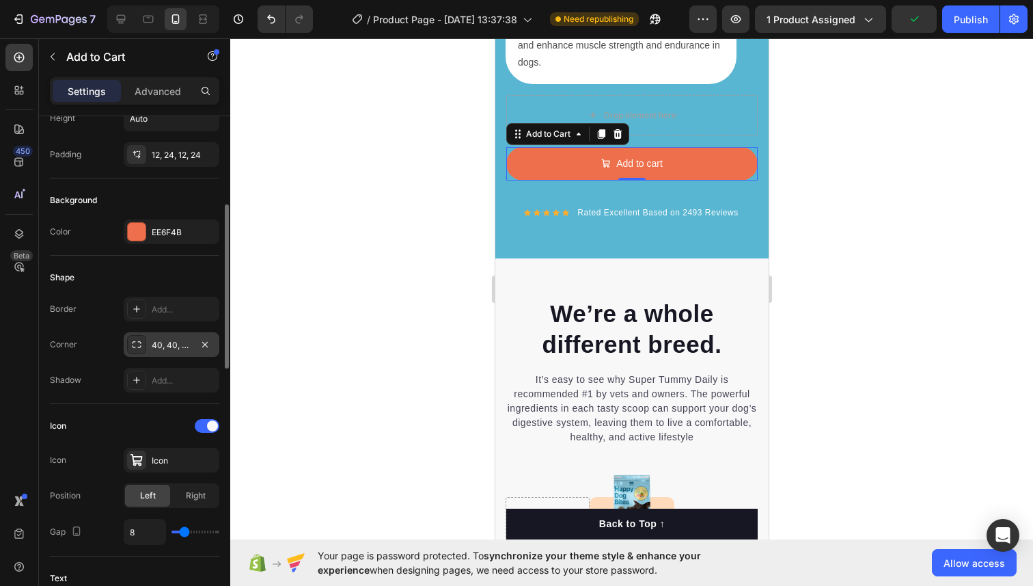
click at [156, 340] on div "40, 40, 40, 40" at bounding box center [172, 345] width 40 height 12
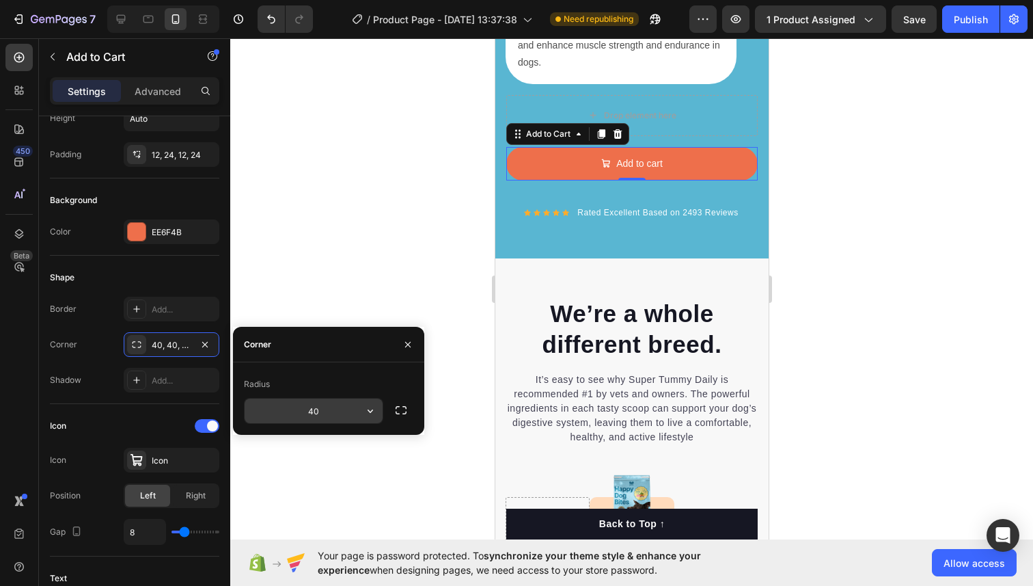
click at [313, 411] on input "40" at bounding box center [314, 410] width 138 height 25
type input "15"
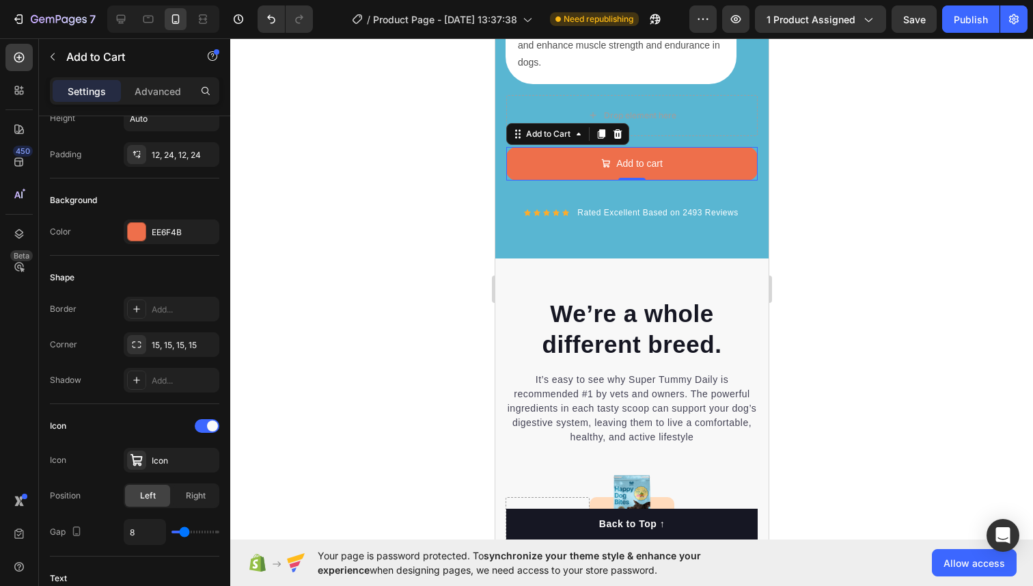
click at [338, 229] on div at bounding box center [631, 311] width 803 height 547
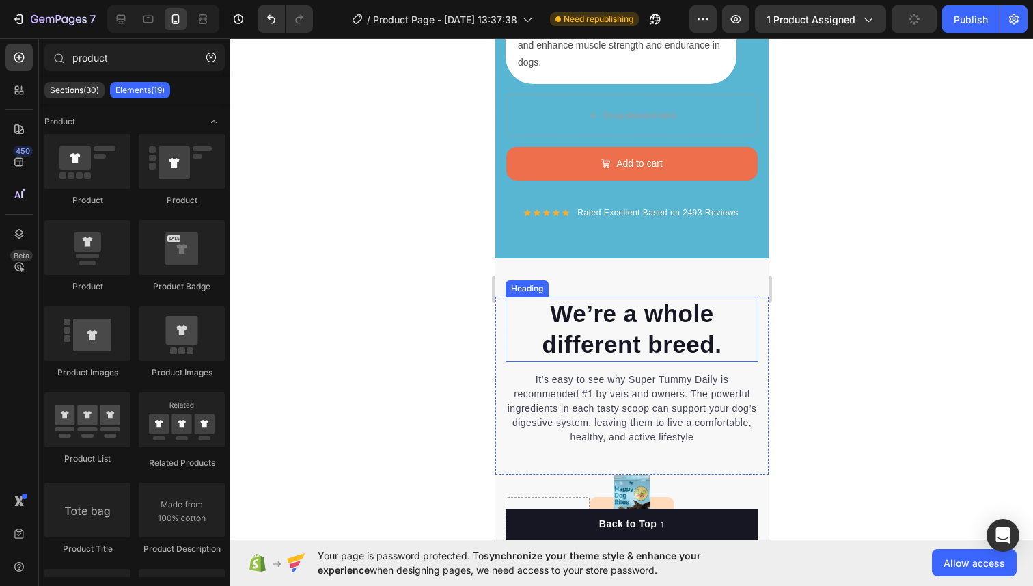
click at [623, 331] on p "We’re a whole different breed." at bounding box center [631, 329] width 250 height 62
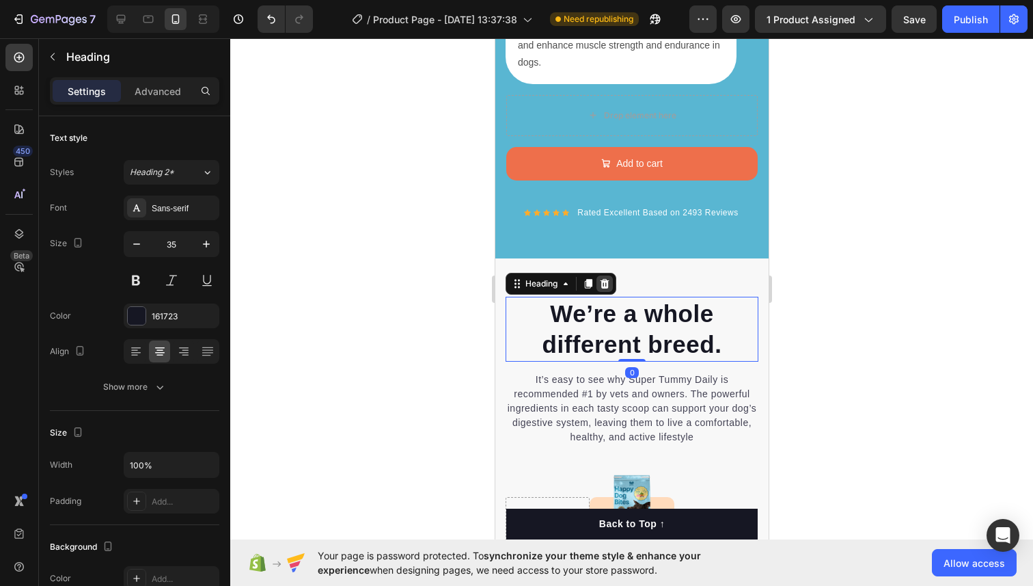
click at [609, 289] on div at bounding box center [604, 283] width 16 height 16
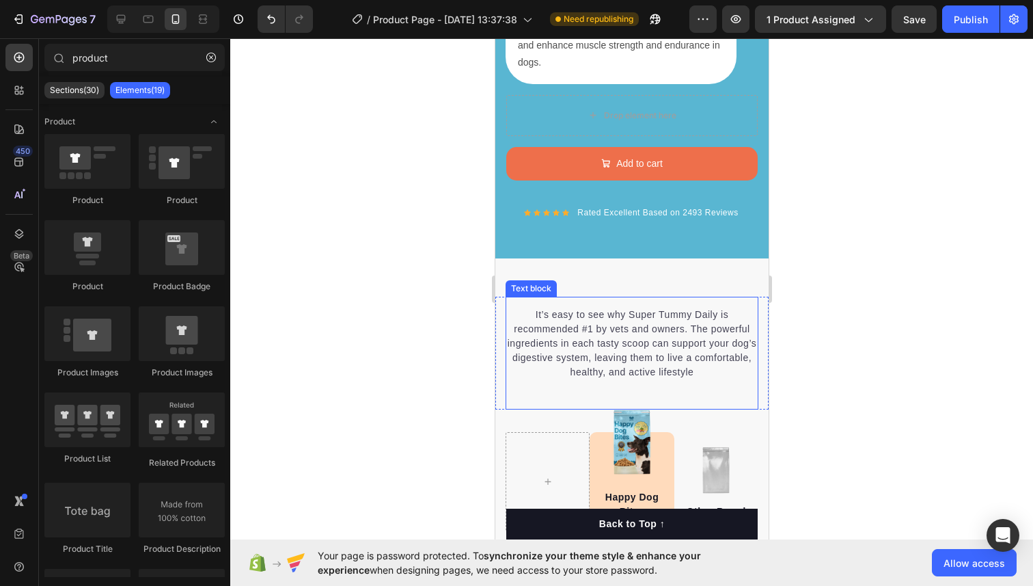
click at [608, 320] on p "It’s easy to see why Super Tummy Daily is recommended #1 by vets and owners. Th…" at bounding box center [631, 344] width 250 height 72
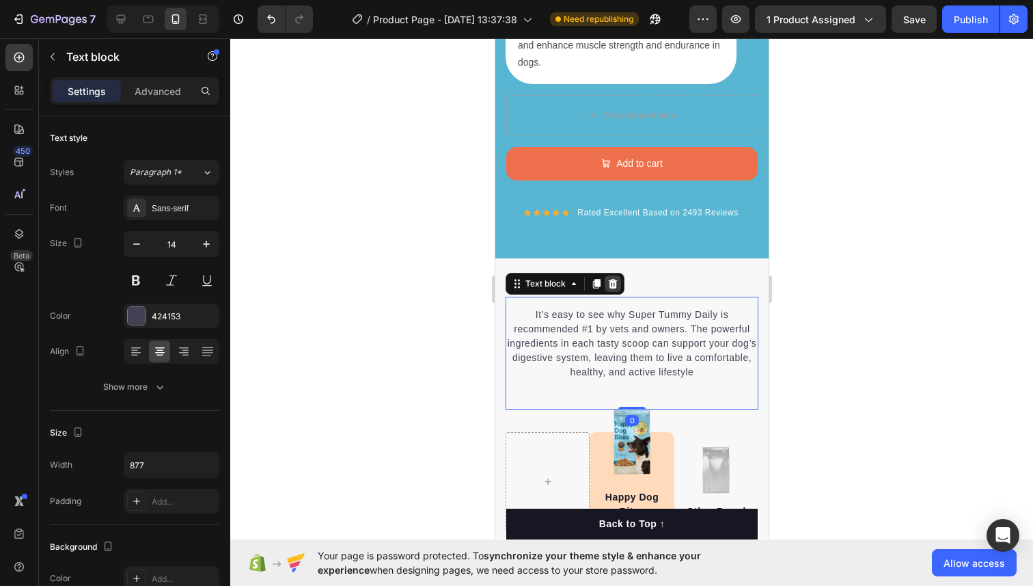
click at [609, 288] on div at bounding box center [612, 283] width 16 height 16
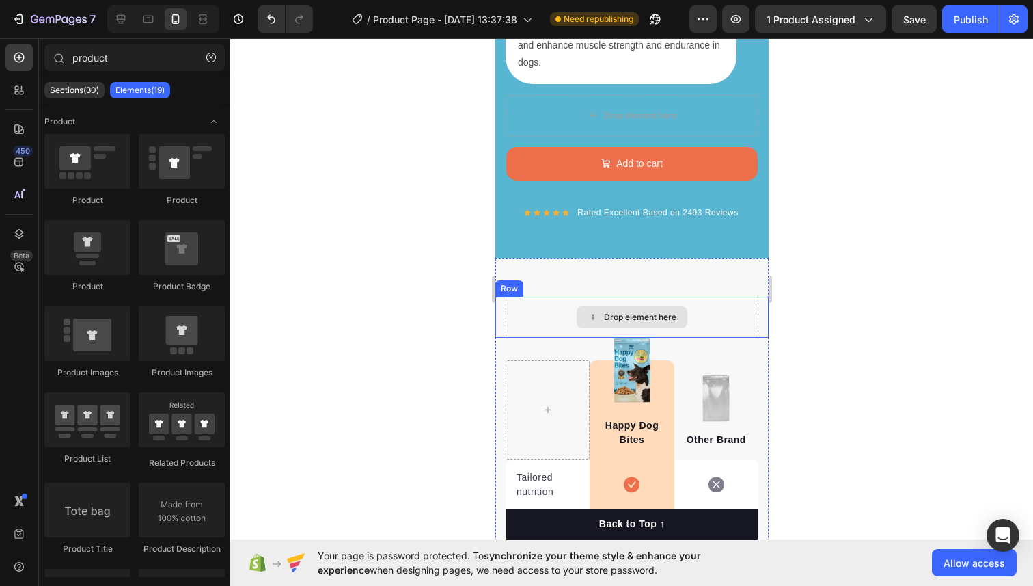
click at [581, 325] on div "Drop element here" at bounding box center [631, 317] width 111 height 22
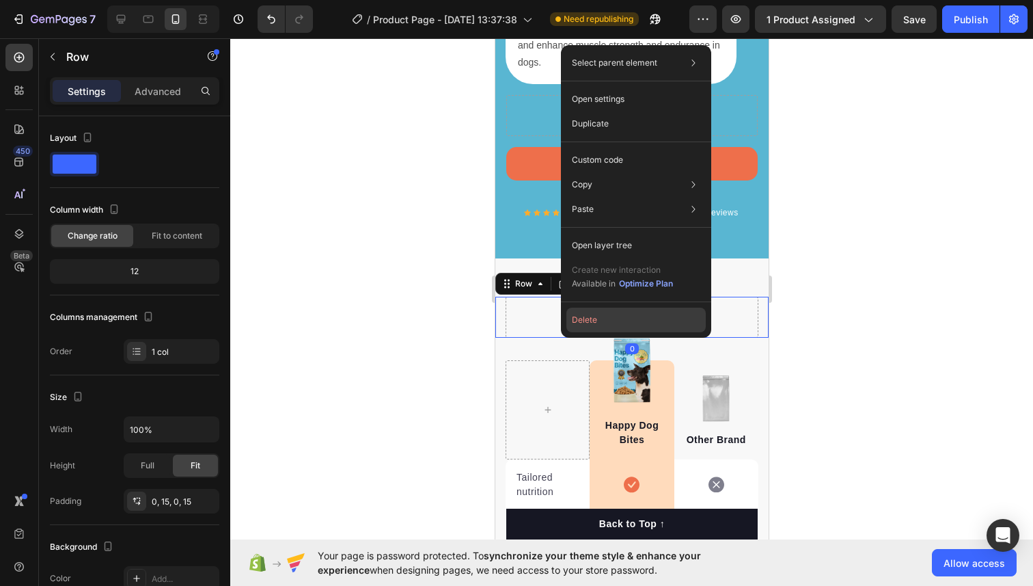
click at [603, 314] on button "Delete" at bounding box center [636, 320] width 139 height 25
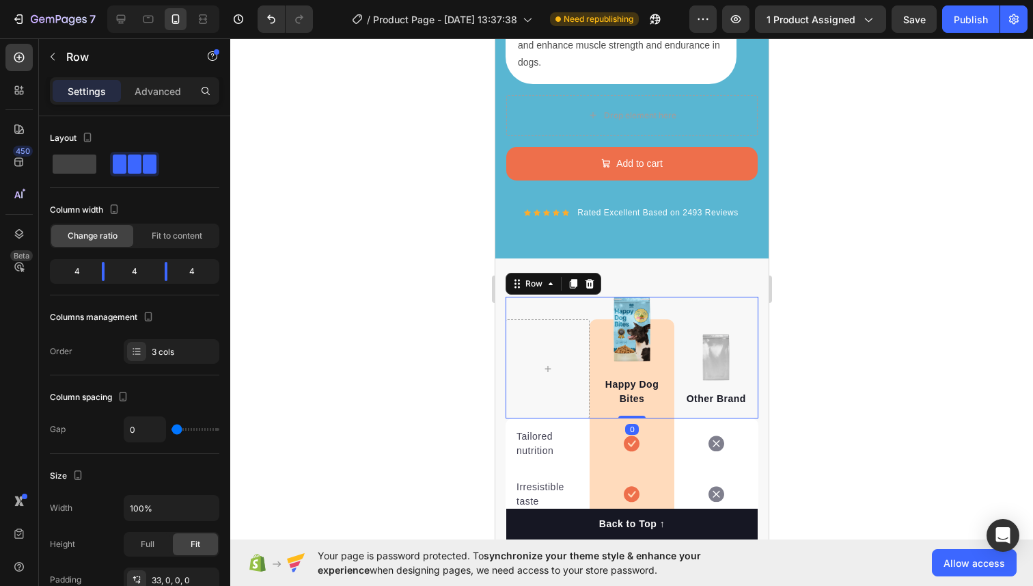
click at [594, 308] on div "Image Happy Dog Bites Text block Row Image Other Brand Text block Row 0" at bounding box center [631, 358] width 253 height 122
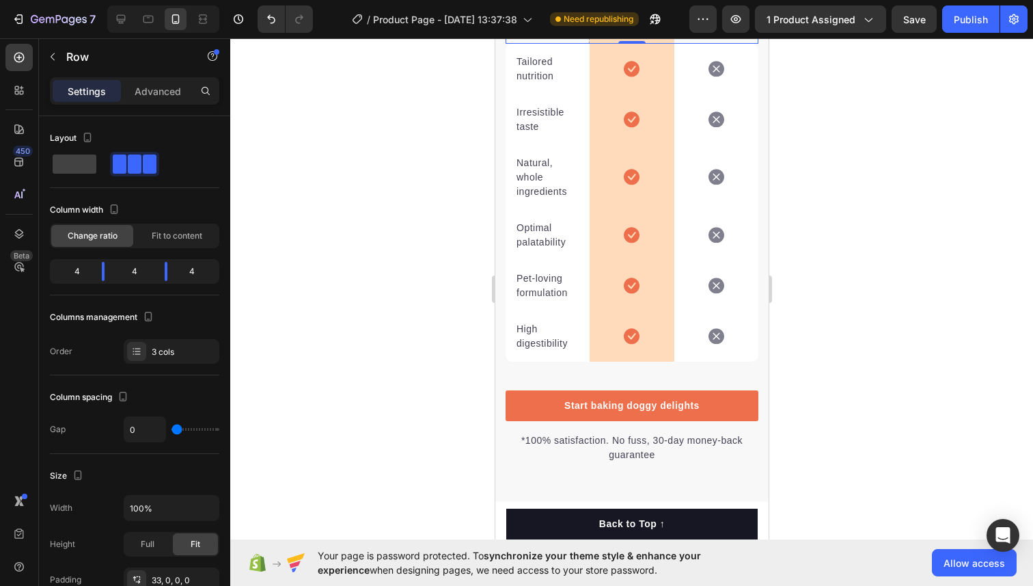
scroll to position [3164, 0]
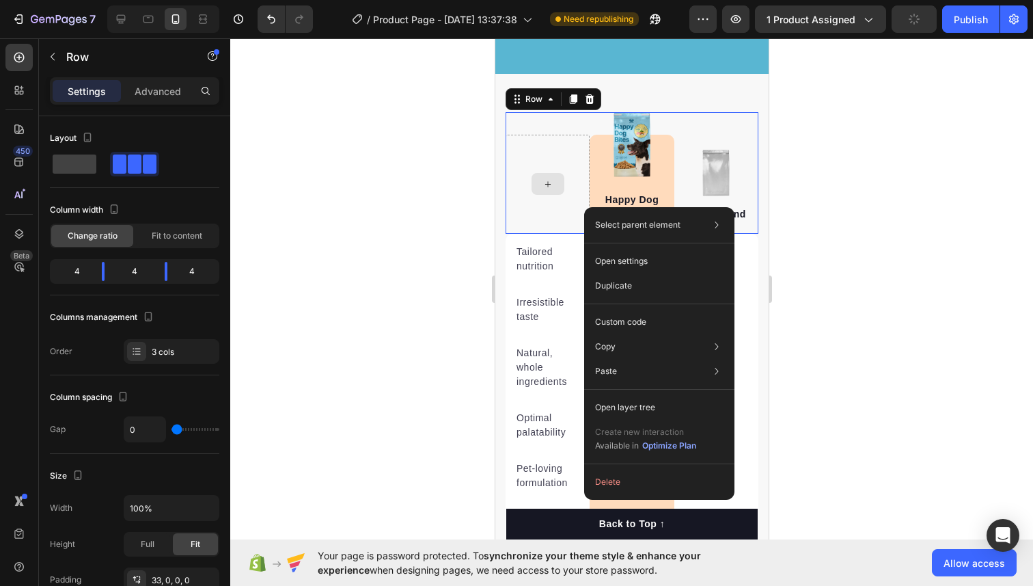
drag, startPoint x: 584, startPoint y: 207, endPoint x: 1080, endPoint y: 245, distance: 496.9
click at [593, 103] on icon at bounding box center [589, 99] width 11 height 11
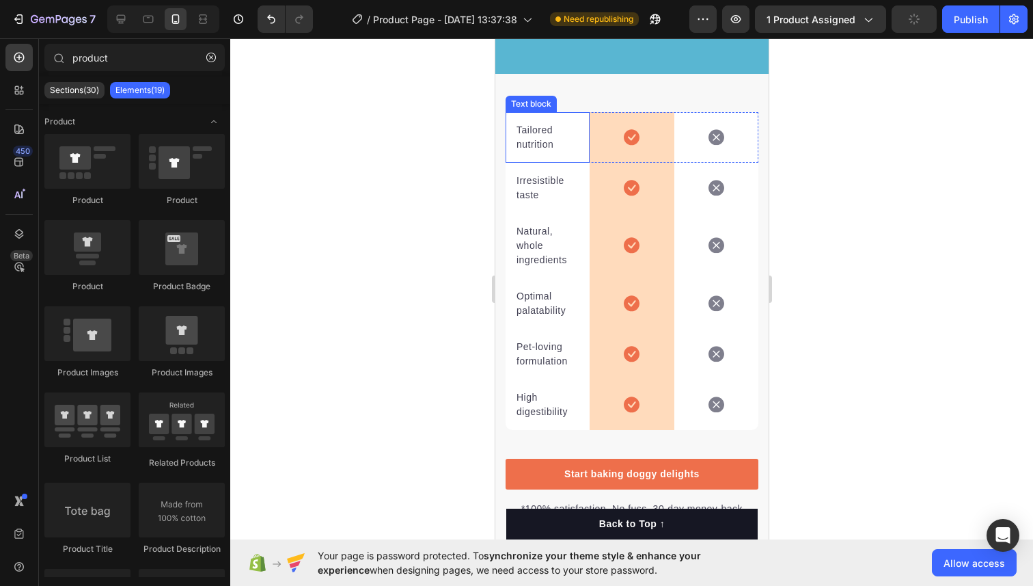
click at [585, 122] on div "Tailored nutrition Text block" at bounding box center [547, 137] width 84 height 51
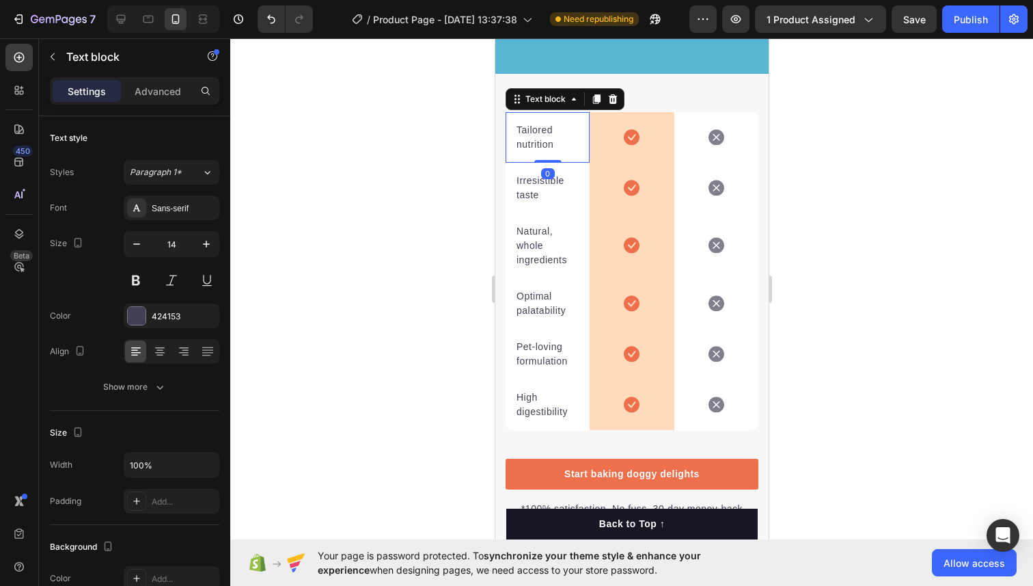
click at [610, 112] on div "Icon Row" at bounding box center [631, 137] width 84 height 51
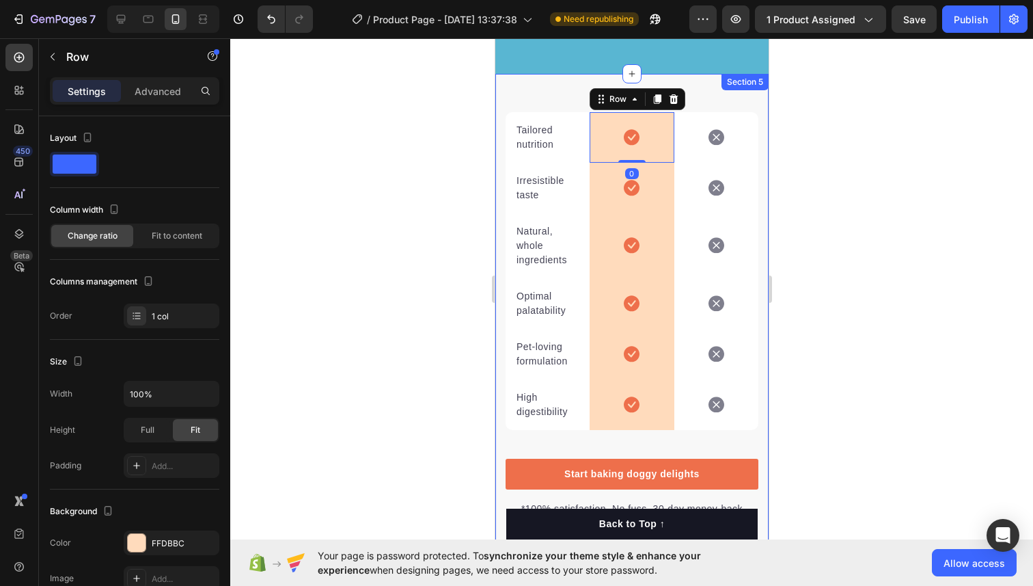
click at [557, 100] on div "Tailored nutrition Text block Icon Row 0 Icon Row Irresistible taste Text block…" at bounding box center [631, 322] width 273 height 496
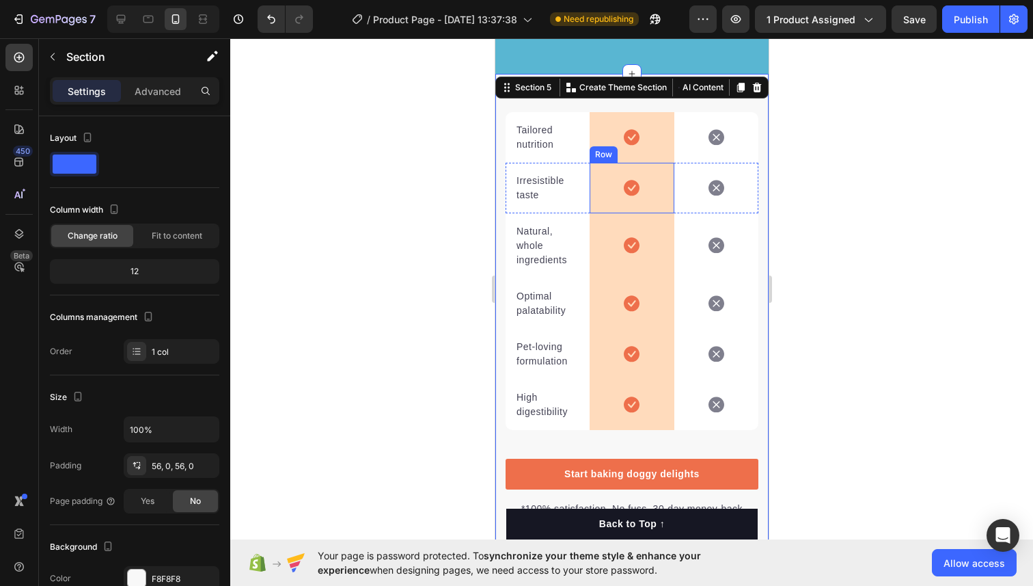
click at [658, 209] on div "Icon Row" at bounding box center [631, 188] width 84 height 51
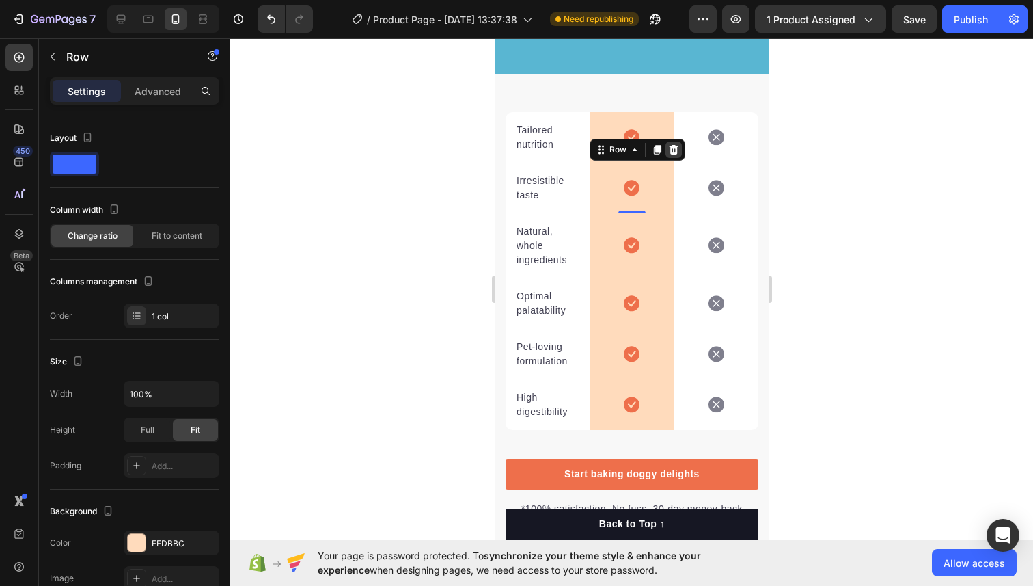
click at [672, 151] on icon at bounding box center [673, 149] width 11 height 11
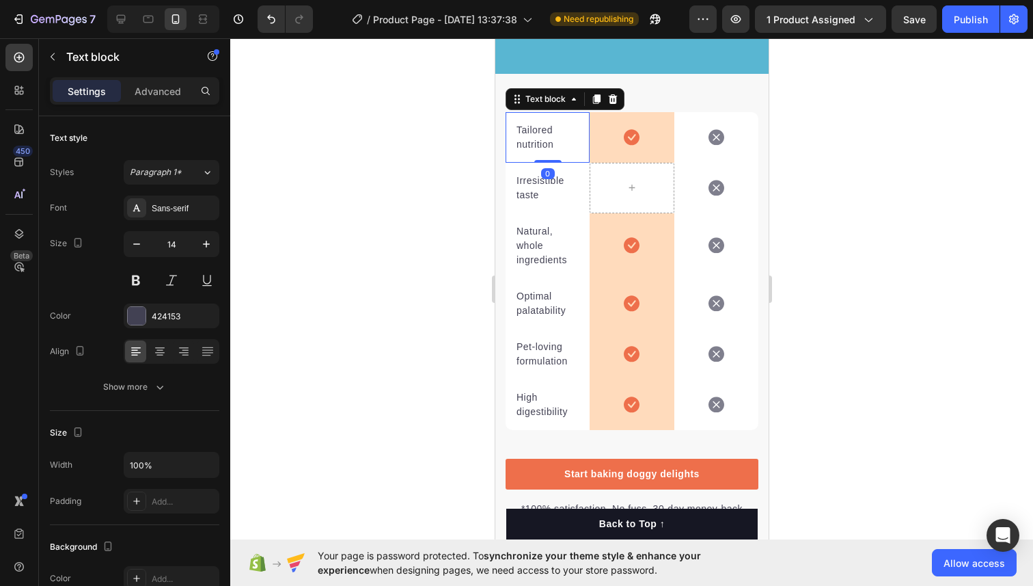
click at [545, 130] on p "Tailored nutrition" at bounding box center [547, 137] width 62 height 29
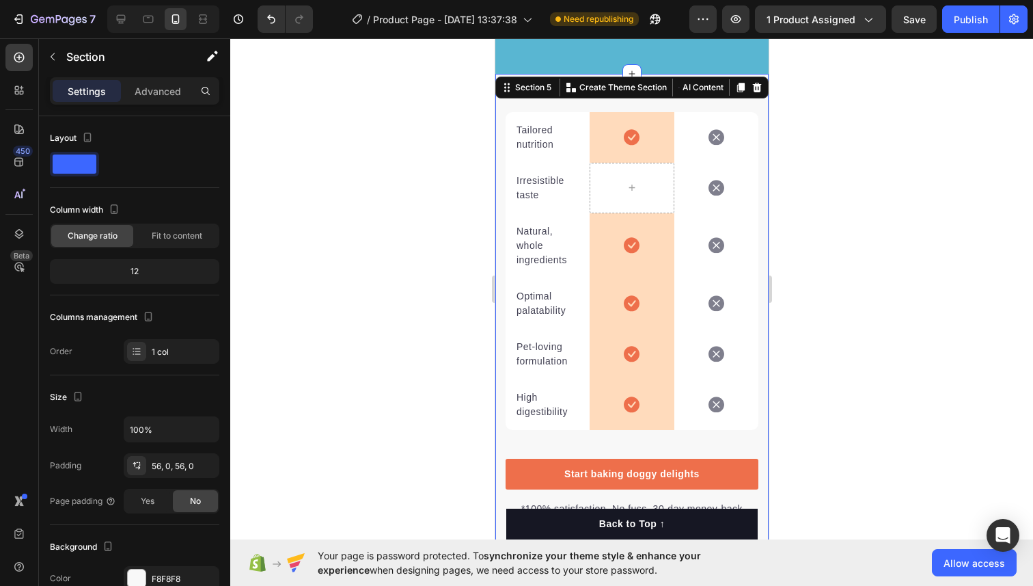
click at [518, 110] on div "Tailored nutrition Text block Icon Row Icon Row Irresistible taste Text block I…" at bounding box center [631, 322] width 273 height 496
click at [508, 122] on div "Tailored nutrition Text block" at bounding box center [547, 137] width 84 height 51
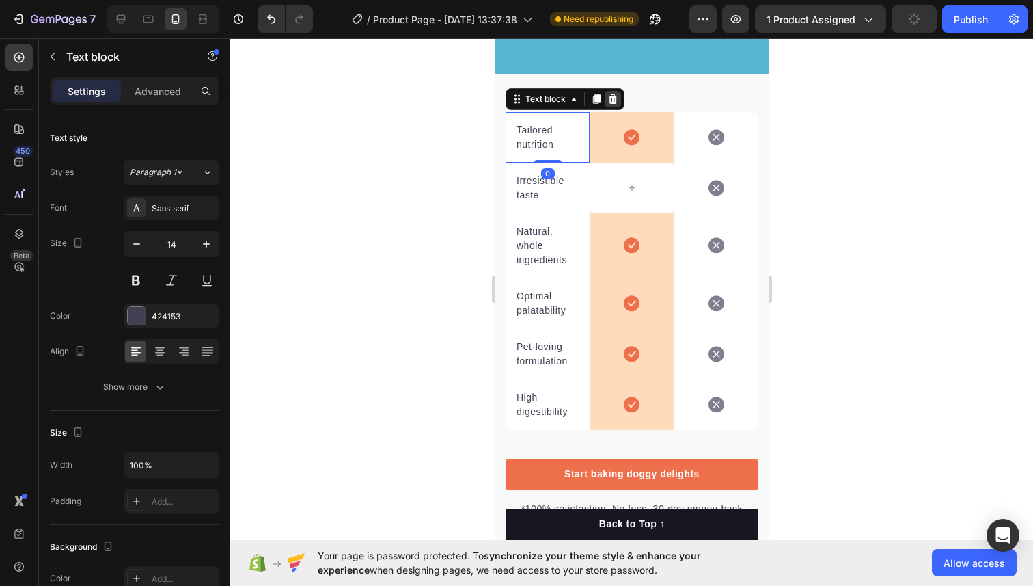
click at [614, 97] on icon at bounding box center [612, 99] width 9 height 10
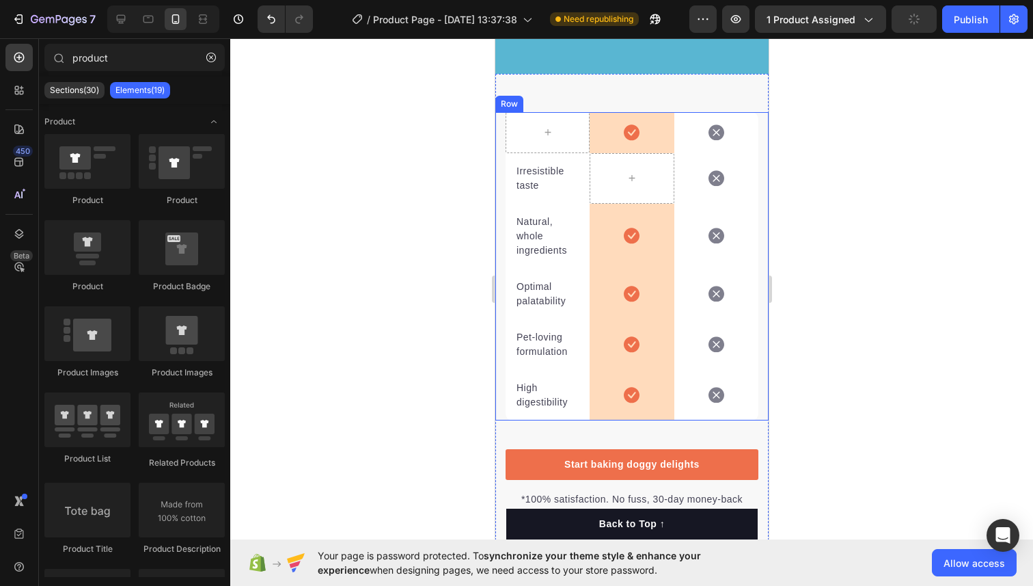
click at [501, 124] on div "Icon Row Icon Row Irresistible taste Text block Icon Row Natural, whole ingredi…" at bounding box center [631, 266] width 273 height 308
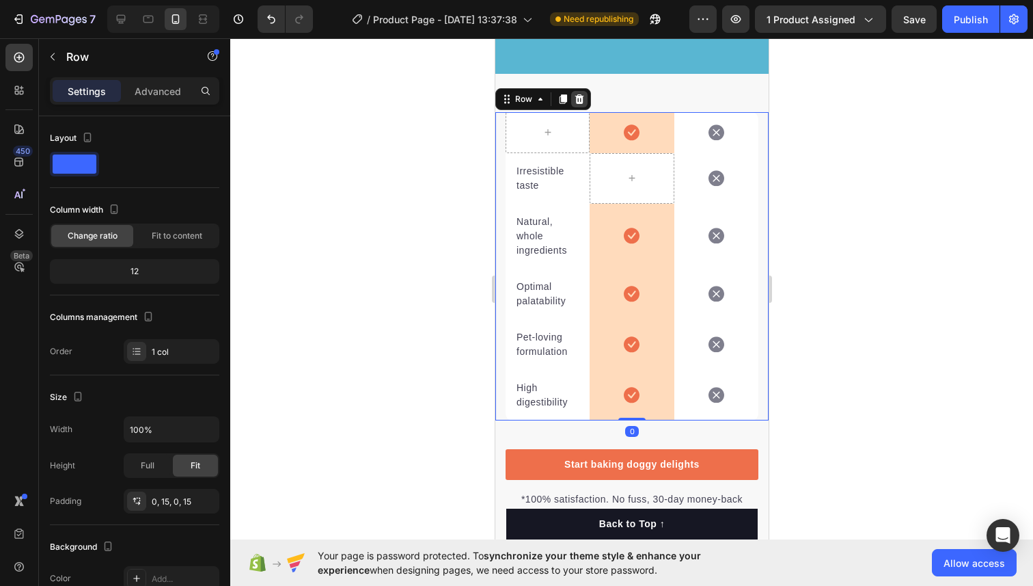
click at [584, 96] on div at bounding box center [579, 99] width 16 height 16
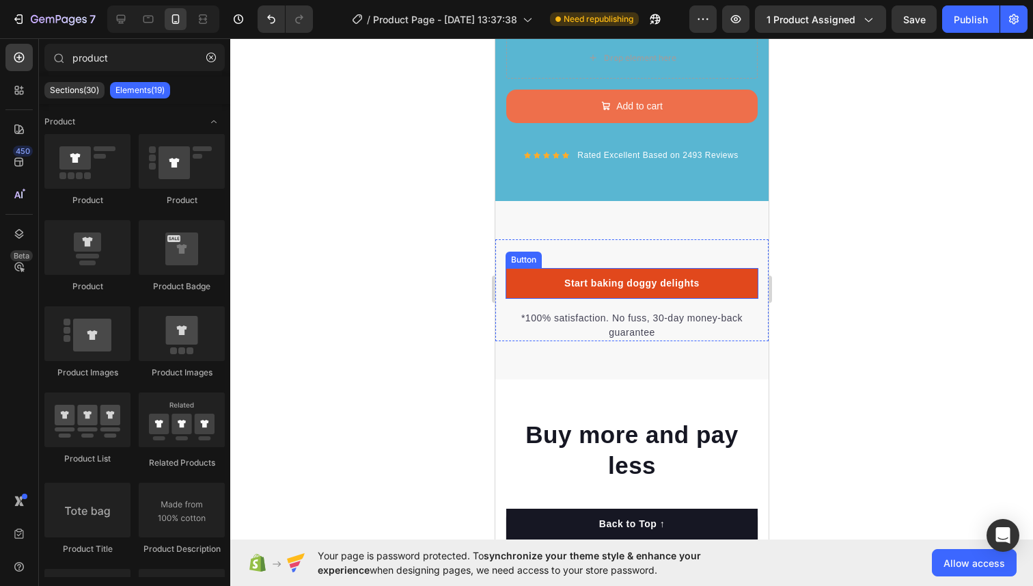
scroll to position [3024, 0]
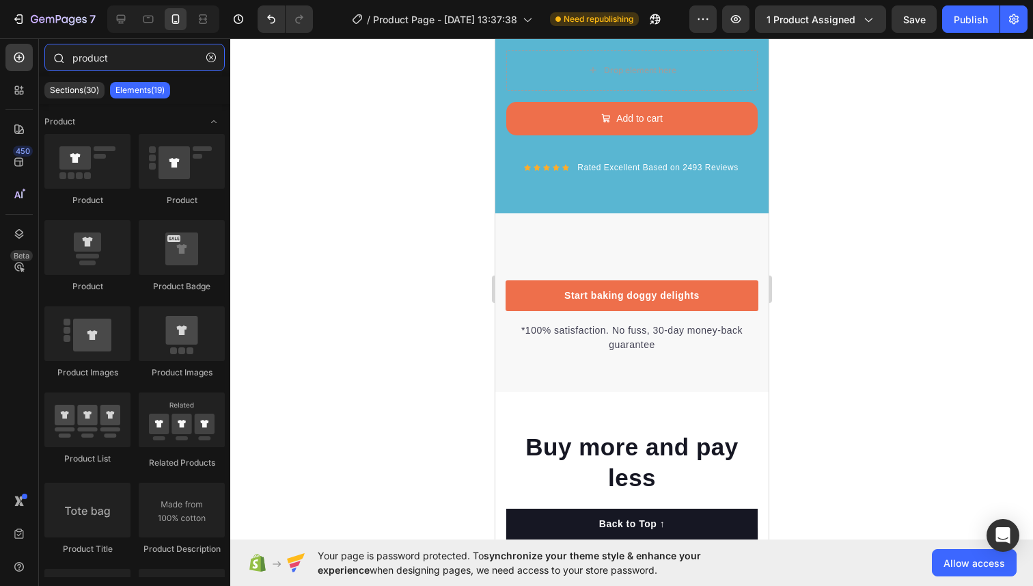
click at [83, 64] on input "product" at bounding box center [134, 57] width 180 height 27
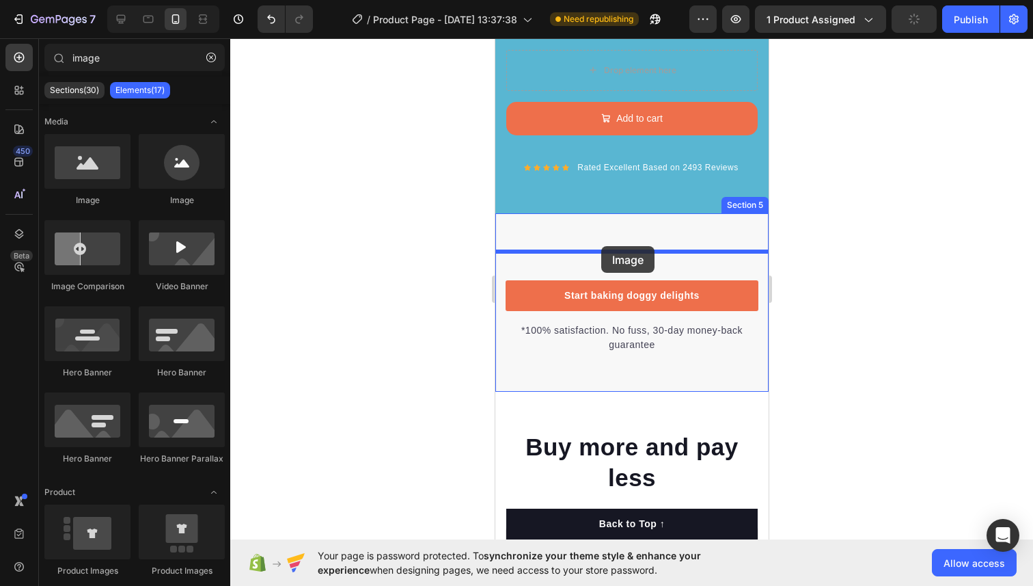
drag, startPoint x: 577, startPoint y: 193, endPoint x: 601, endPoint y: 246, distance: 58.2
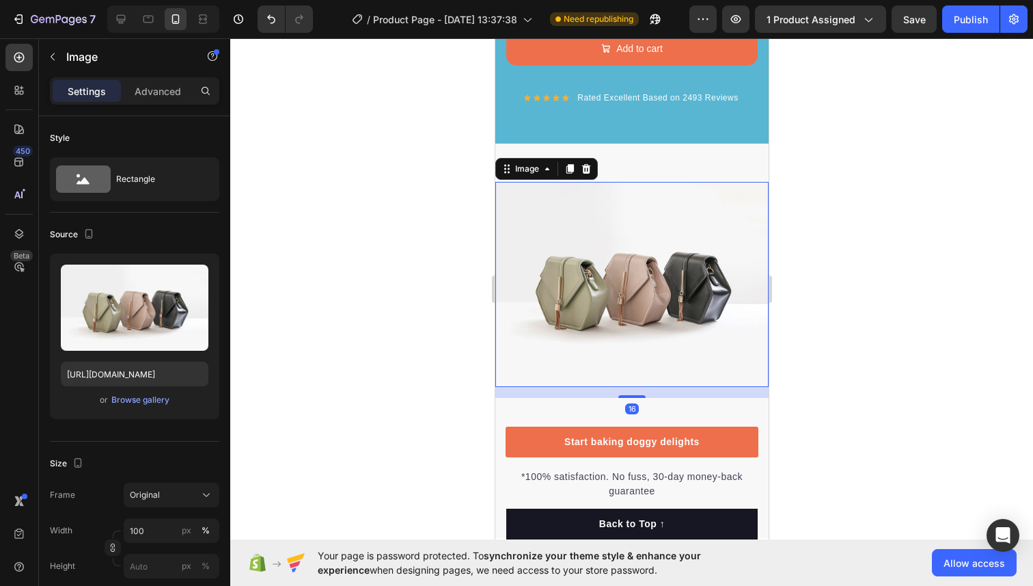
scroll to position [3153, 0]
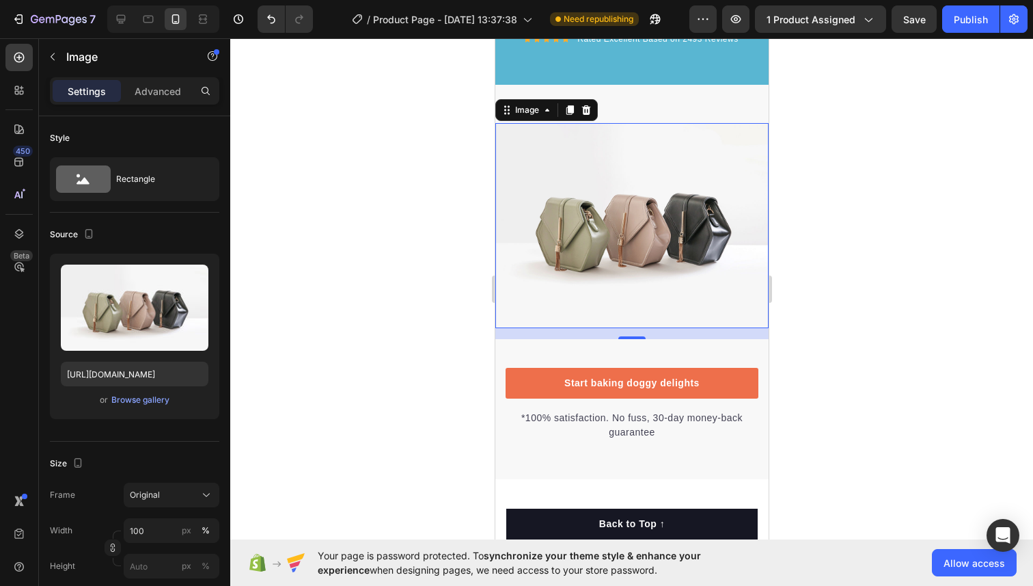
click at [431, 392] on div at bounding box center [631, 311] width 803 height 547
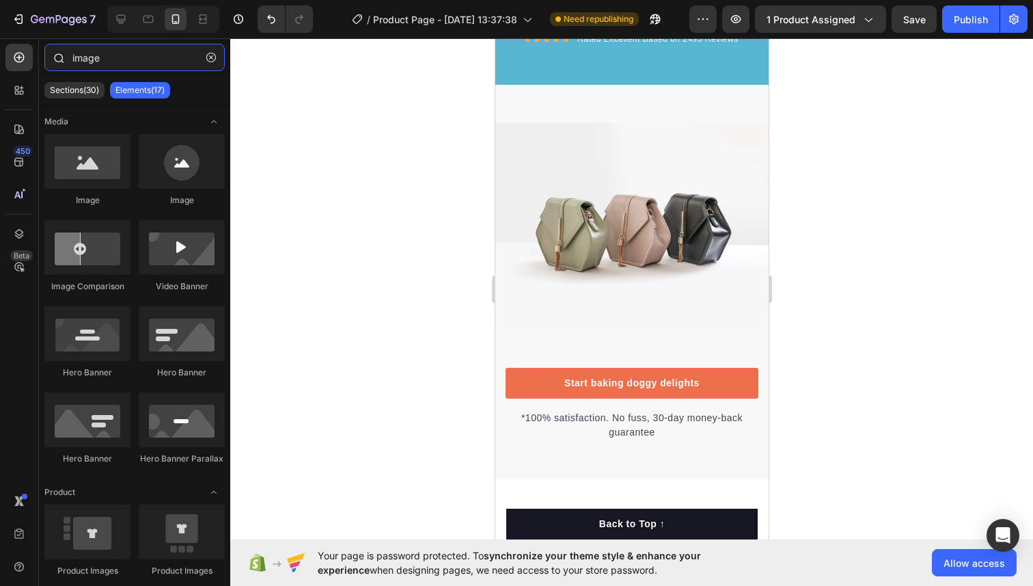
click at [102, 59] on input "image" at bounding box center [134, 57] width 180 height 27
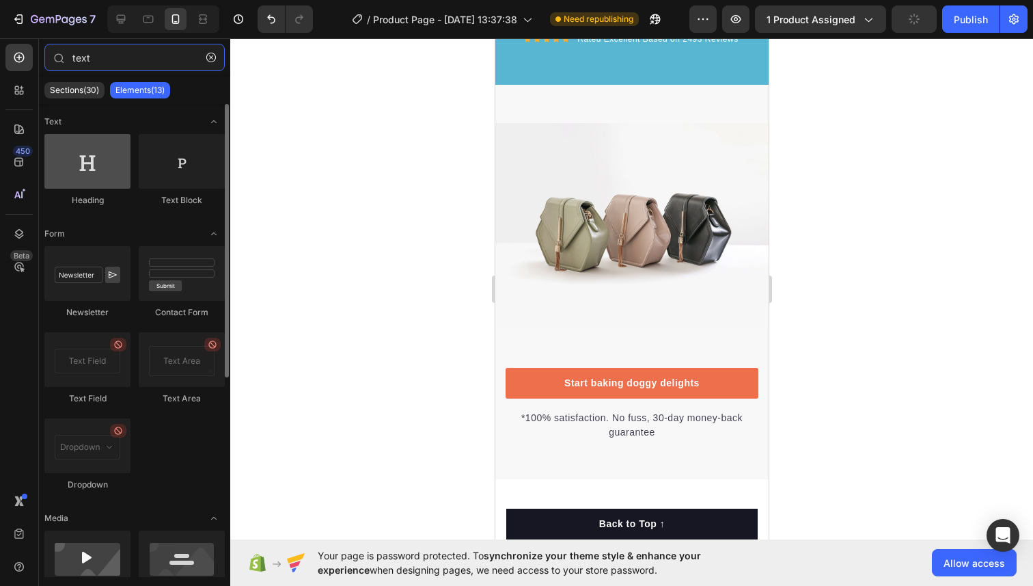
type input "text"
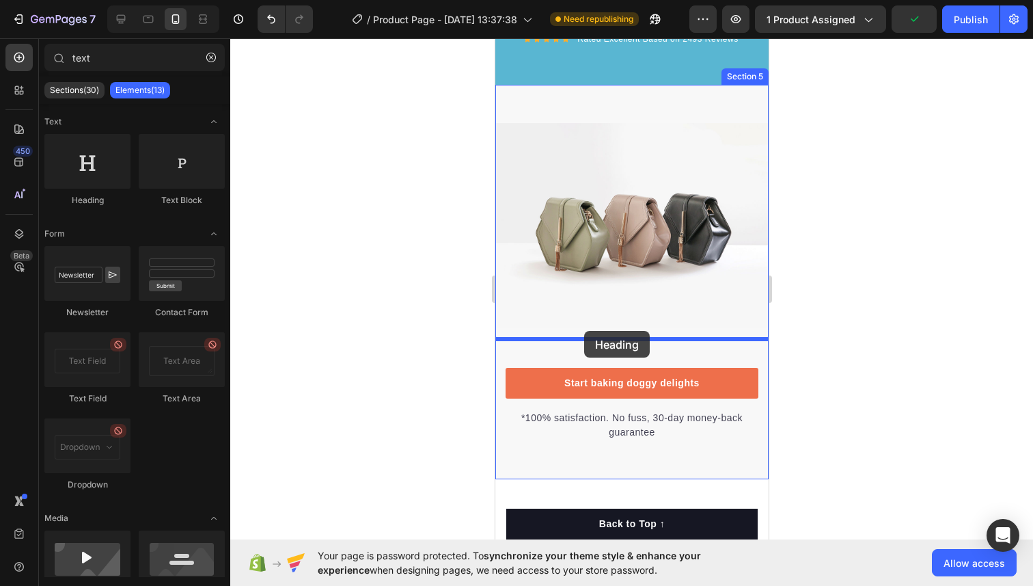
drag, startPoint x: 573, startPoint y: 187, endPoint x: 584, endPoint y: 331, distance: 143.9
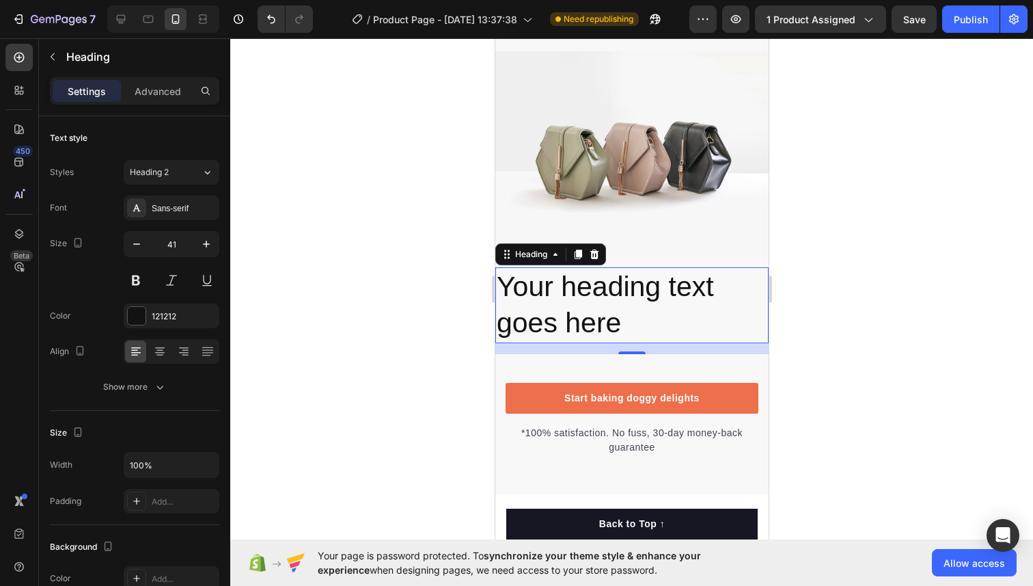
scroll to position [3230, 0]
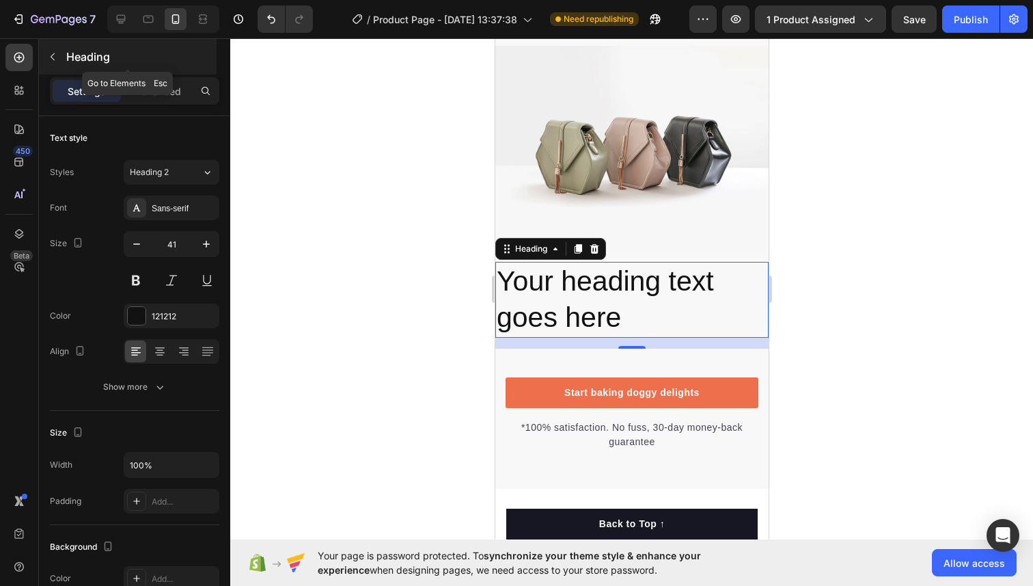
click at [51, 62] on button "button" at bounding box center [53, 57] width 22 height 22
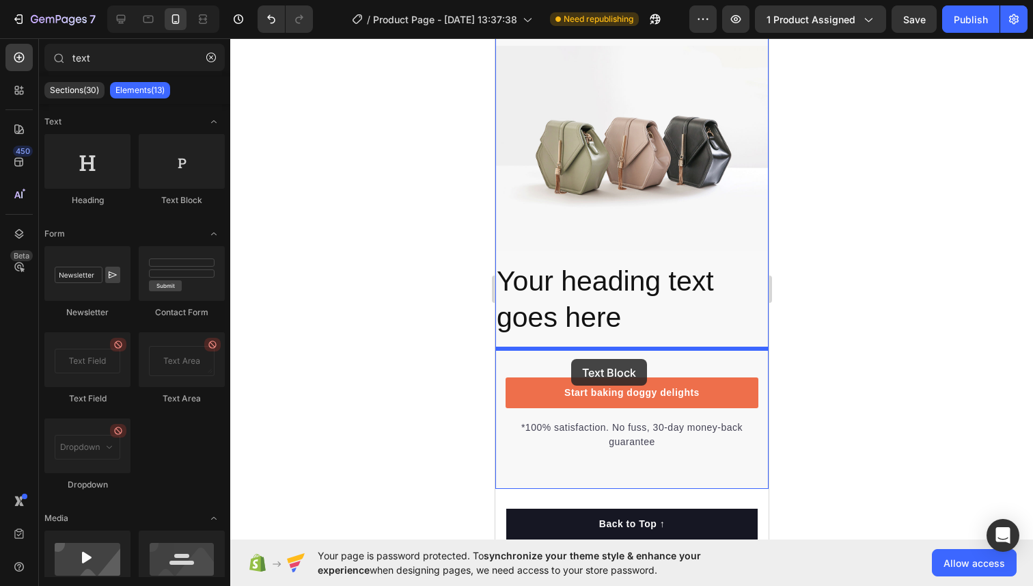
drag, startPoint x: 656, startPoint y: 197, endPoint x: 567, endPoint y: 351, distance: 178.5
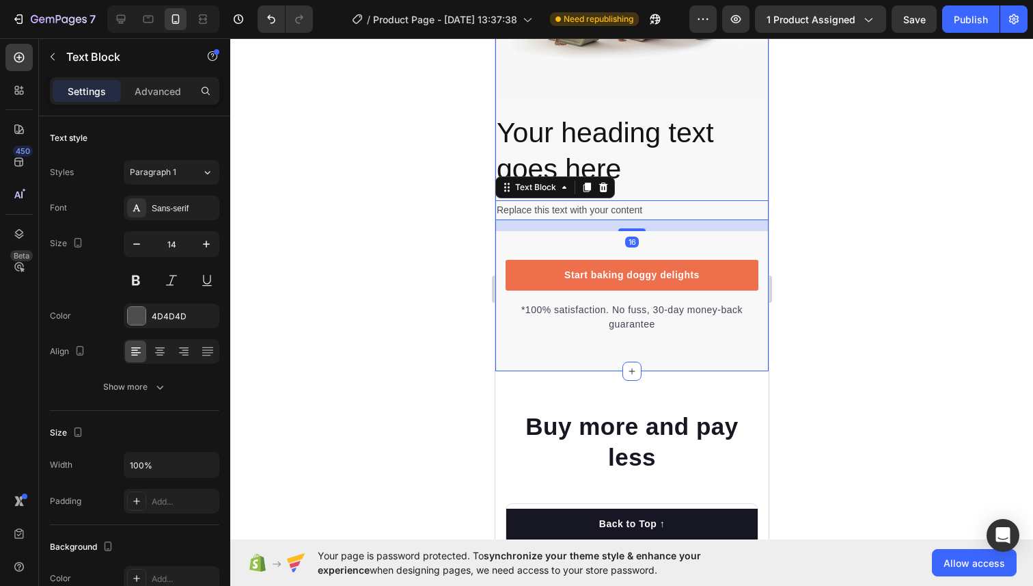
scroll to position [3382, 0]
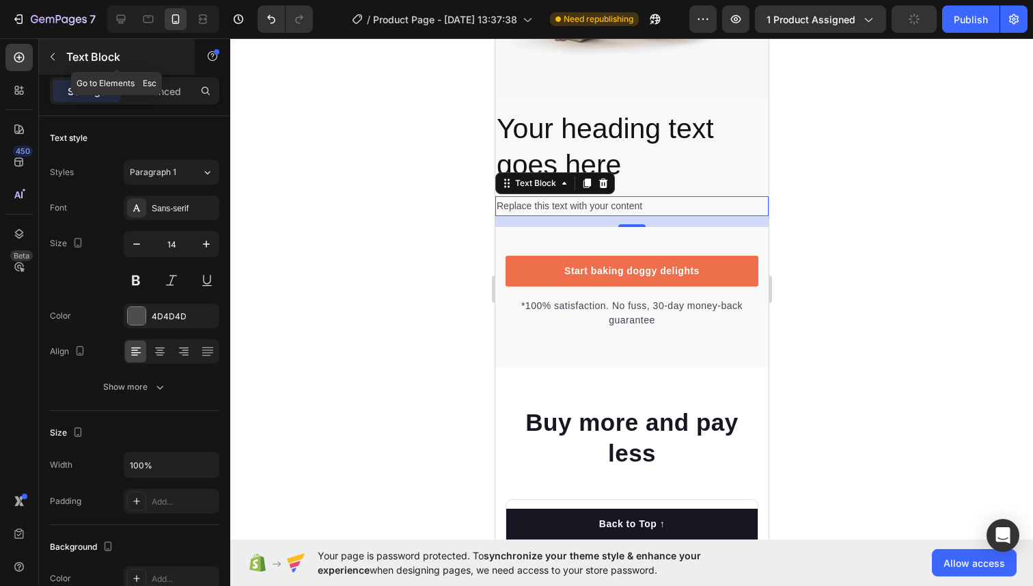
click at [59, 57] on button "button" at bounding box center [53, 57] width 22 height 22
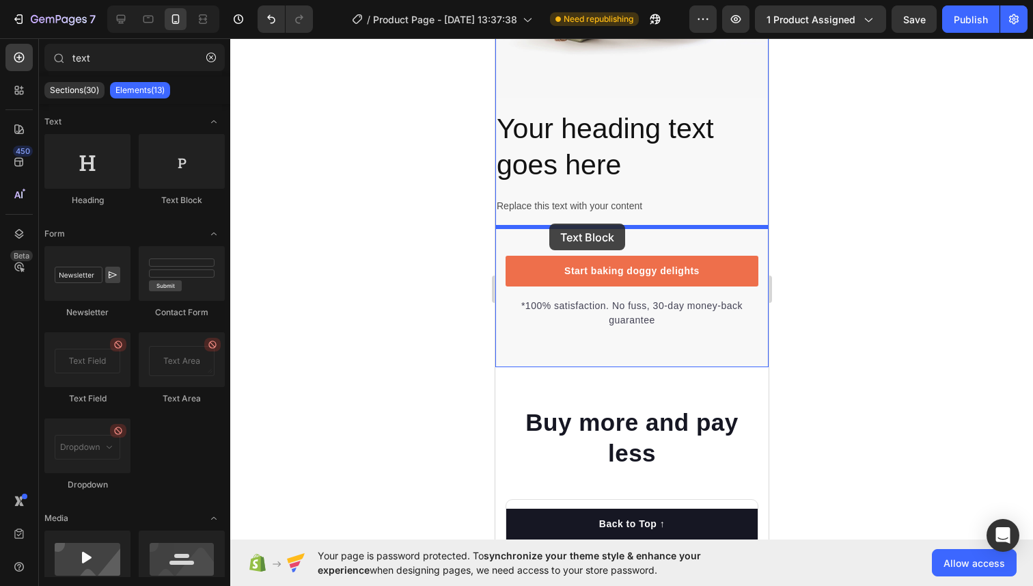
drag, startPoint x: 656, startPoint y: 196, endPoint x: 549, endPoint y: 223, distance: 110.7
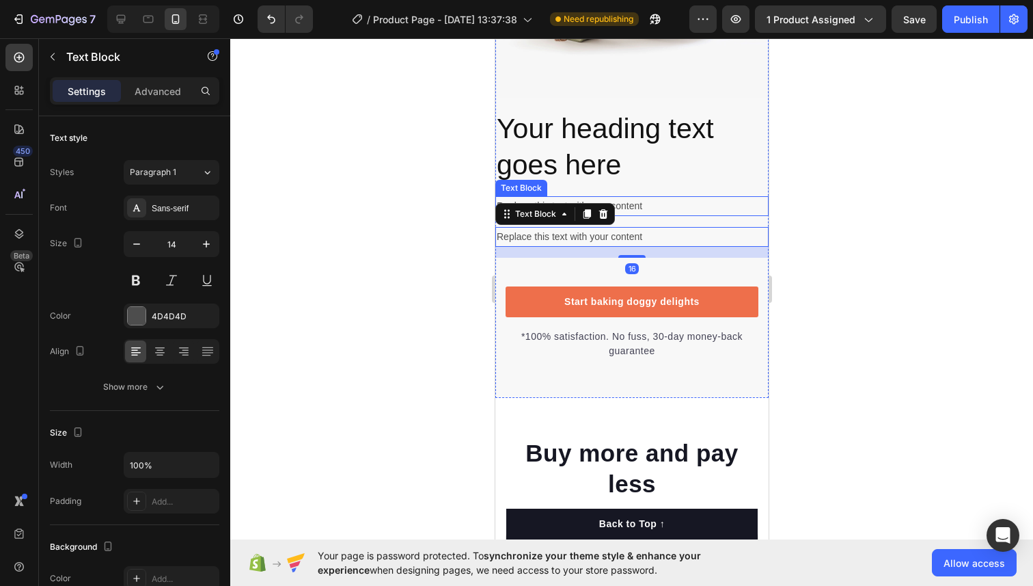
click at [786, 194] on div at bounding box center [631, 311] width 803 height 547
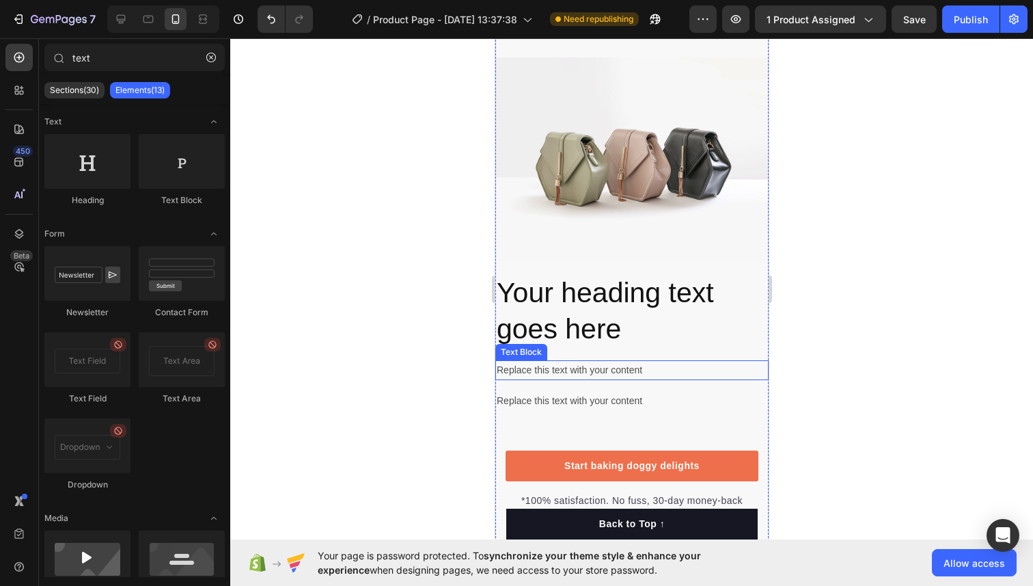
scroll to position [3187, 0]
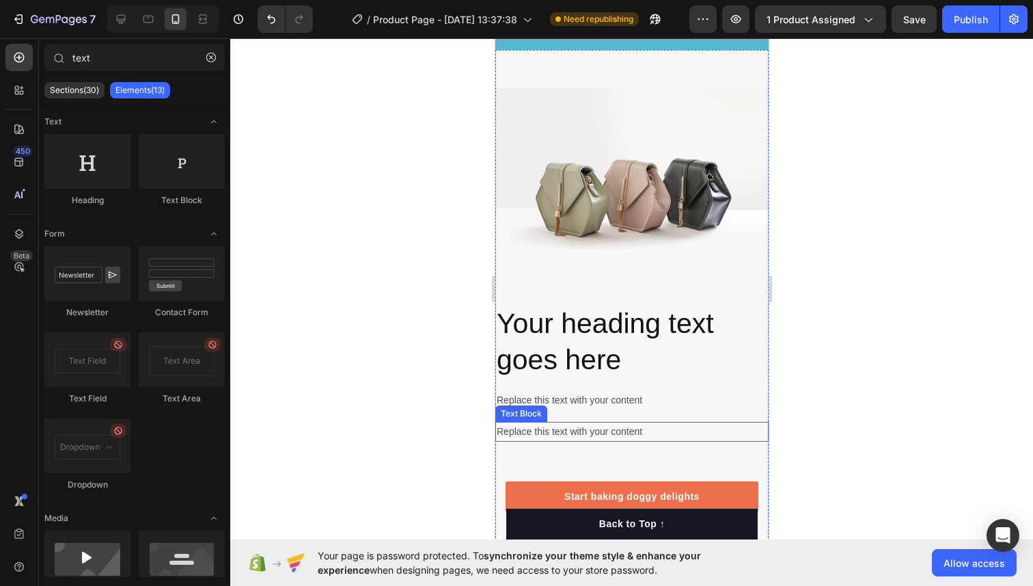
click at [544, 431] on div "Replace this text with your content" at bounding box center [631, 432] width 273 height 20
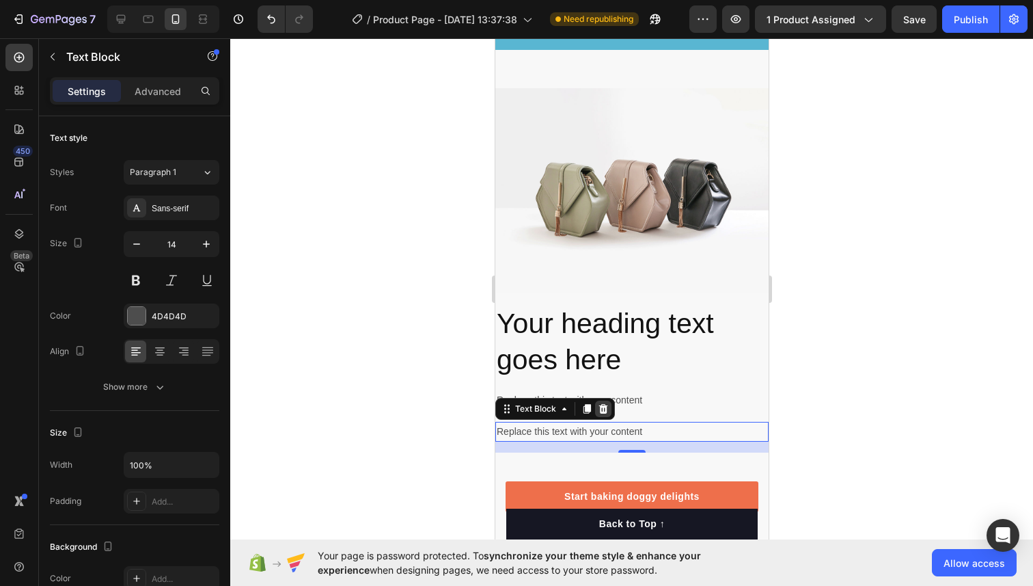
click at [602, 413] on div at bounding box center [603, 408] width 16 height 16
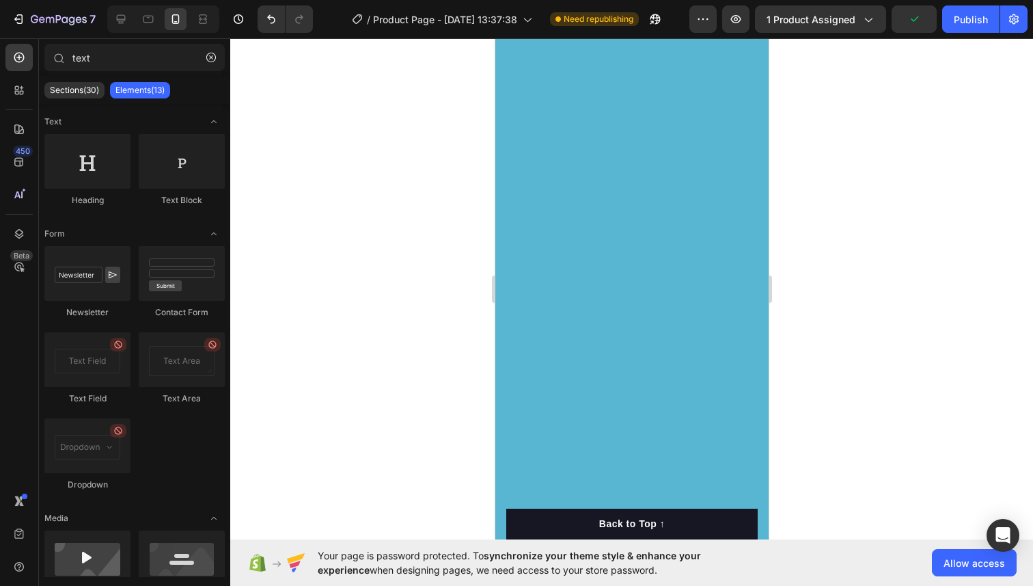
scroll to position [273, 0]
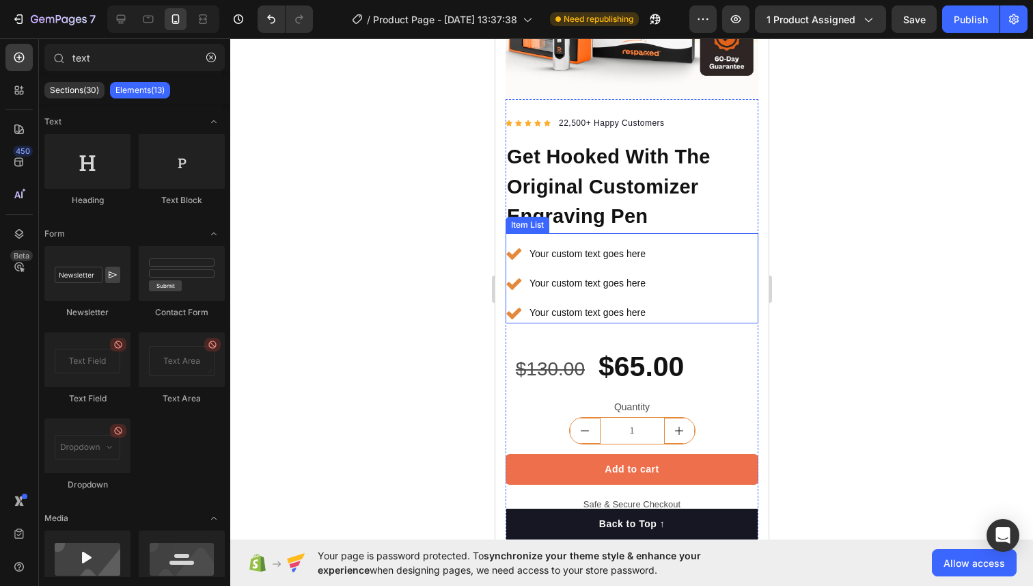
click at [583, 235] on div "Your custom text goes here Your custom text goes here Your custom text goes her…" at bounding box center [631, 278] width 253 height 91
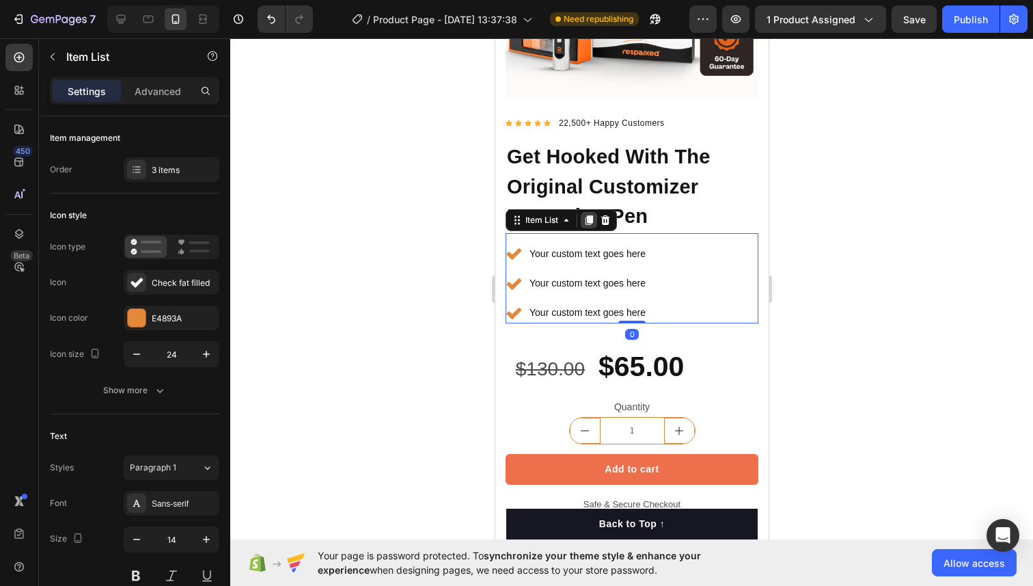
click at [584, 218] on icon at bounding box center [588, 220] width 11 height 11
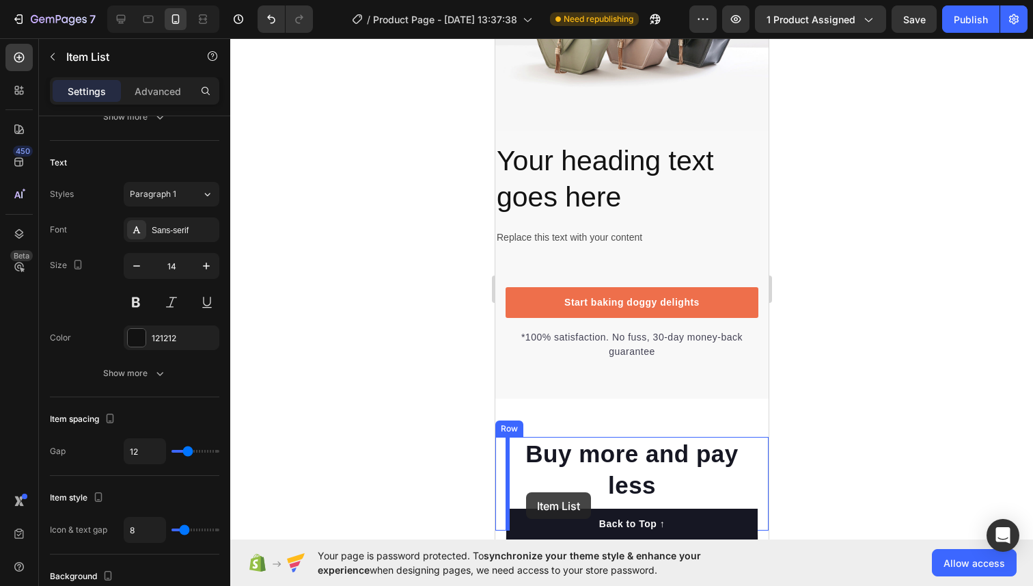
scroll to position [3444, 0]
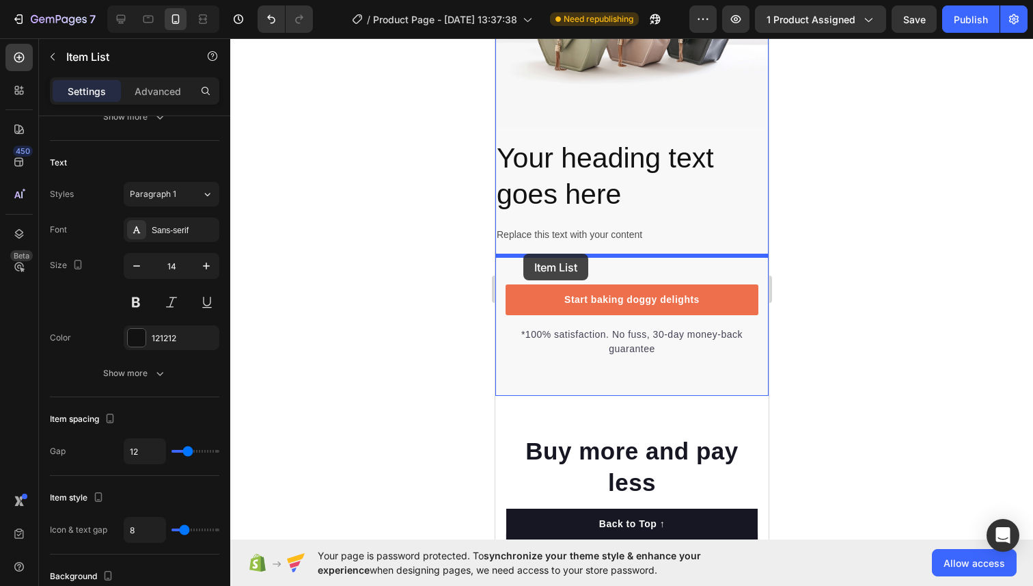
drag, startPoint x: 514, startPoint y: 157, endPoint x: 523, endPoint y: 254, distance: 96.8
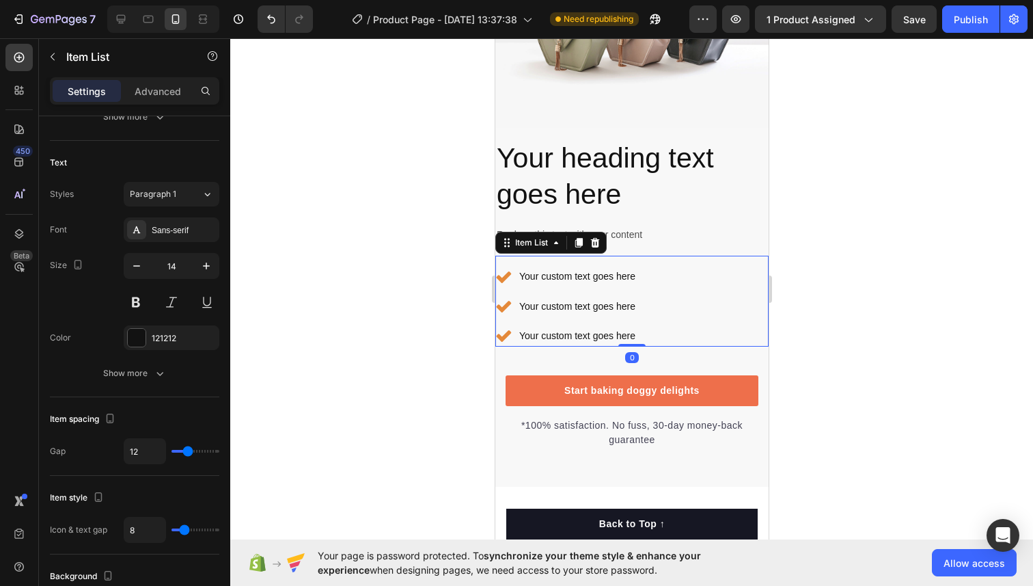
click at [844, 262] on div at bounding box center [631, 311] width 803 height 547
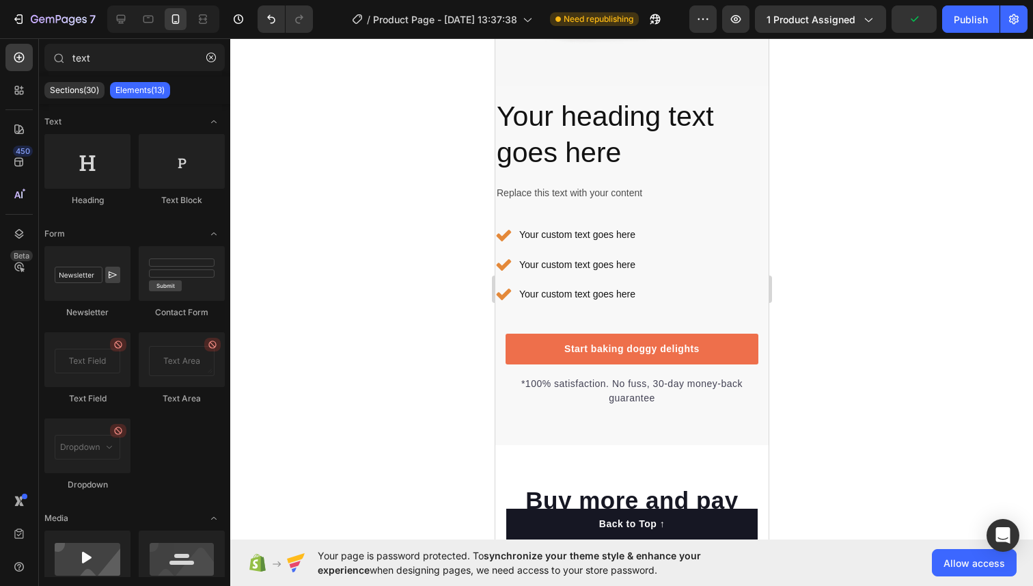
scroll to position [3541, 0]
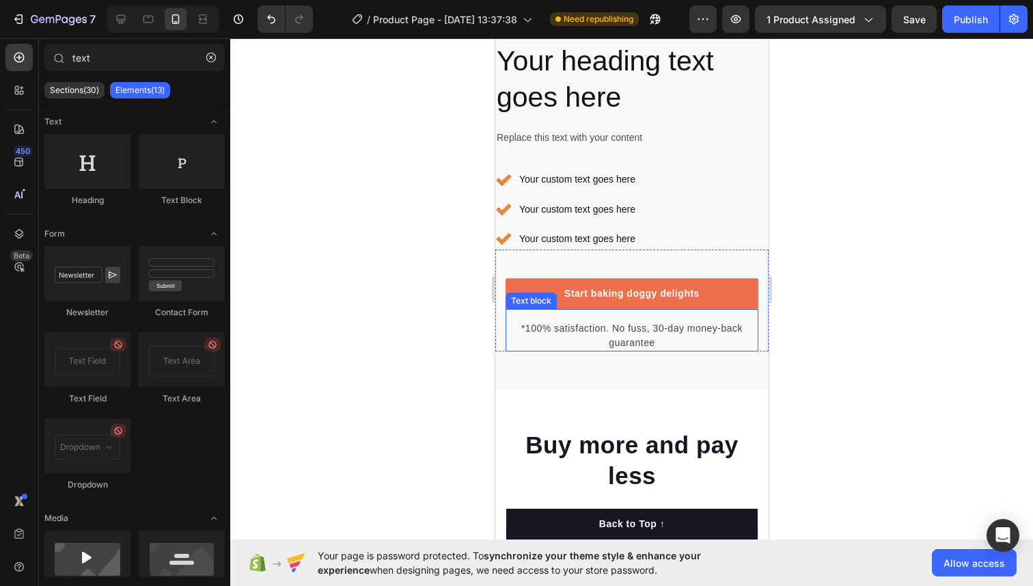
click at [640, 336] on p "*100% satisfaction. No fuss, 30-day money-back guarantee" at bounding box center [631, 335] width 250 height 29
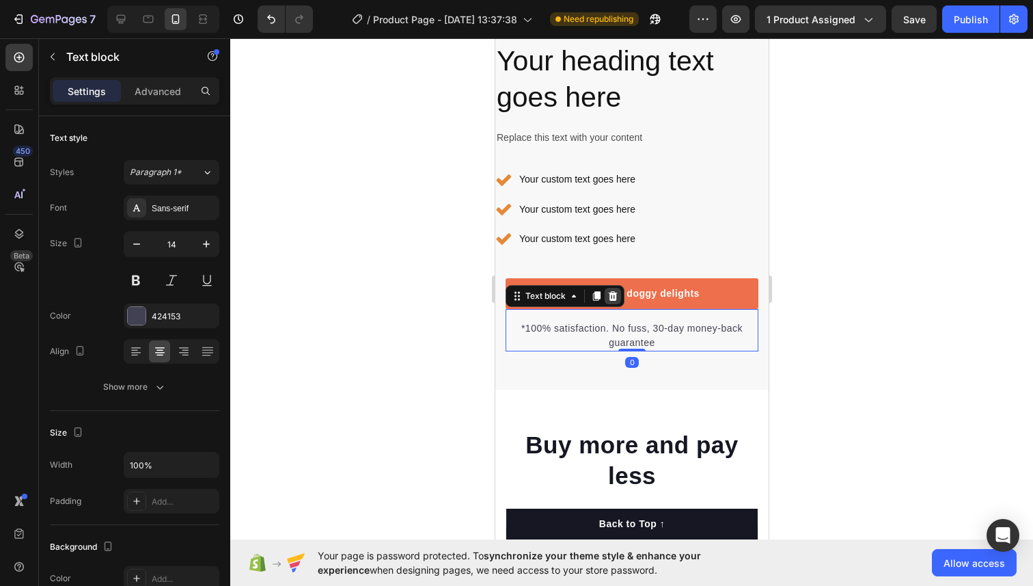
click at [616, 299] on icon at bounding box center [612, 295] width 11 height 11
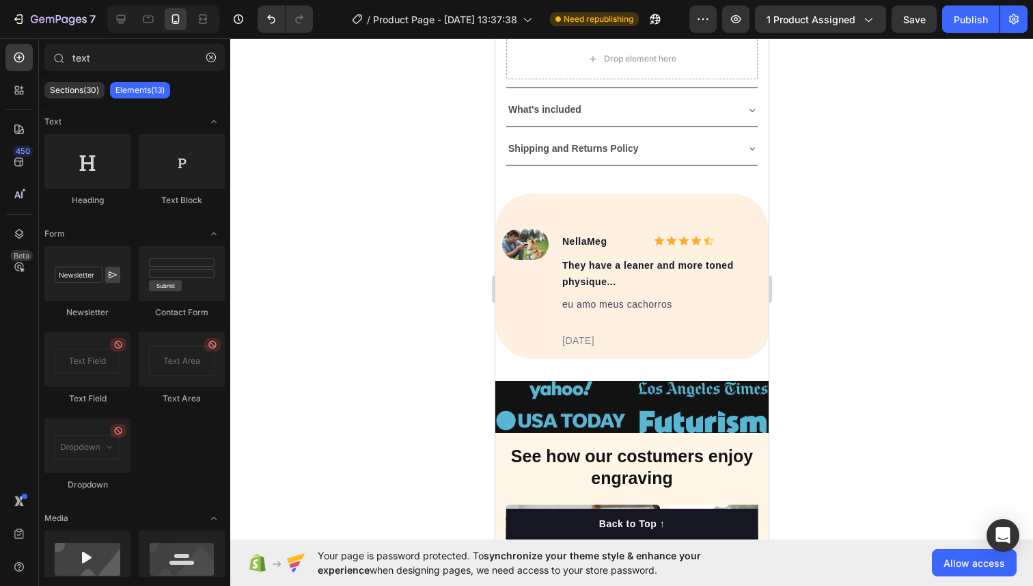
scroll to position [860, 0]
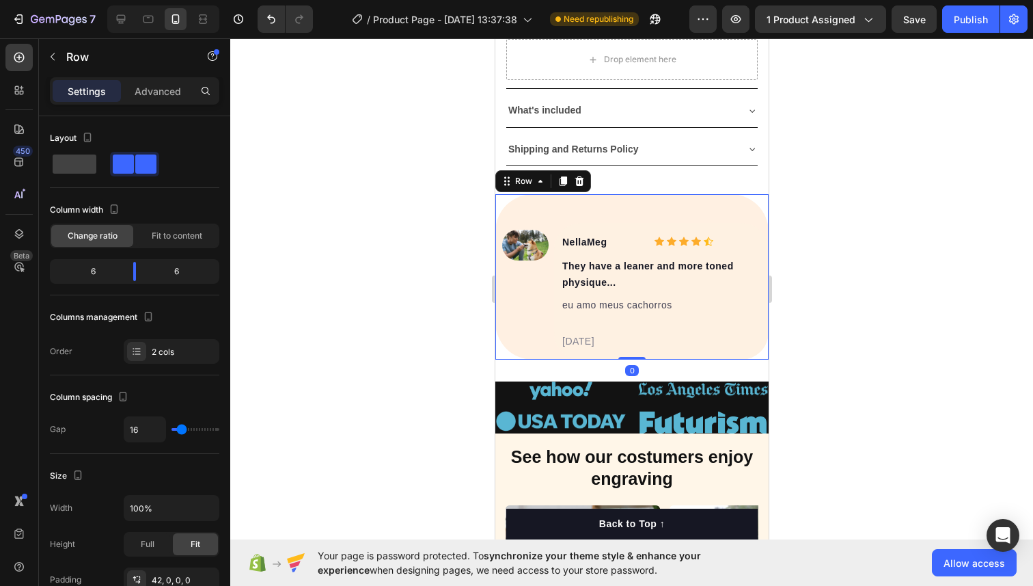
click at [574, 208] on div "Image NellaMeg Text block Icon Icon Icon Icon Icon Icon List Hoz Row They have …" at bounding box center [631, 276] width 273 height 165
click at [562, 180] on icon at bounding box center [563, 181] width 8 height 10
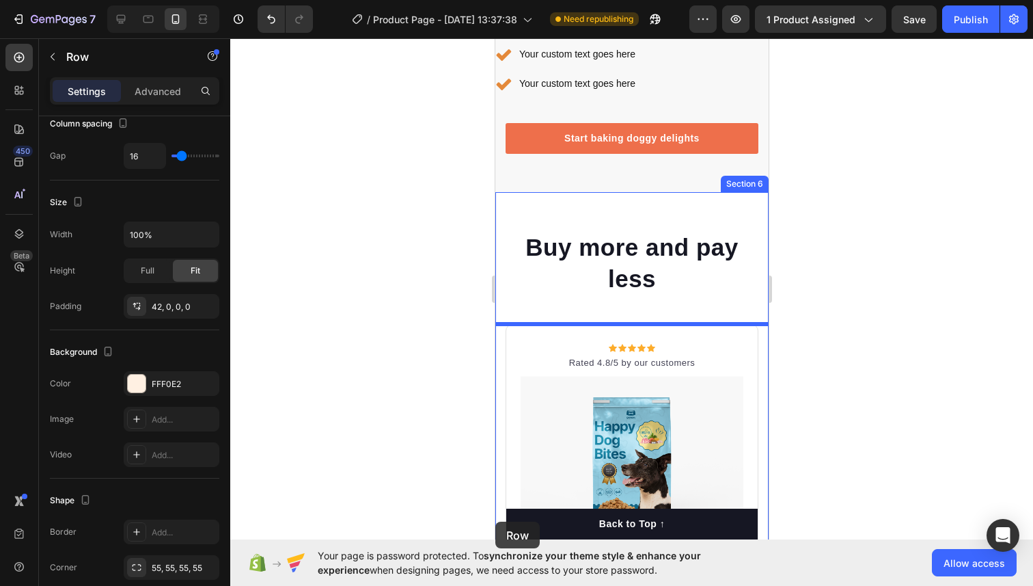
scroll to position [3922, 0]
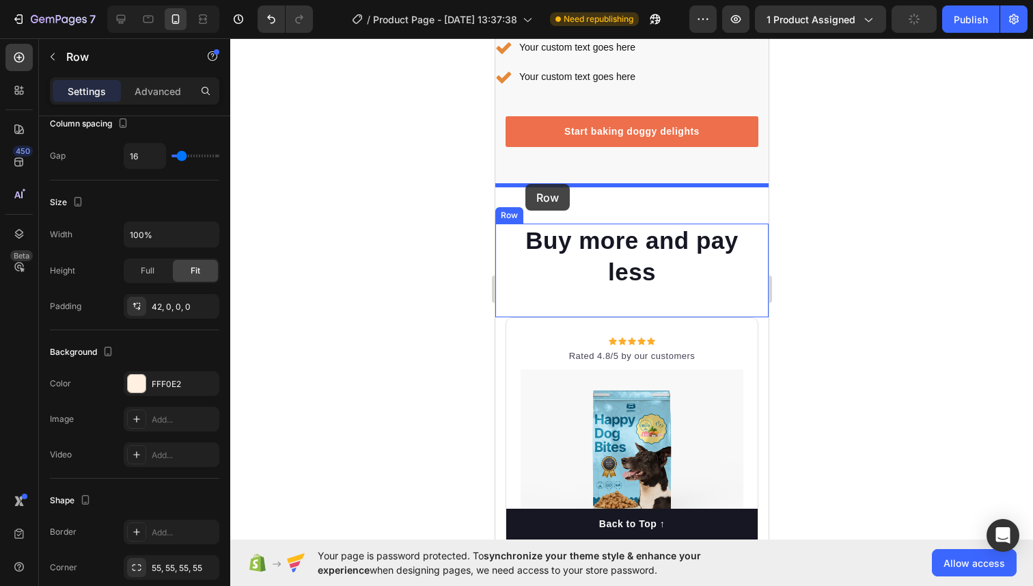
drag, startPoint x: 504, startPoint y: 171, endPoint x: 525, endPoint y: 184, distance: 24.8
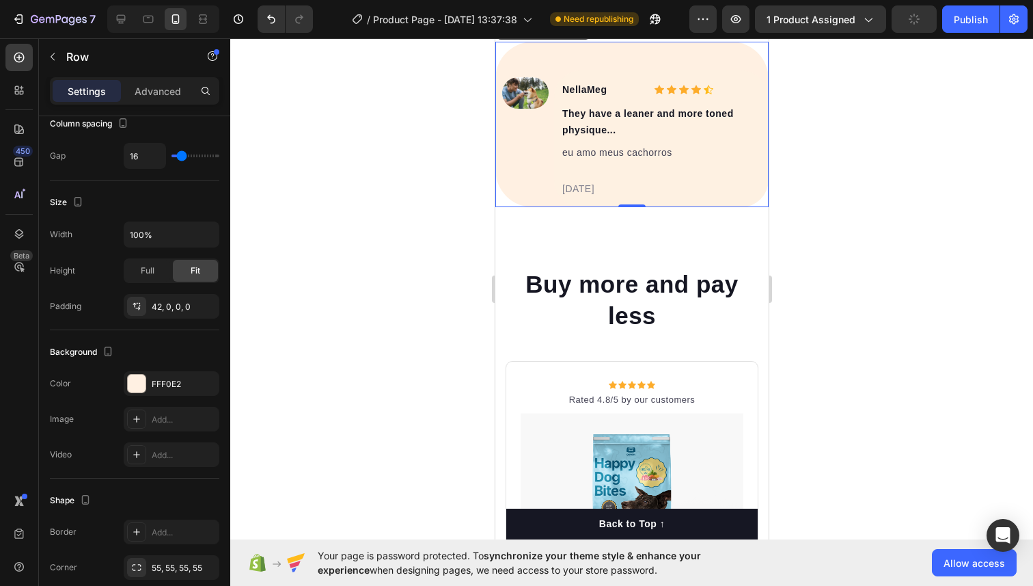
scroll to position [3767, 0]
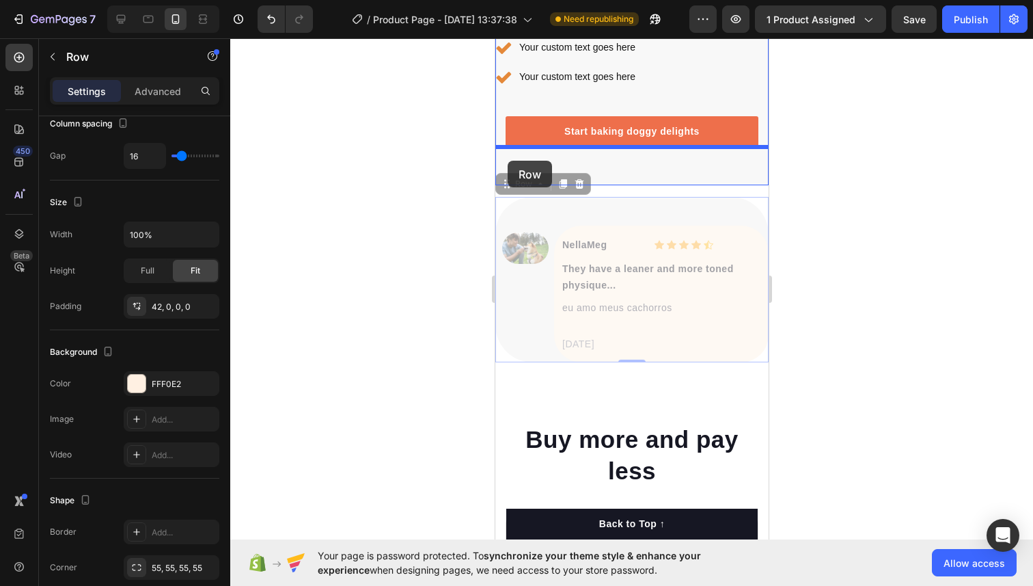
drag, startPoint x: 507, startPoint y: 189, endPoint x: 507, endPoint y: 160, distance: 29.4
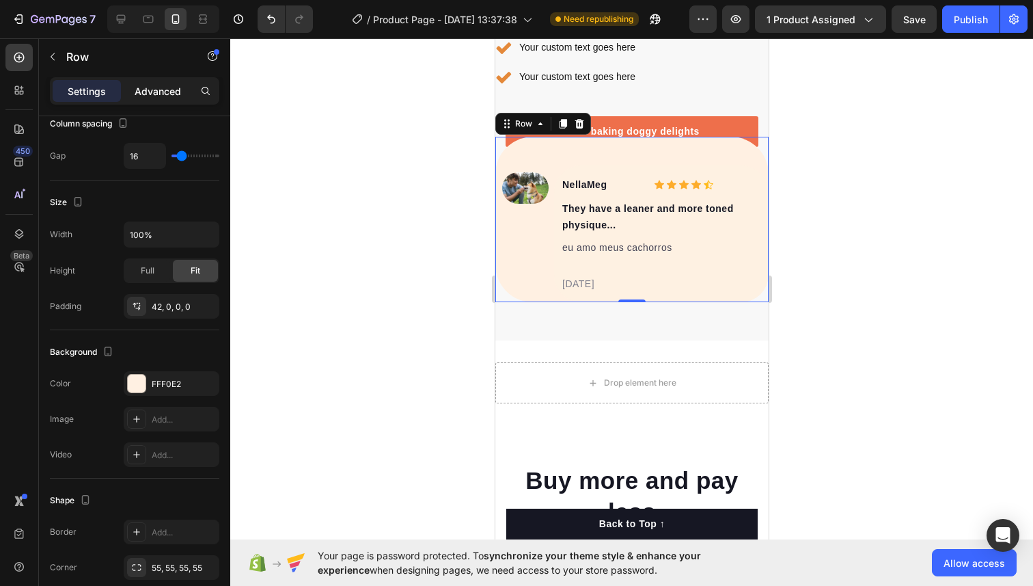
click at [165, 91] on p "Advanced" at bounding box center [158, 91] width 46 height 14
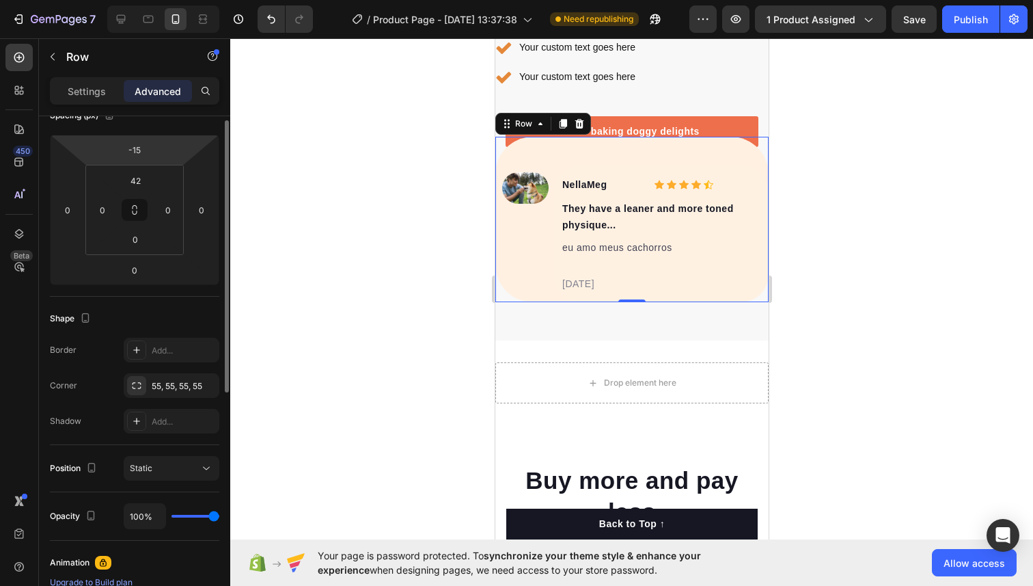
scroll to position [0, 0]
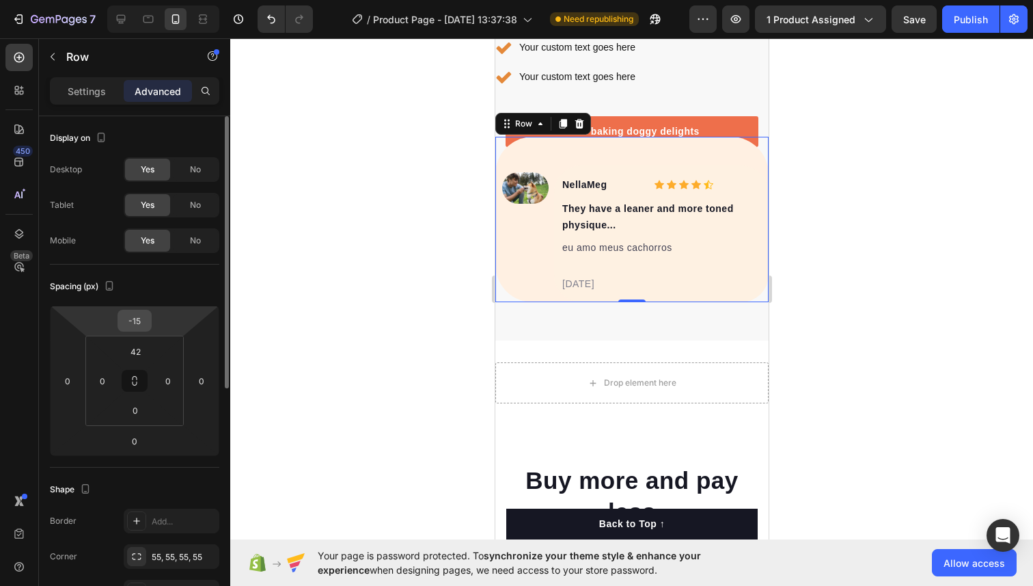
click at [146, 325] on input "-15" at bounding box center [134, 320] width 27 height 21
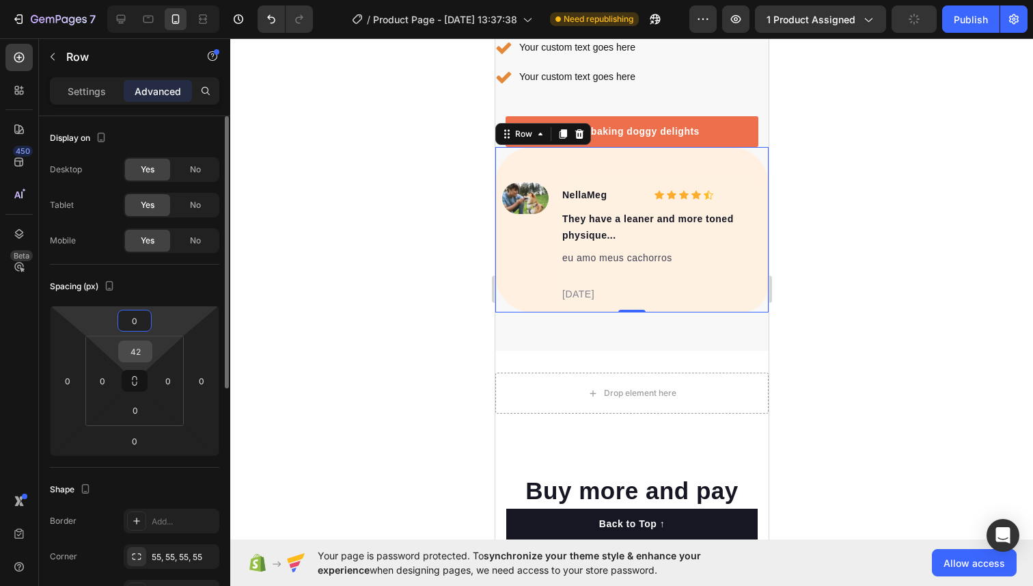
type input "0"
click at [137, 353] on input "42" at bounding box center [135, 351] width 27 height 21
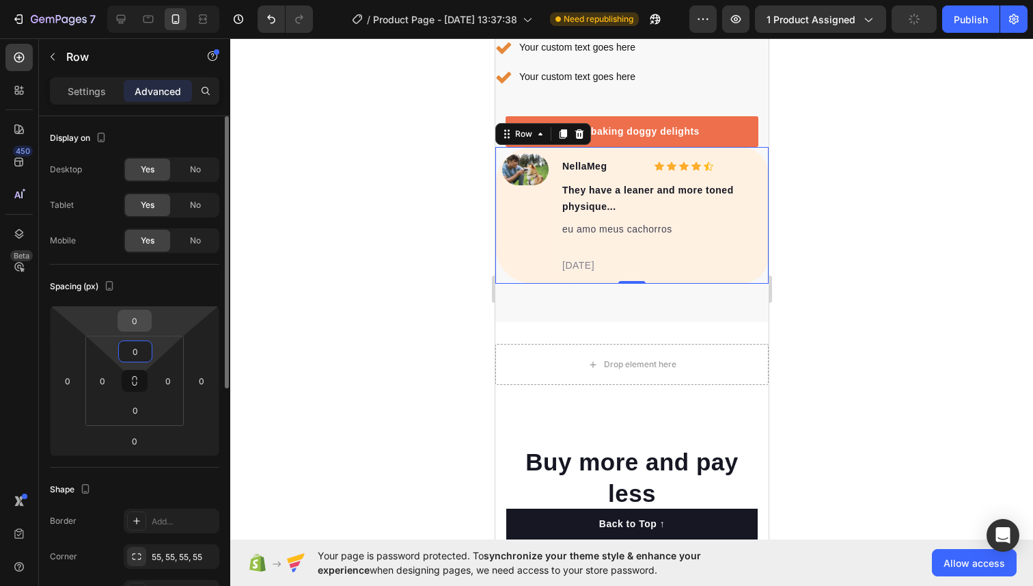
type input "0"
click at [138, 326] on input "0" at bounding box center [134, 320] width 27 height 21
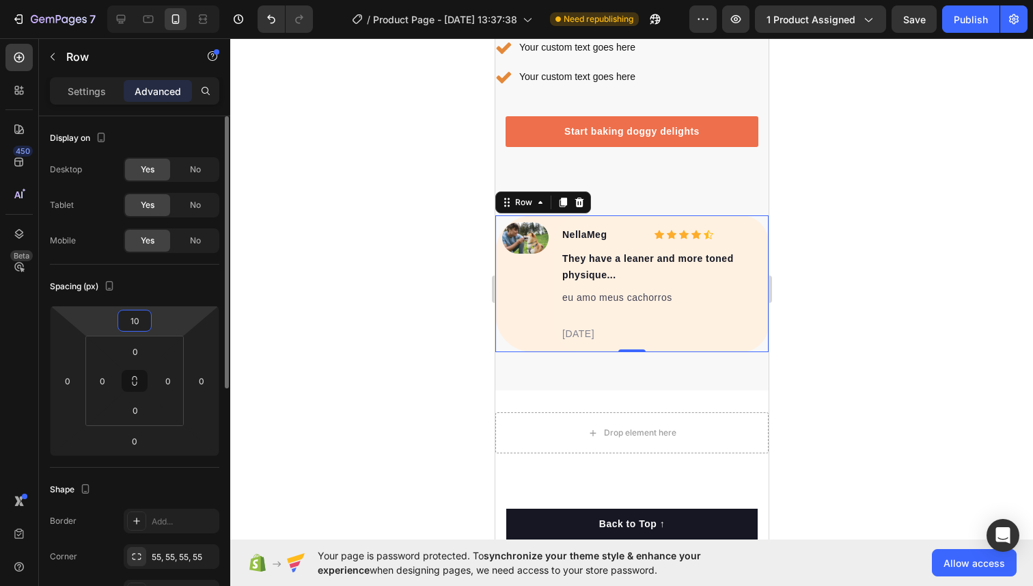
type input "1"
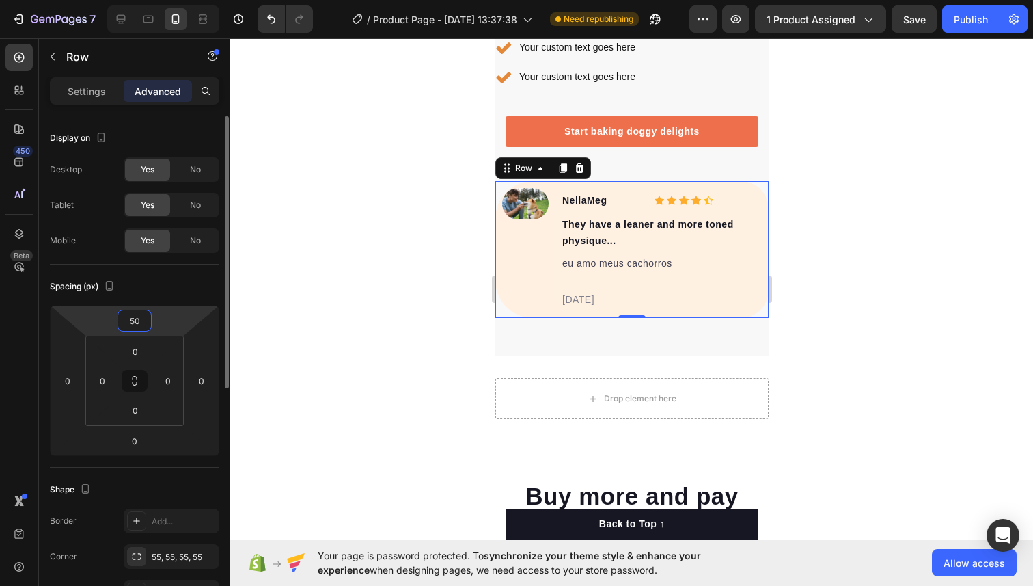
type input "5"
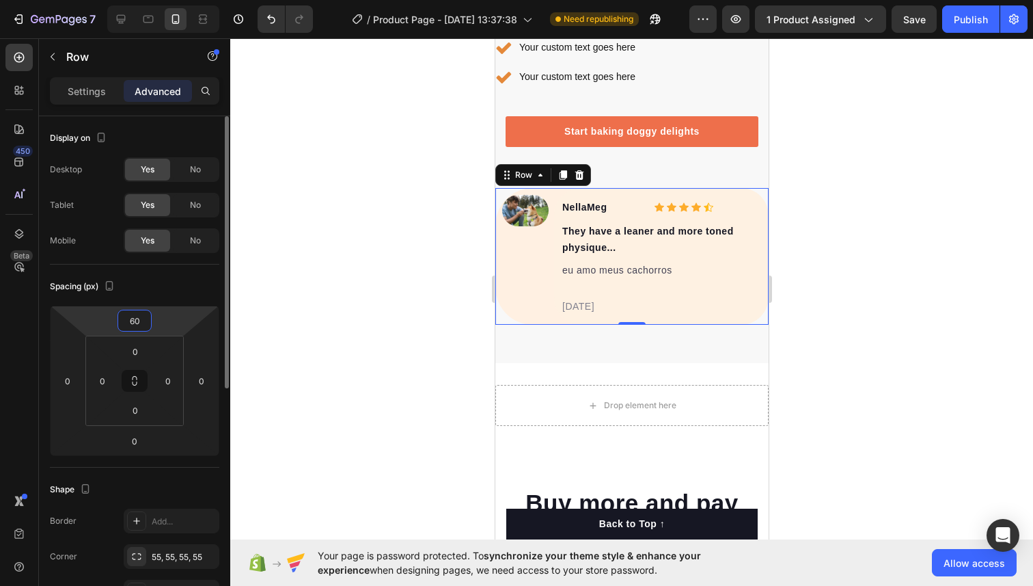
type input "6"
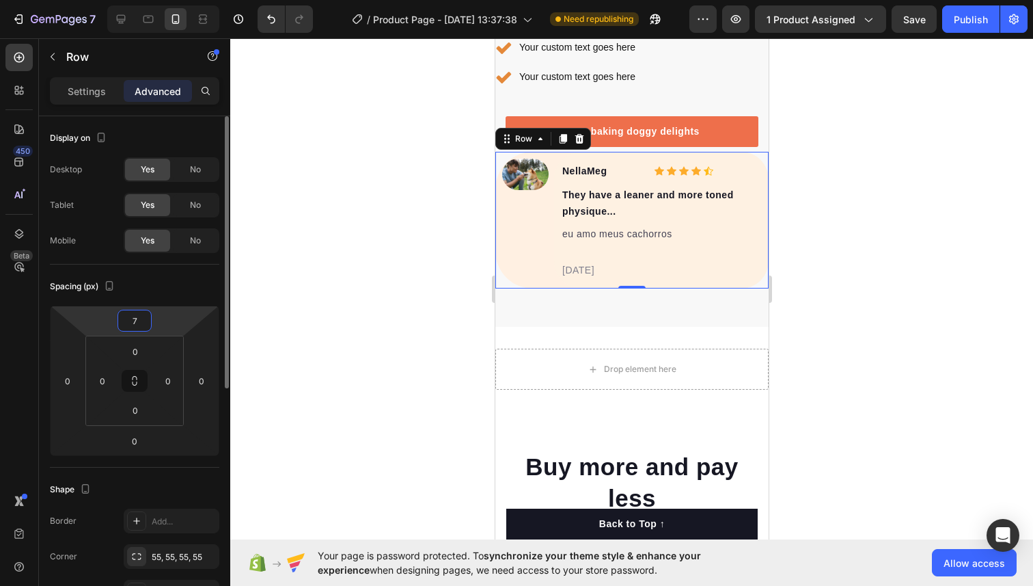
type input "70"
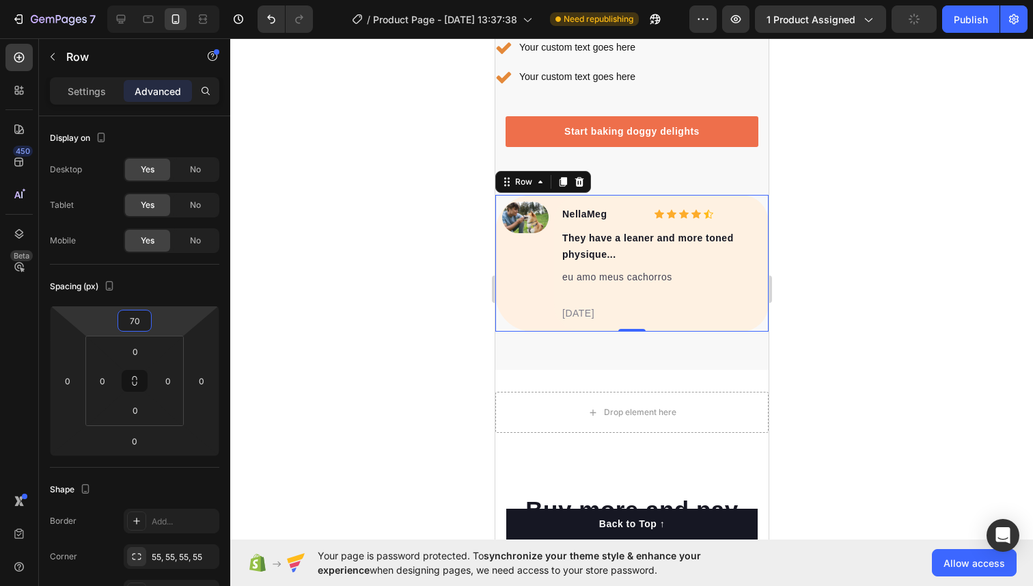
click at [893, 309] on div at bounding box center [631, 311] width 803 height 547
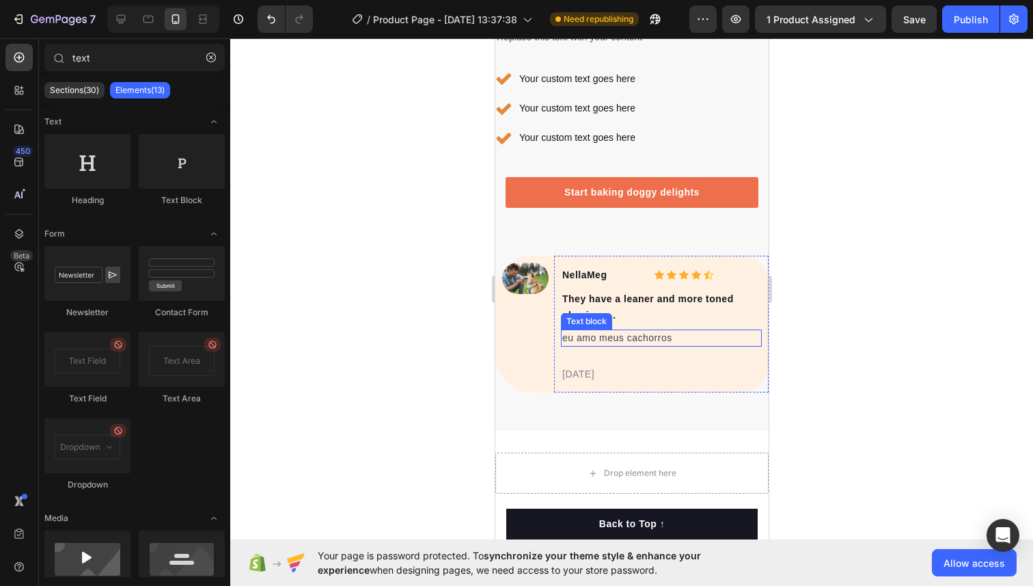
scroll to position [3654, 0]
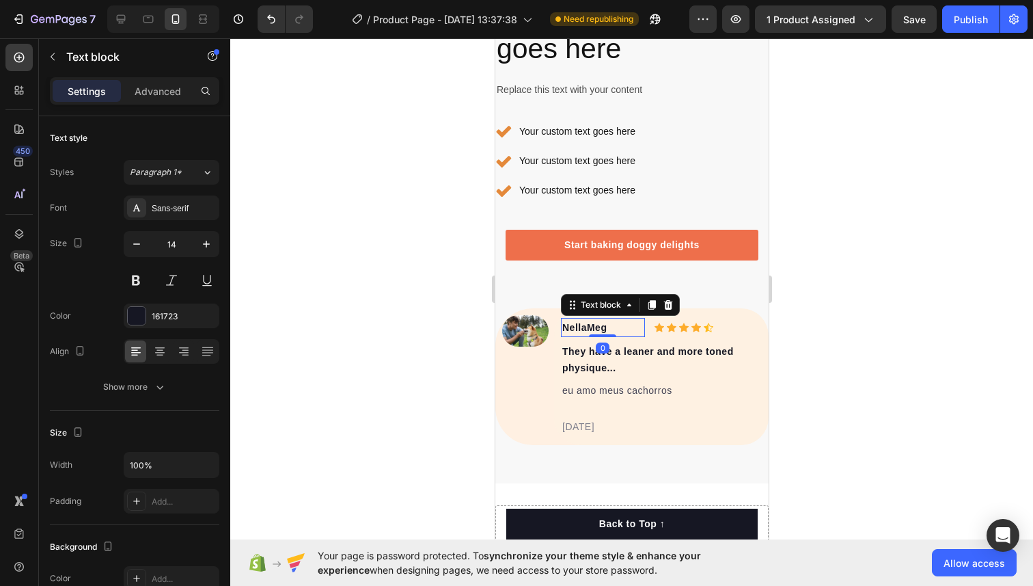
click at [593, 324] on p "NellaMeg" at bounding box center [602, 327] width 81 height 16
click at [530, 316] on img at bounding box center [525, 330] width 46 height 31
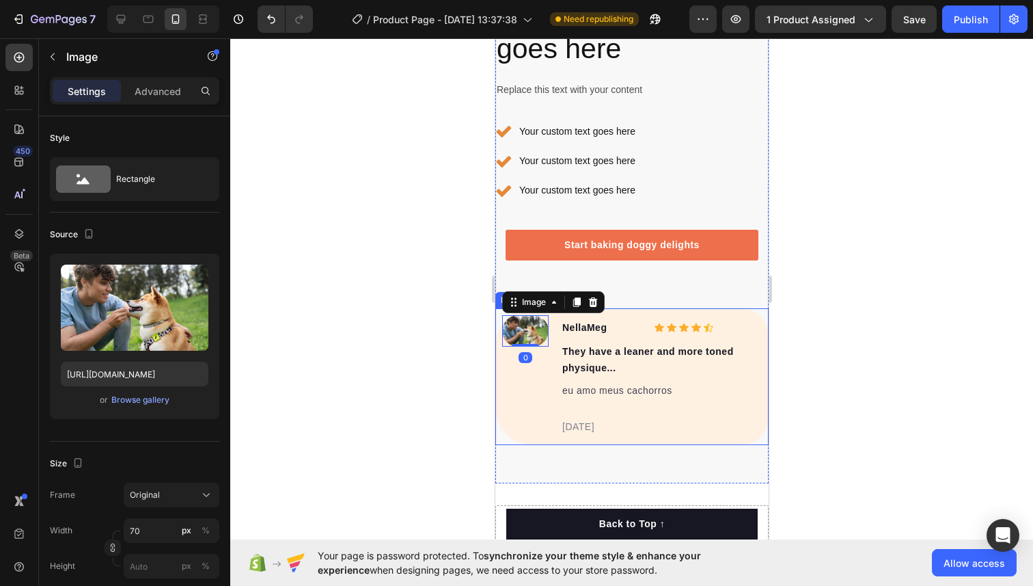
click at [495, 310] on div "Image 0" at bounding box center [519, 376] width 48 height 137
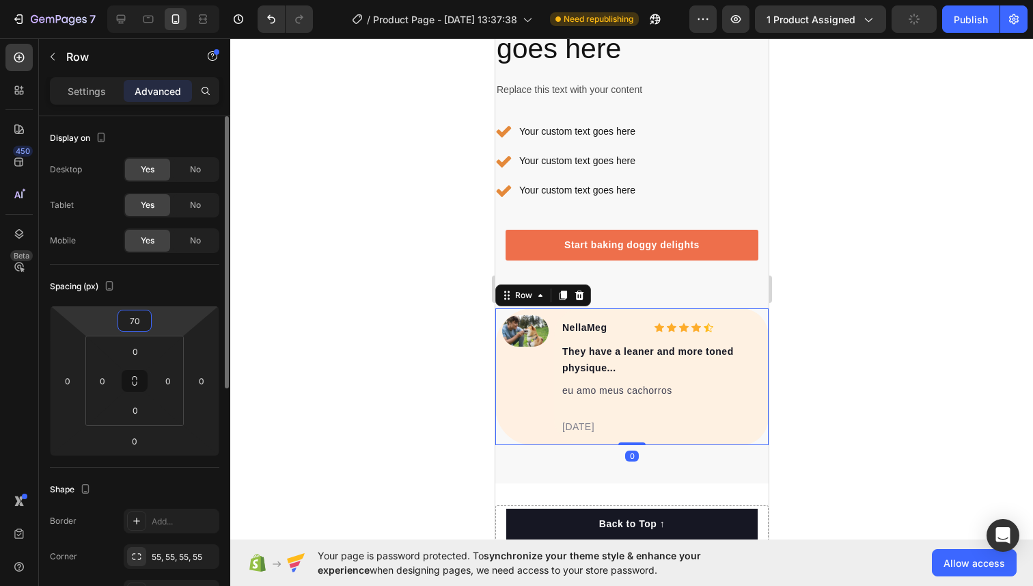
click at [144, 319] on input "70" at bounding box center [134, 320] width 27 height 21
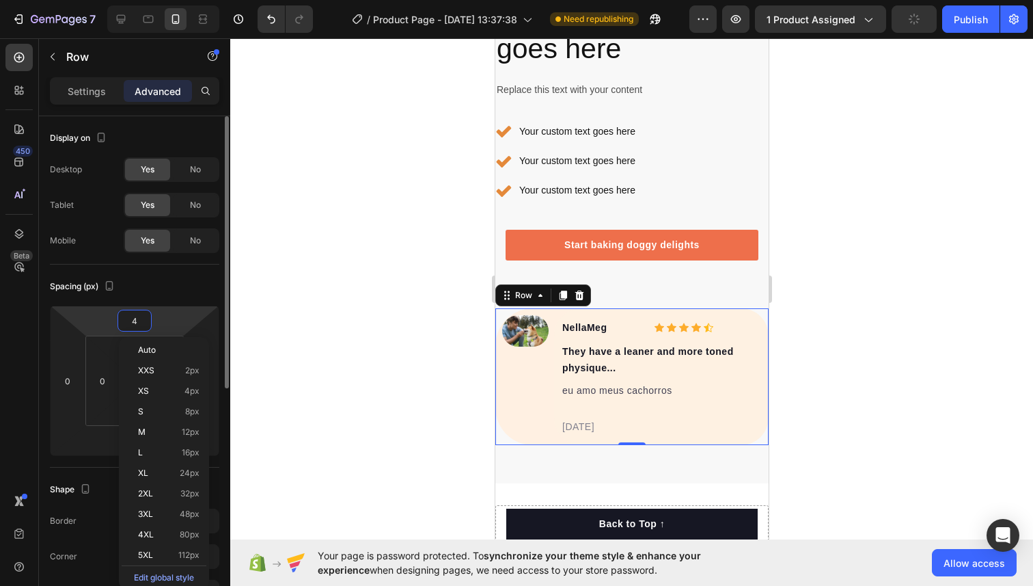
type input "40"
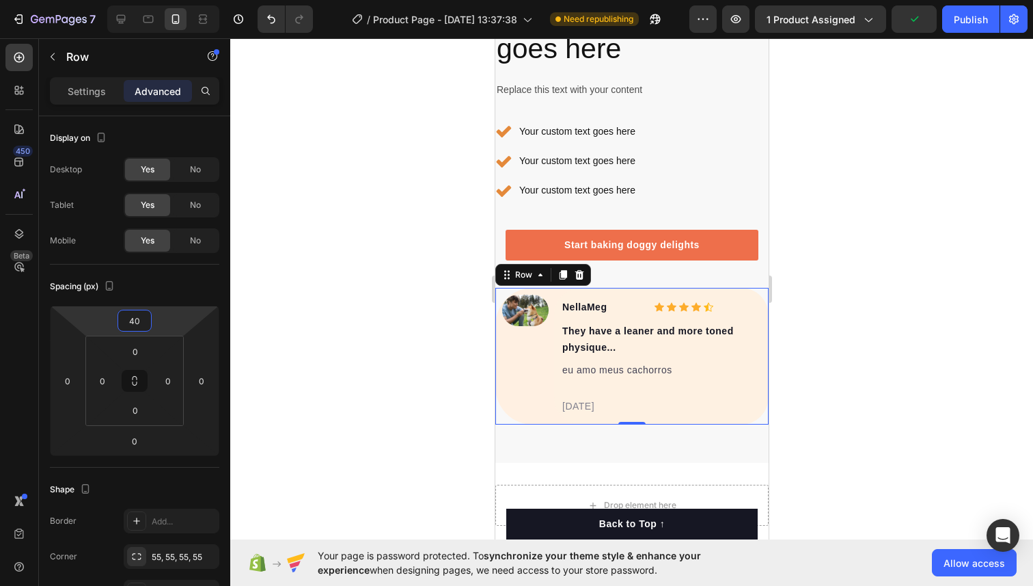
click at [359, 247] on div at bounding box center [631, 311] width 803 height 547
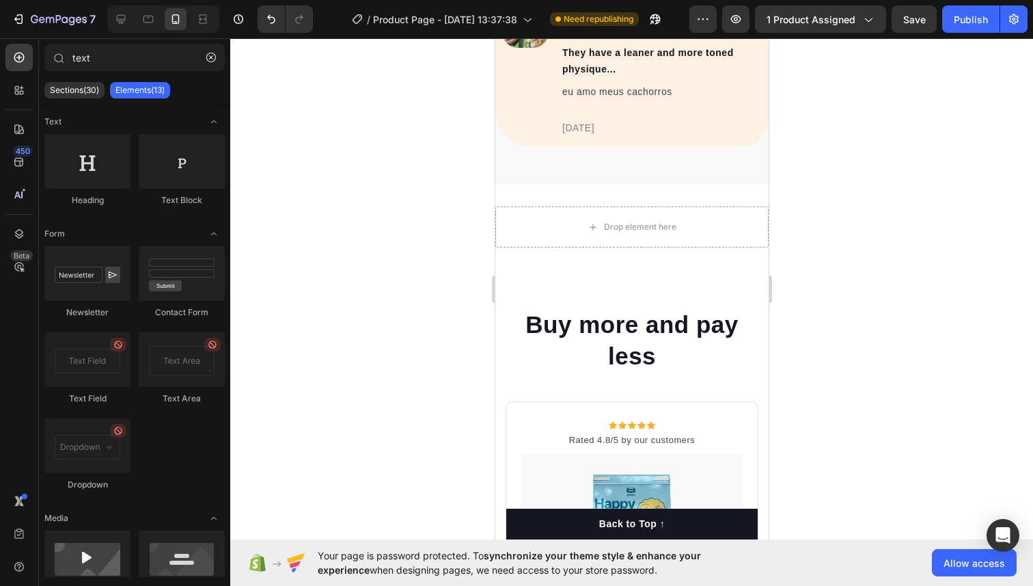
scroll to position [3963, 0]
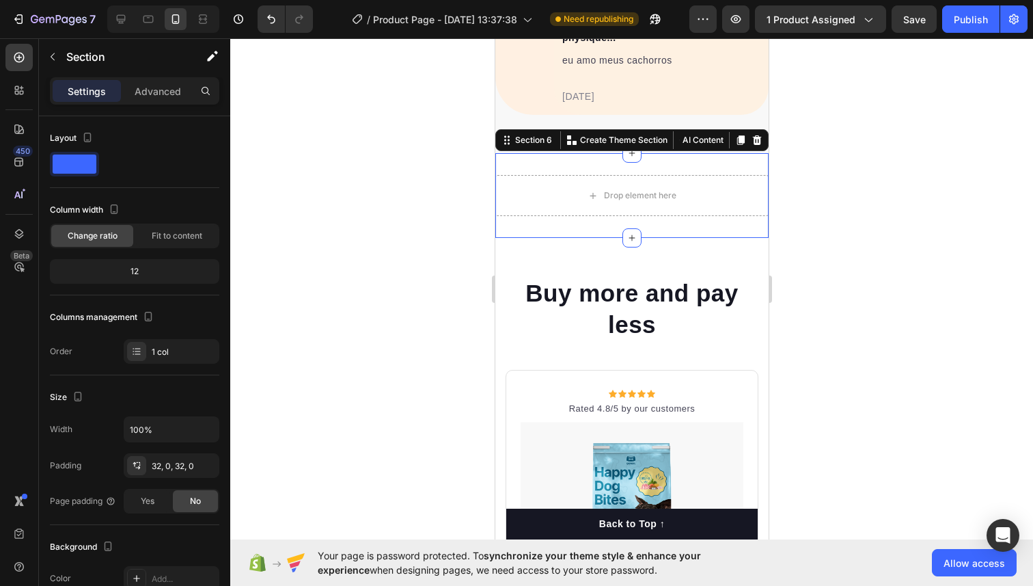
click at [508, 165] on div "Drop element here Section 6 You can create reusable sections Create Theme Secti…" at bounding box center [631, 195] width 273 height 85
click at [754, 141] on icon at bounding box center [756, 140] width 9 height 10
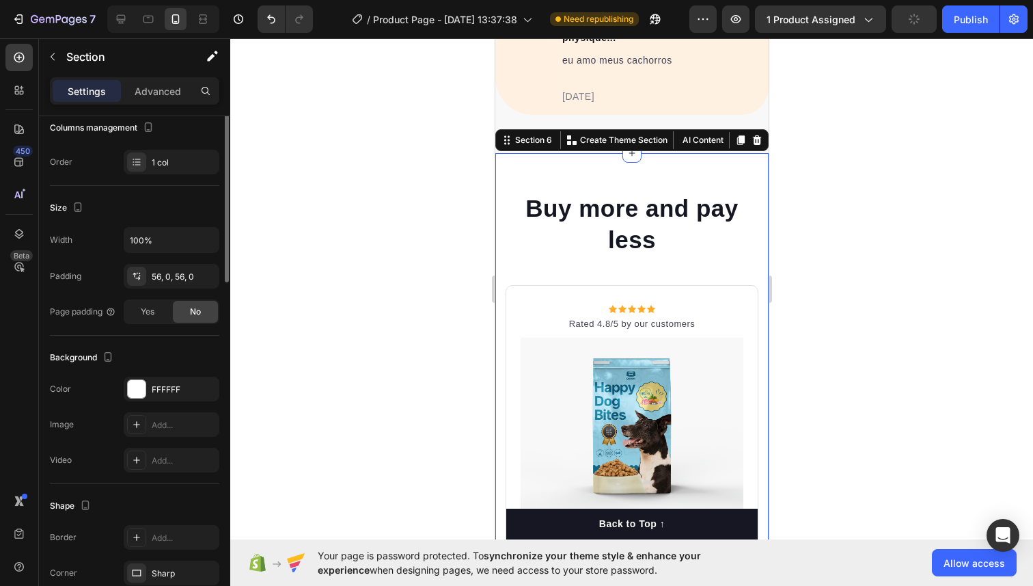
scroll to position [290, 0]
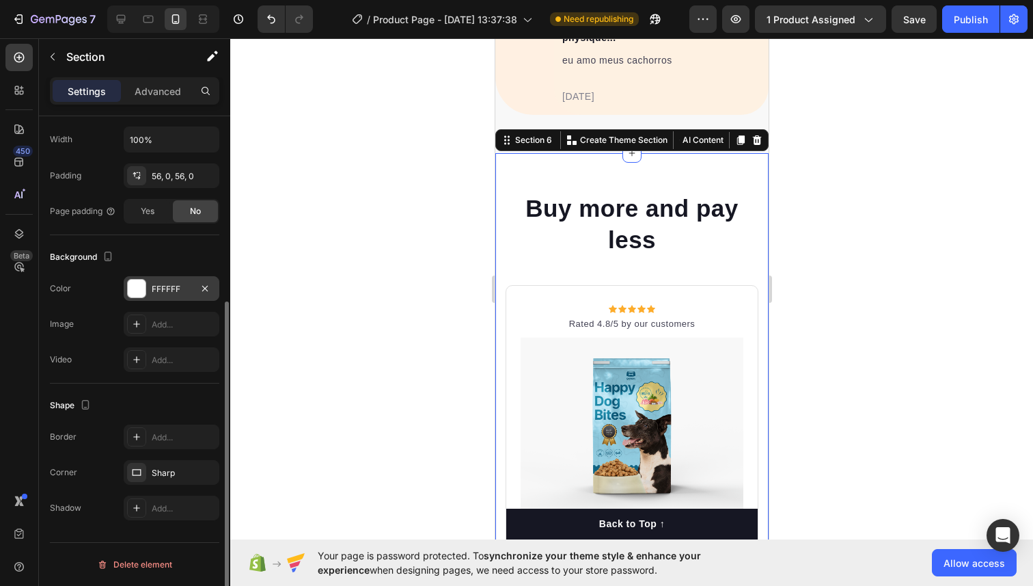
click at [139, 288] on div at bounding box center [137, 289] width 18 height 18
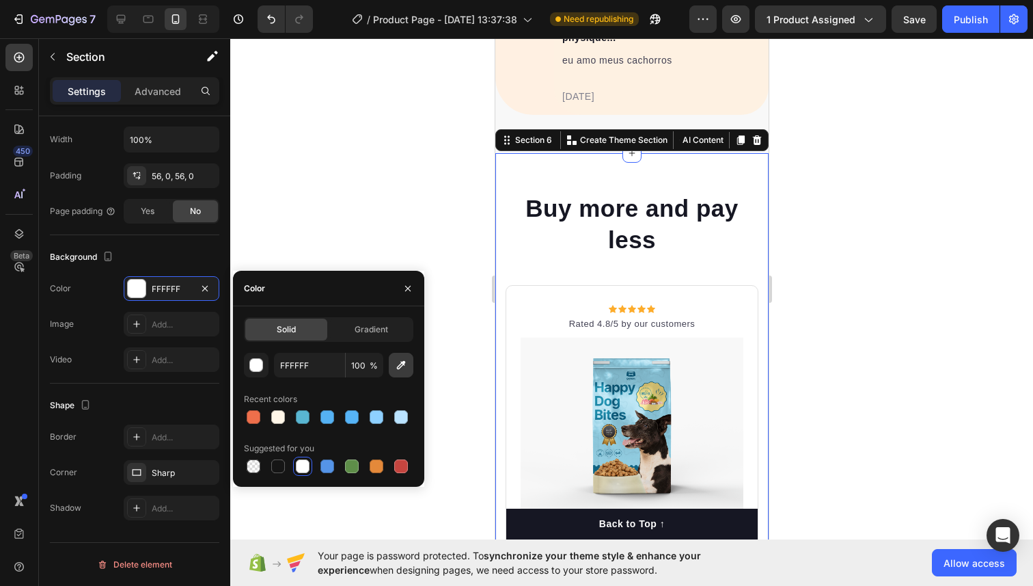
click at [406, 358] on button "button" at bounding box center [401, 365] width 25 height 25
type input "FEF1E2"
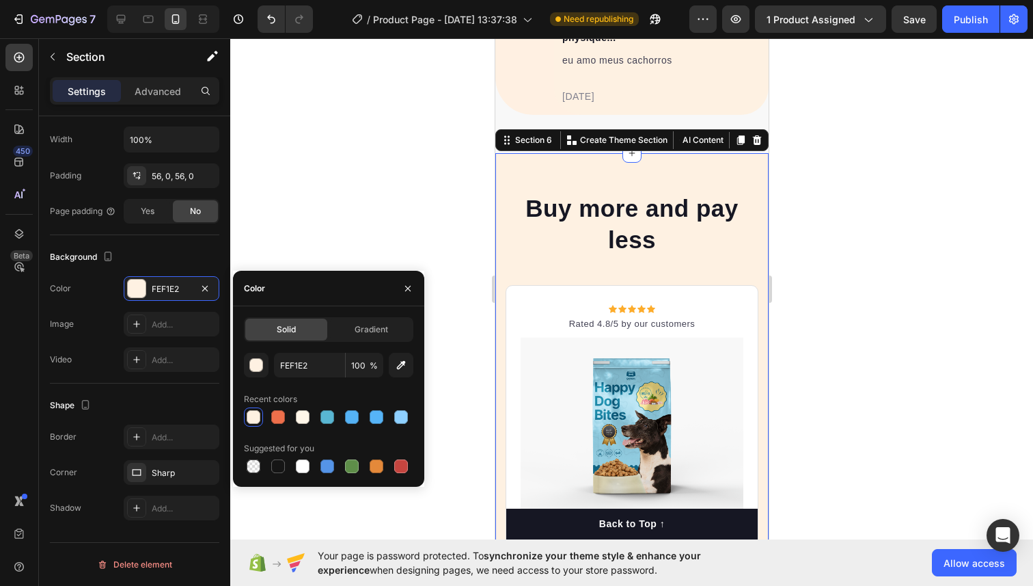
click at [979, 372] on div at bounding box center [631, 311] width 803 height 547
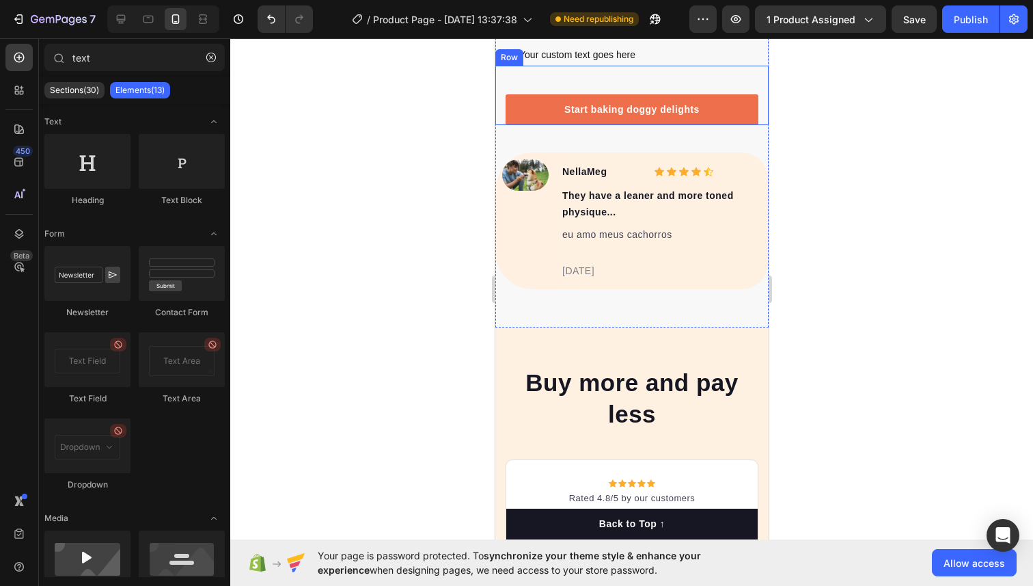
scroll to position [3759, 0]
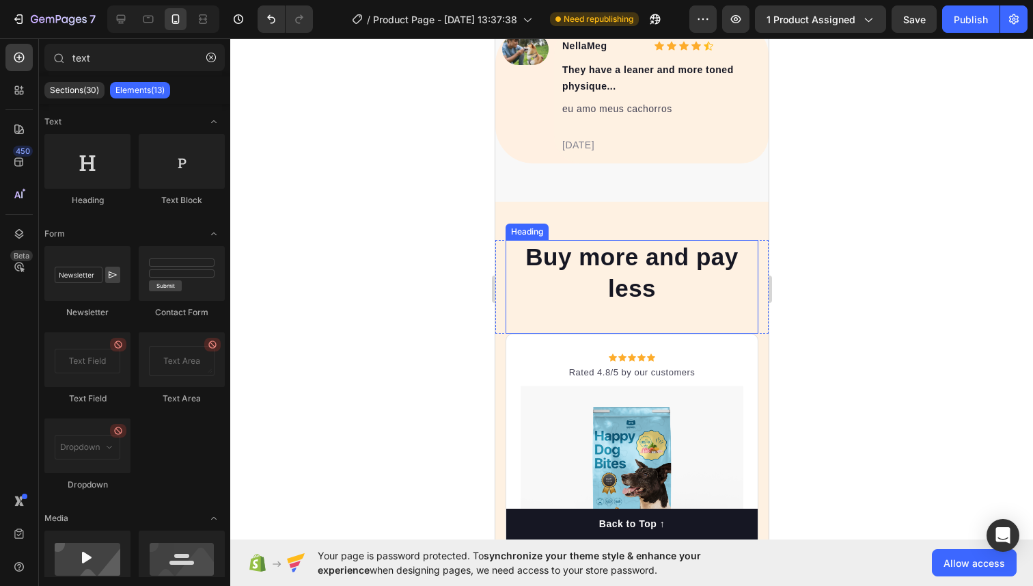
click at [622, 261] on p "Buy more and pay less" at bounding box center [631, 272] width 250 height 62
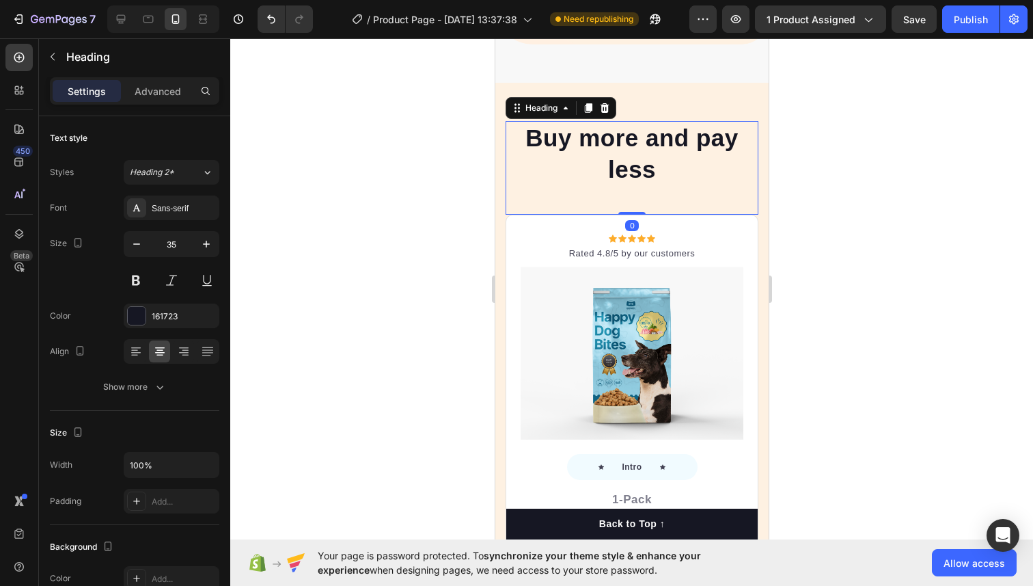
scroll to position [3919, 0]
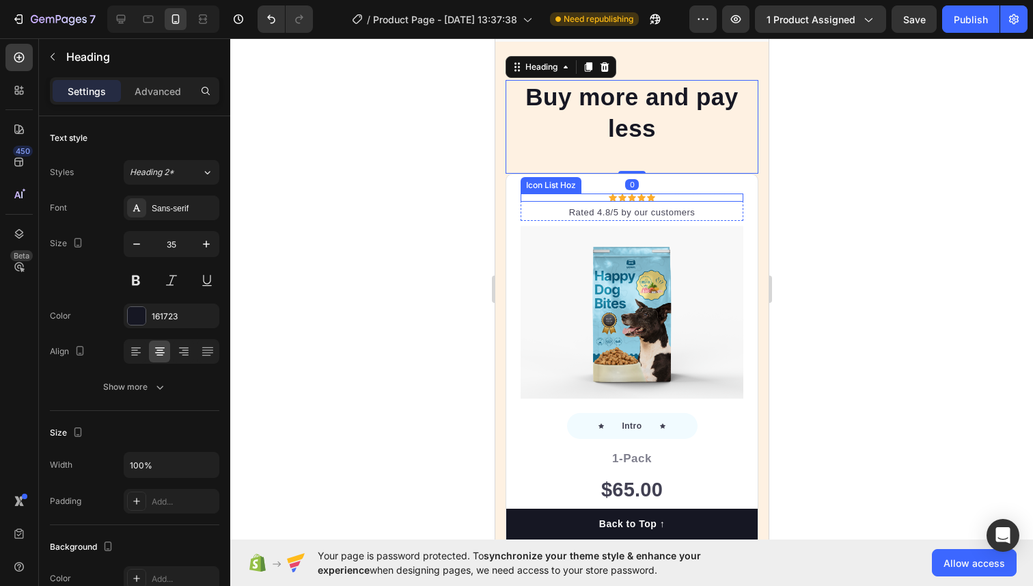
click at [553, 188] on div "Icon List Hoz" at bounding box center [550, 185] width 55 height 12
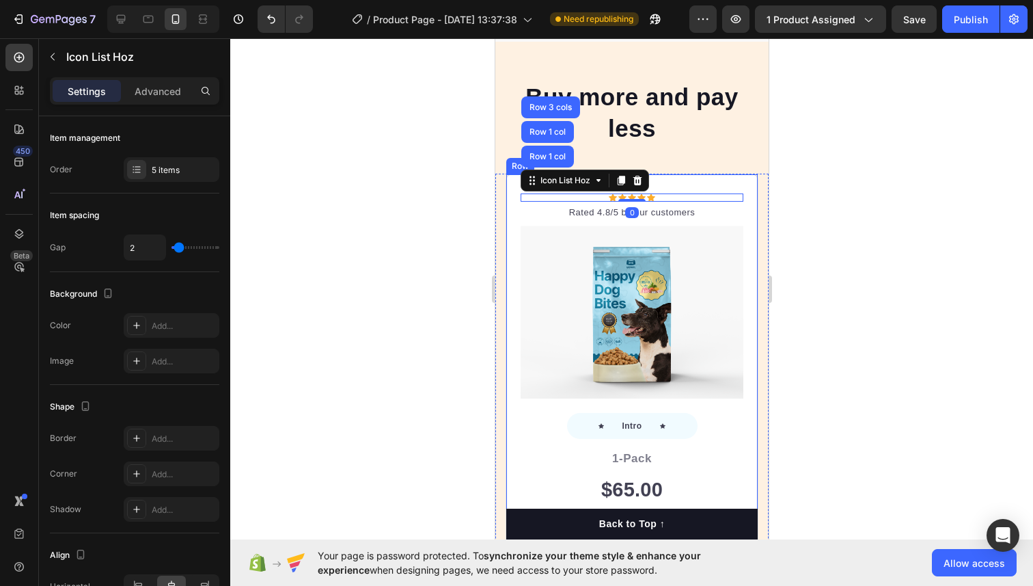
click at [509, 182] on div "Icon Icon Icon Icon Icon Icon List Hoz Row 1 col Row 1 col Row 3 cols 0 Rated 4…" at bounding box center [631, 444] width 253 height 541
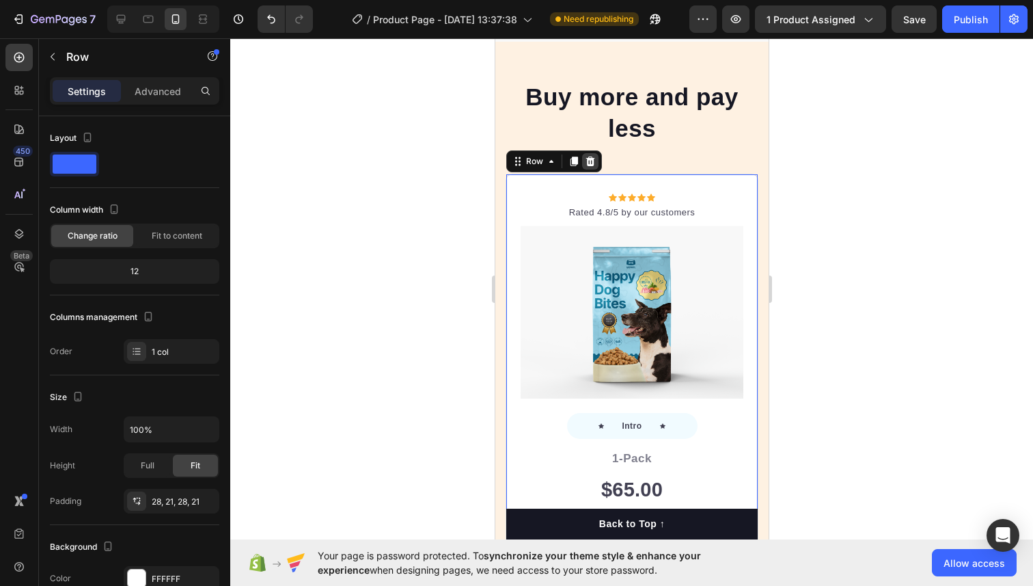
click at [593, 165] on icon at bounding box center [590, 162] width 9 height 10
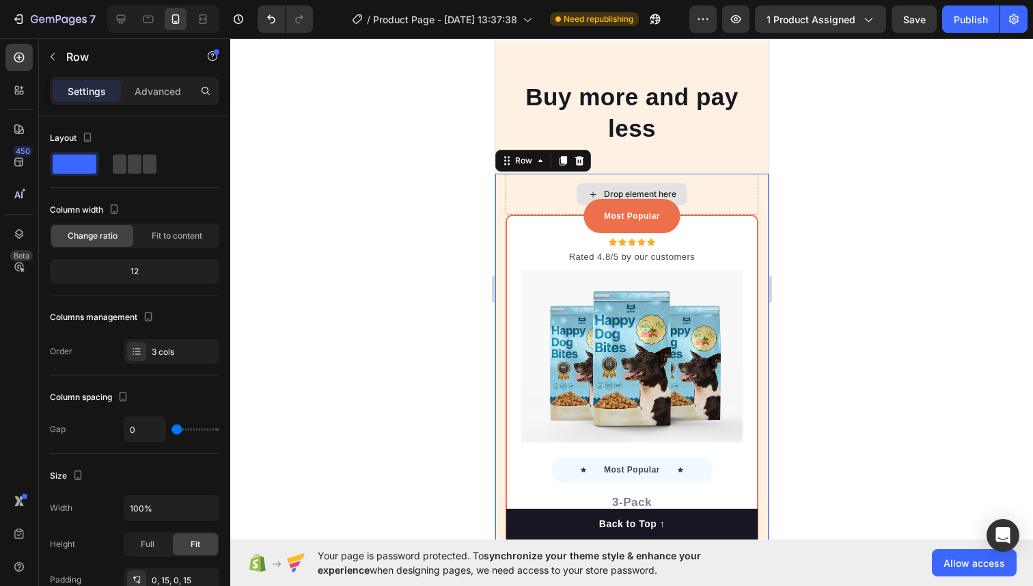
click at [533, 191] on div "Drop element here" at bounding box center [631, 194] width 253 height 41
click at [576, 160] on icon at bounding box center [579, 161] width 9 height 10
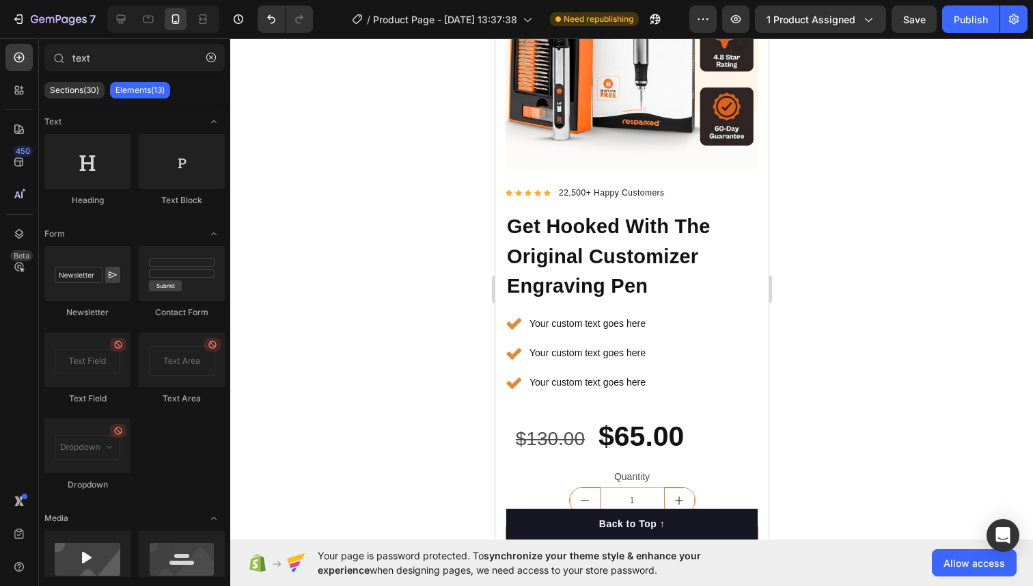
scroll to position [0, 0]
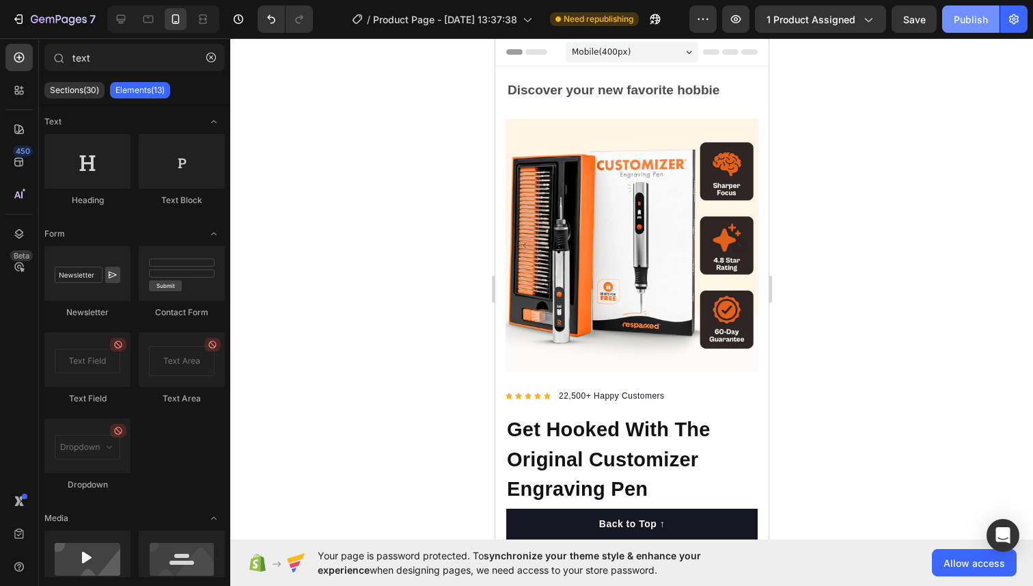
click at [955, 21] on div "Publish" at bounding box center [971, 19] width 34 height 14
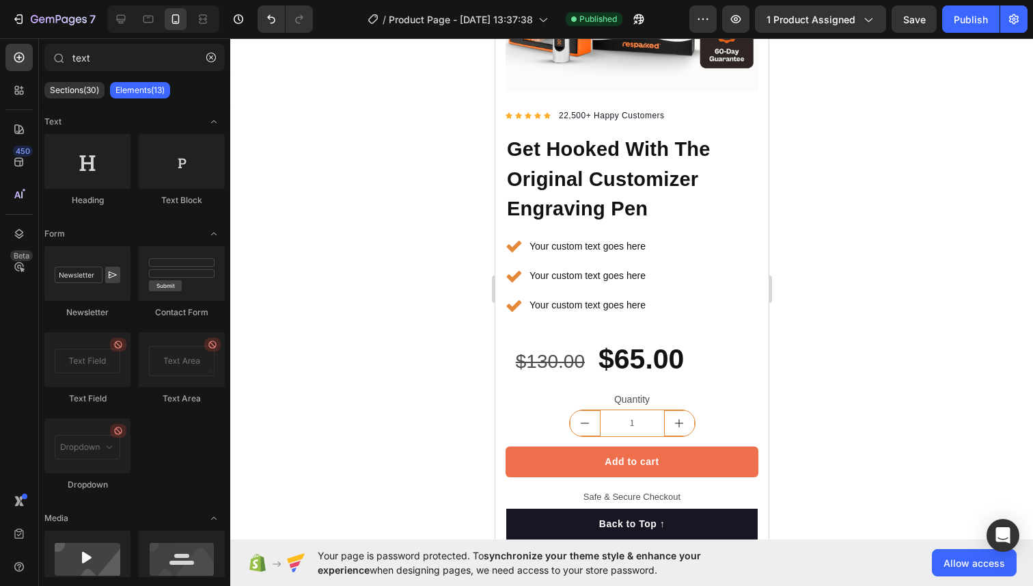
scroll to position [288, 0]
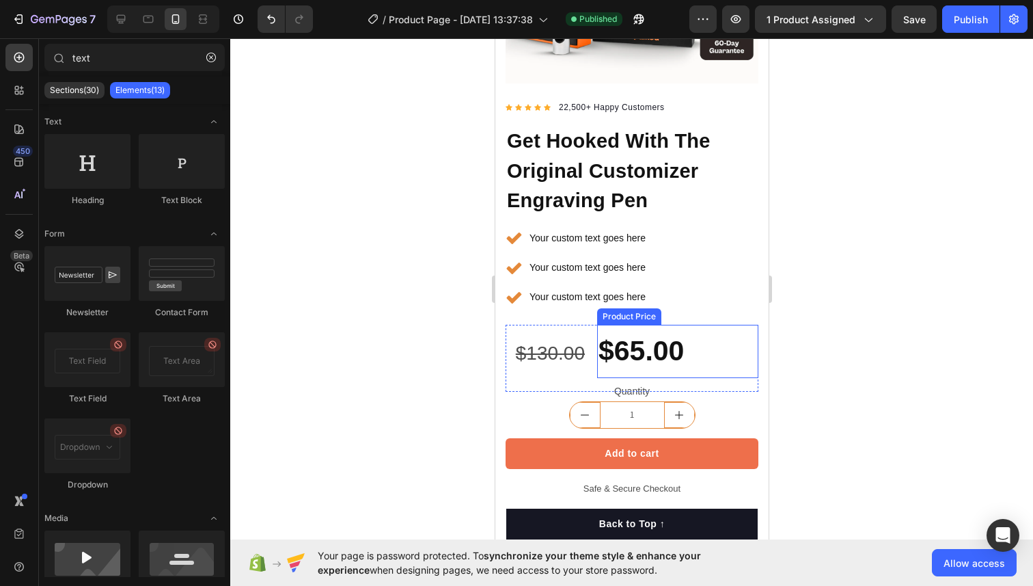
click at [627, 353] on div "$65.00" at bounding box center [677, 351] width 161 height 53
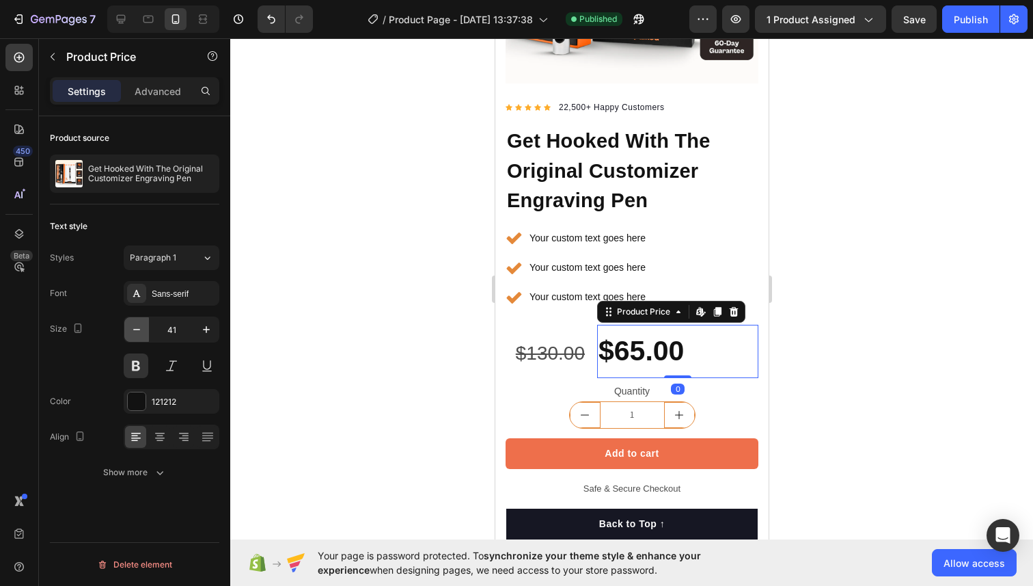
click at [136, 329] on icon "button" at bounding box center [136, 329] width 7 height 1
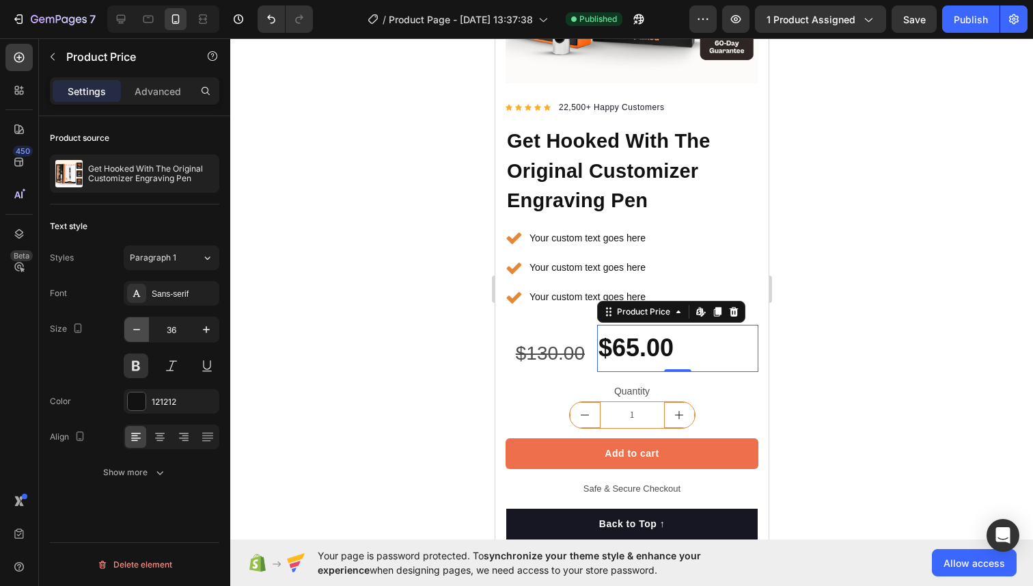
click at [136, 329] on icon "button" at bounding box center [136, 329] width 7 height 1
type input "35"
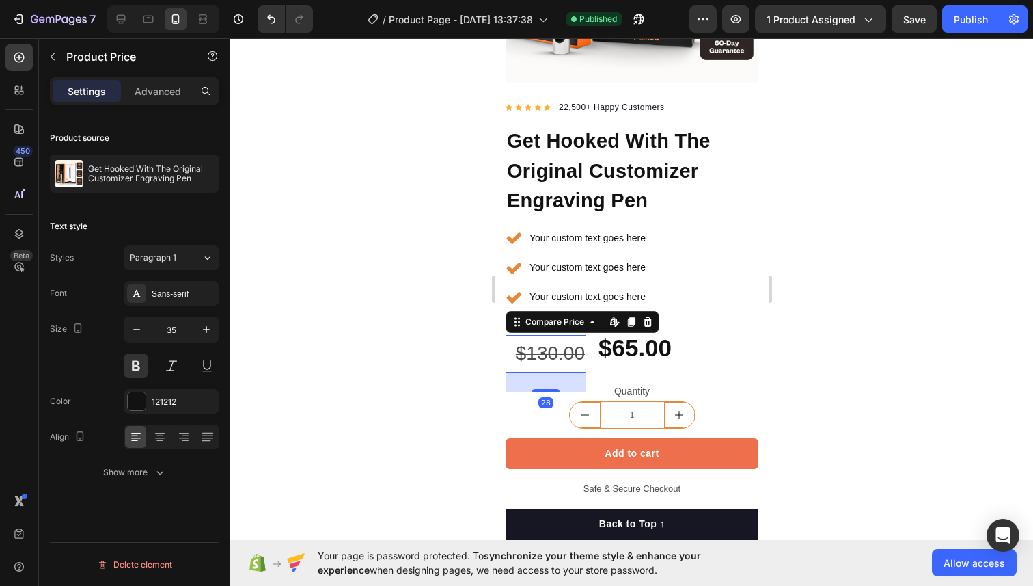
click at [518, 353] on div "$130.00" at bounding box center [545, 353] width 81 height 37
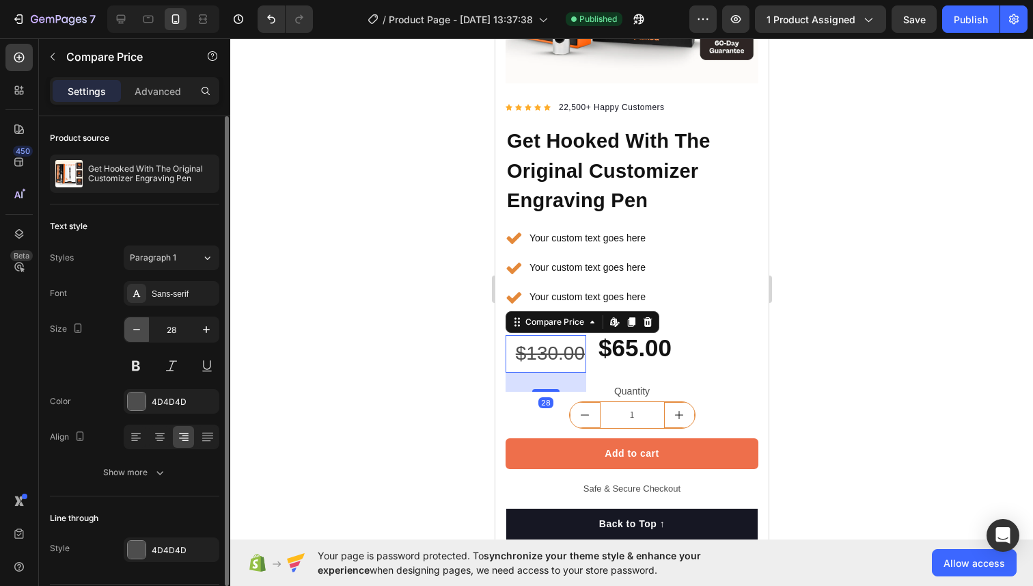
click at [144, 332] on button "button" at bounding box center [136, 329] width 25 height 25
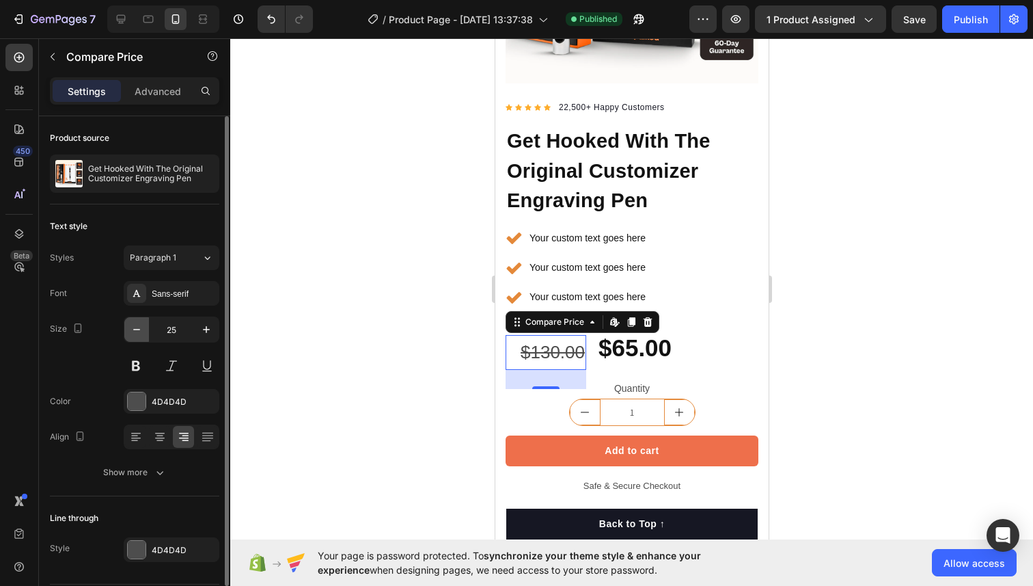
click at [144, 332] on button "button" at bounding box center [136, 329] width 25 height 25
type input "23"
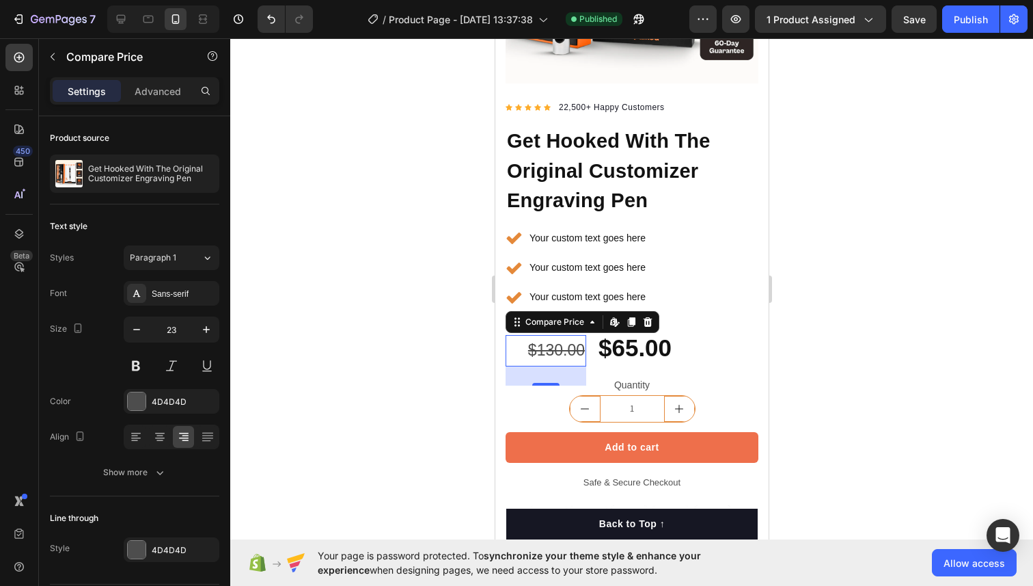
click at [333, 304] on div at bounding box center [631, 311] width 803 height 547
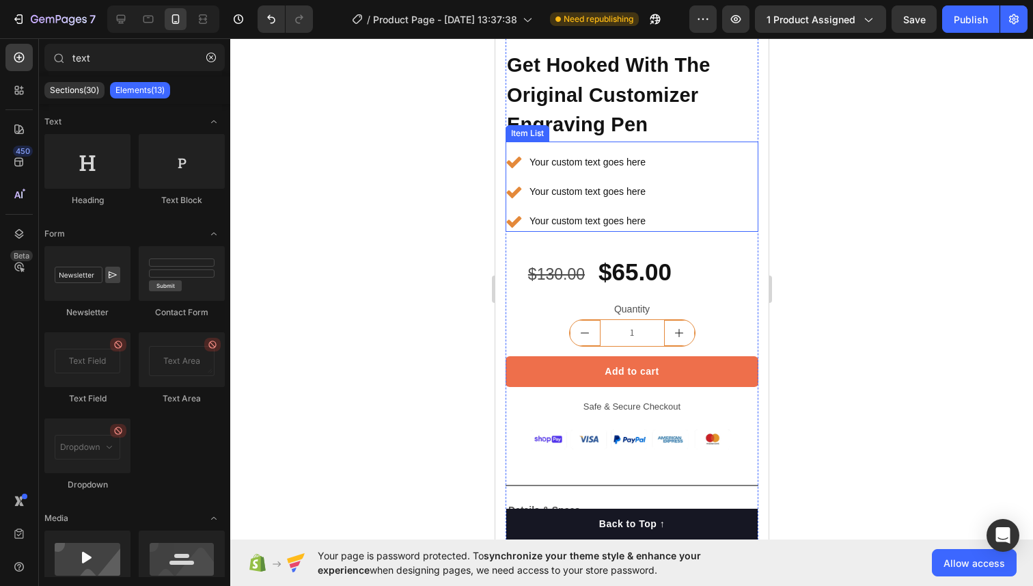
scroll to position [370, 0]
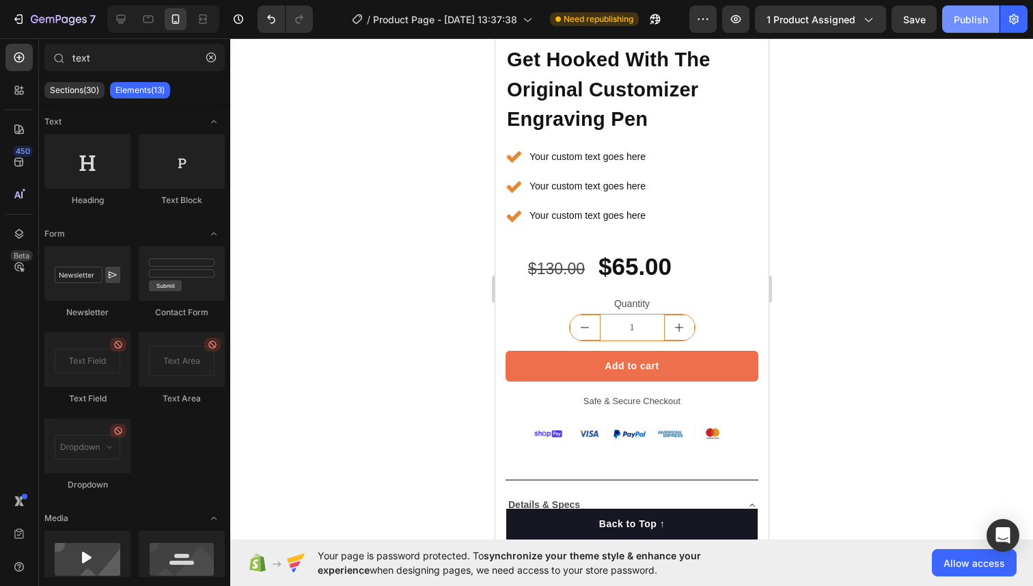
click at [988, 23] on button "Publish" at bounding box center [970, 18] width 57 height 27
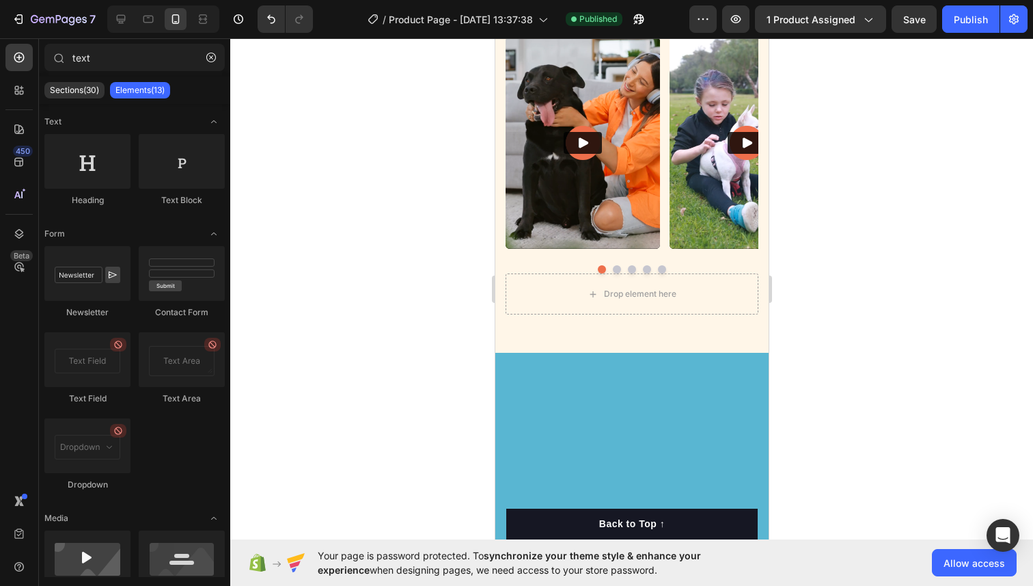
scroll to position [805, 0]
